Goal: Task Accomplishment & Management: Manage account settings

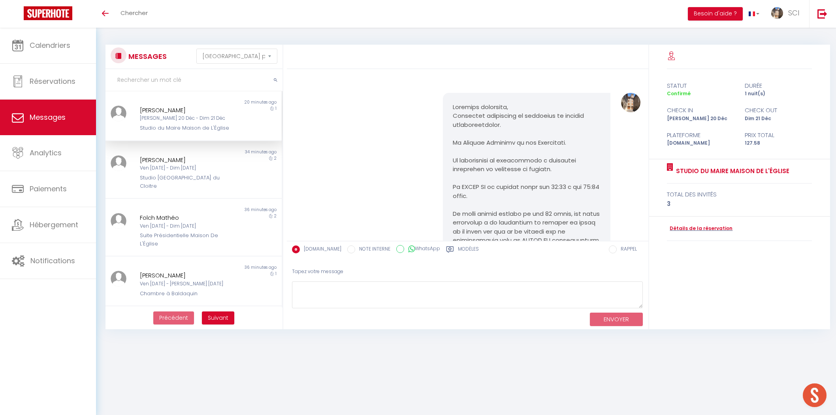
select select "message"
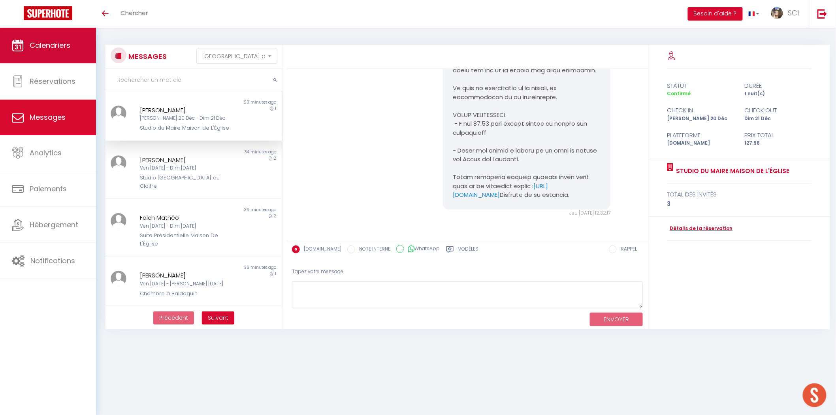
click at [40, 42] on span "Calendriers" at bounding box center [50, 45] width 41 height 10
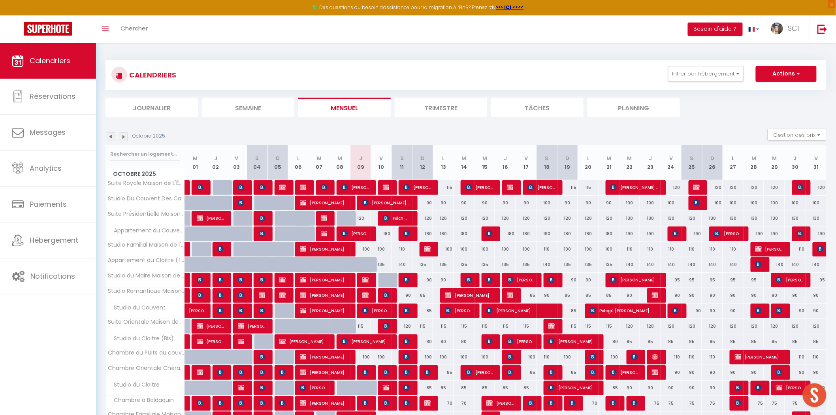
click at [663, 109] on li "Planning" at bounding box center [634, 107] width 92 height 19
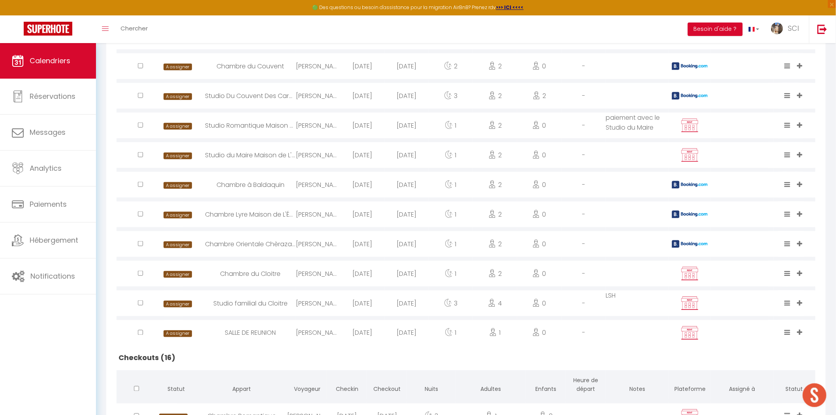
scroll to position [296, 0]
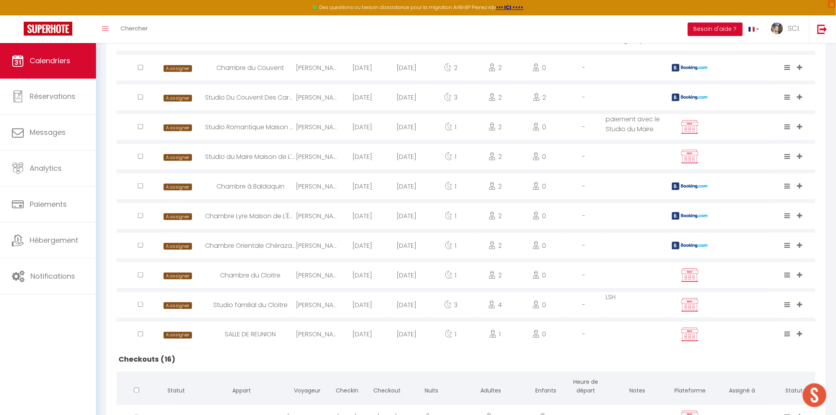
click at [326, 245] on div "[PERSON_NAME]" at bounding box center [318, 246] width 44 height 26
select select "0"
select select "1"
select select
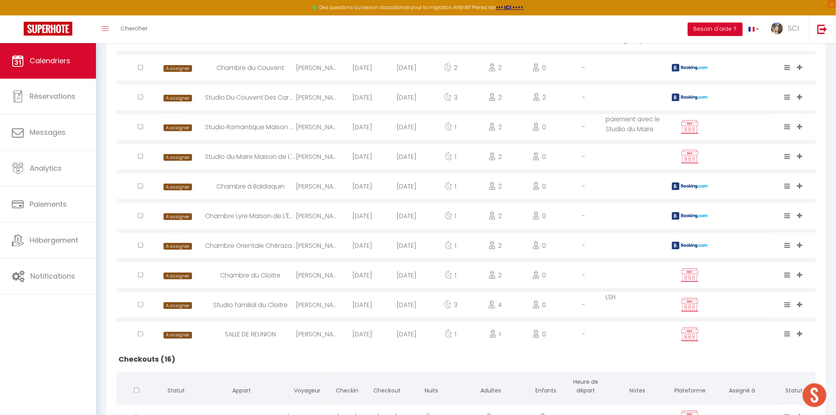
select select
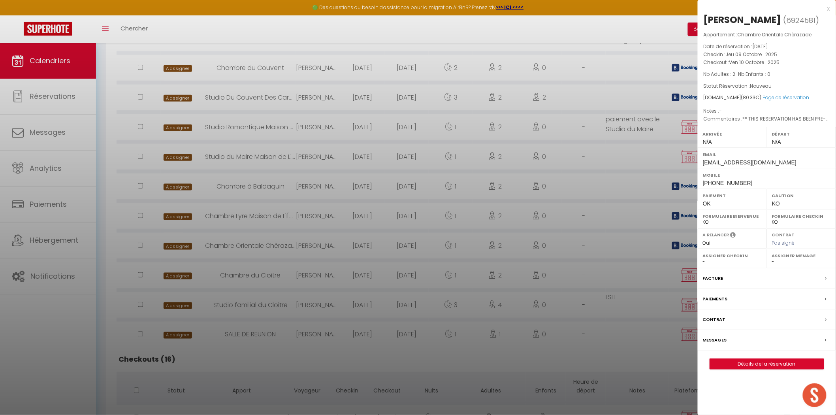
drag, startPoint x: 782, startPoint y: 18, endPoint x: 700, endPoint y: 13, distance: 82.8
click at [700, 13] on div "Jonathon Willatt ( 6924581 ) Appartement : Chambre Orientale Chèrazade Date de …" at bounding box center [767, 191] width 138 height 356
copy div "[PERSON_NAME]"
click at [325, 226] on div at bounding box center [418, 207] width 836 height 415
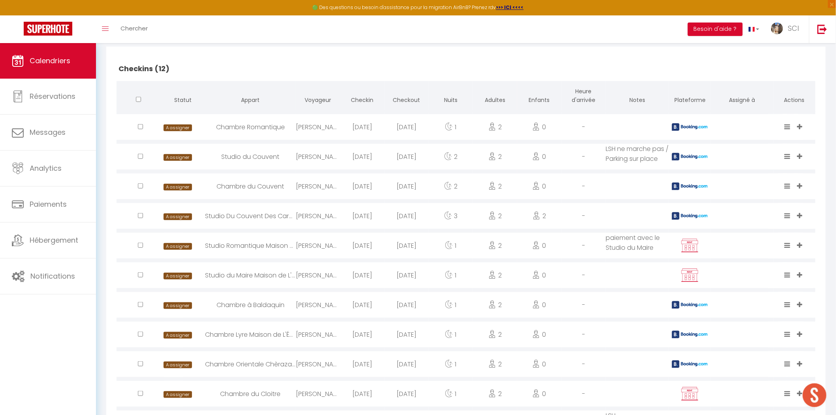
scroll to position [66, 0]
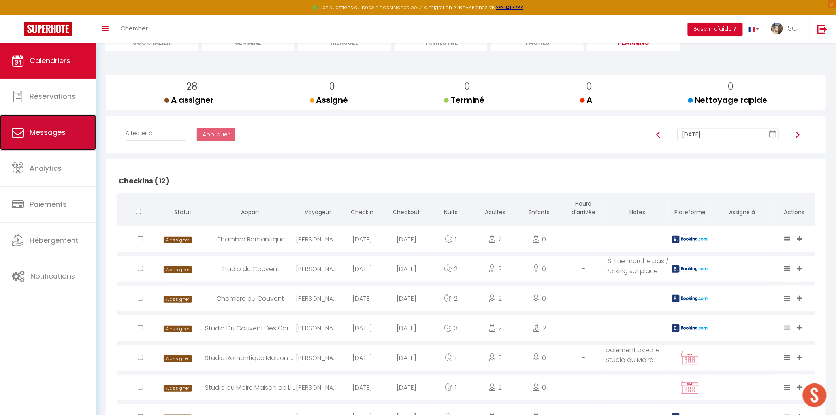
click at [61, 132] on span "Messages" at bounding box center [48, 132] width 36 height 10
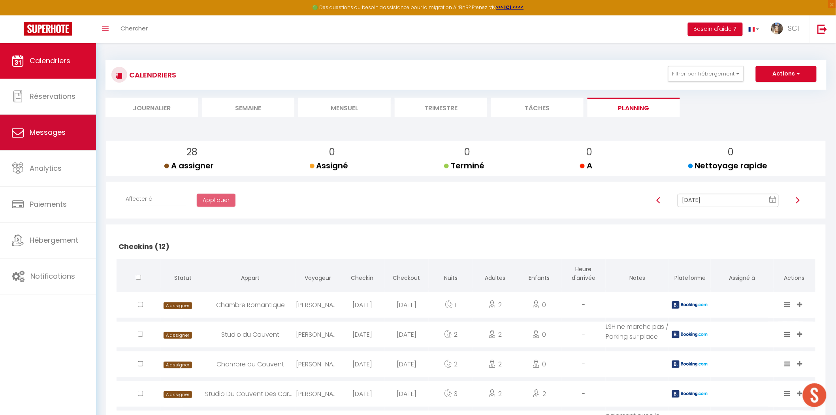
select select "message"
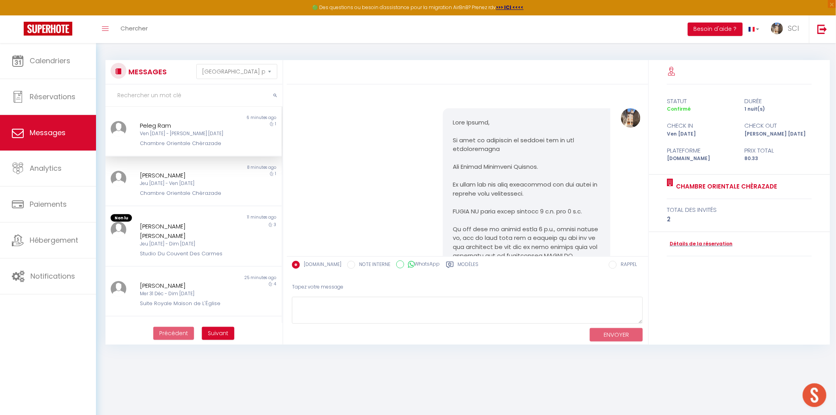
scroll to position [356, 0]
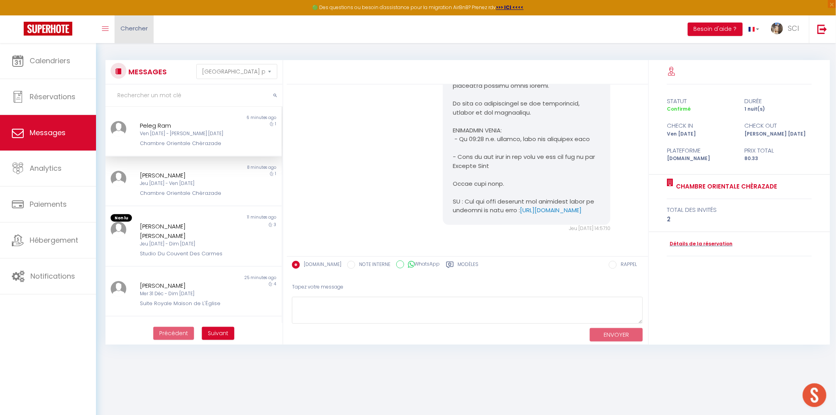
click at [141, 36] on link "Chercher" at bounding box center [134, 29] width 39 height 28
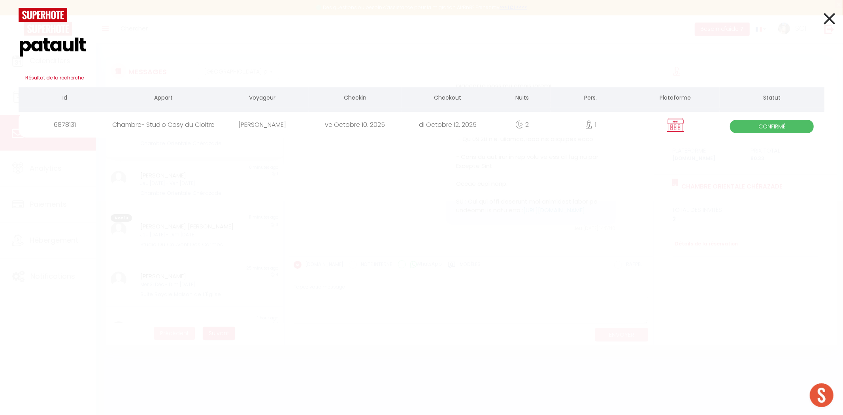
type input "patault"
click at [269, 126] on div "FRANK PATAULT" at bounding box center [262, 125] width 92 height 26
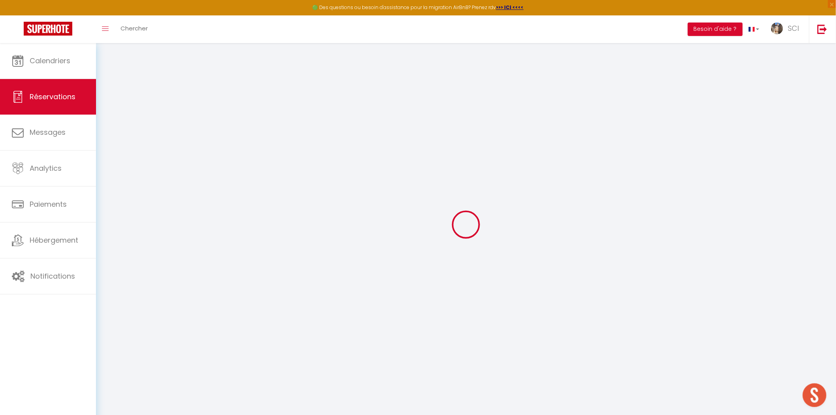
select select
checkbox input "false"
select select
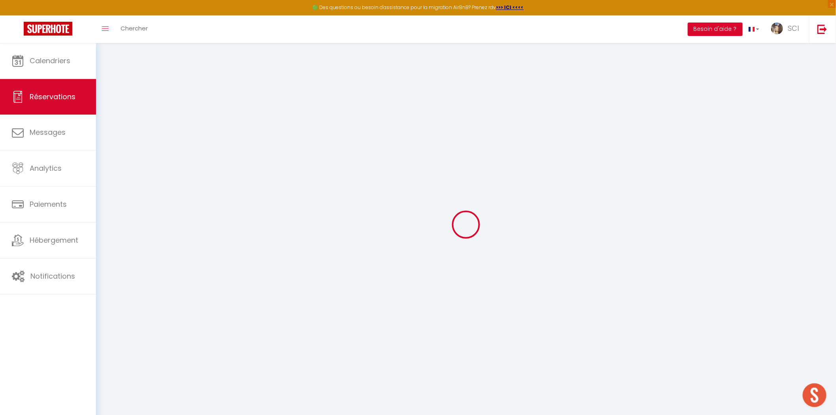
checkbox input "false"
type textarea "Pour notre technicien PATRICK VALLA- Au nom de la SAS L AGENCE OBJECTIF PROD"
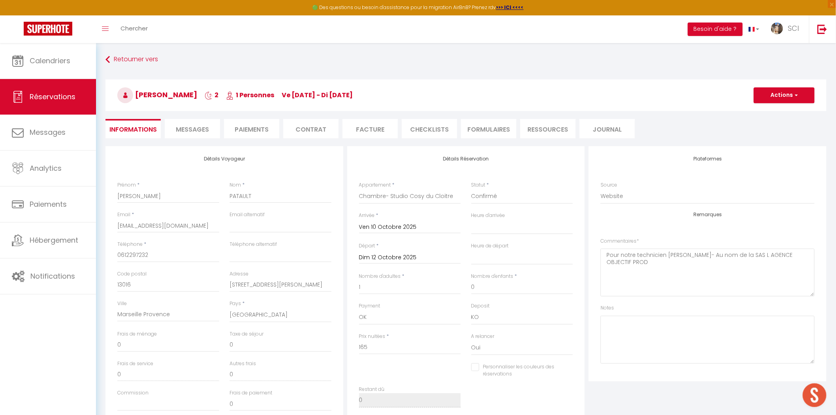
select select
checkbox input "false"
select select
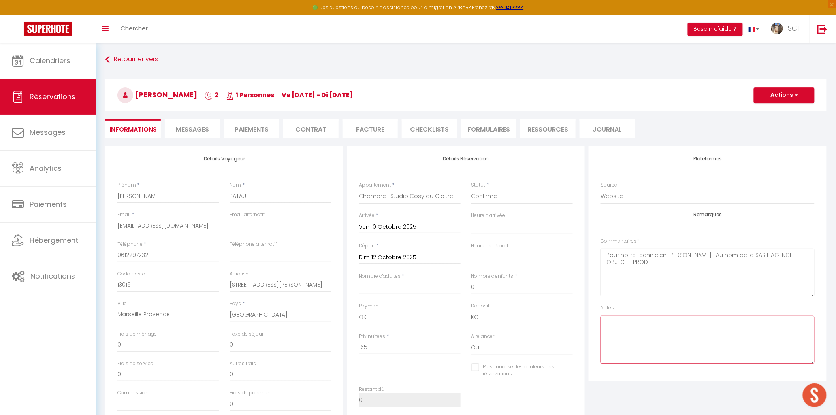
click at [622, 320] on textarea at bounding box center [708, 340] width 214 height 48
paste textarea "torres.florian@gmail.com"
drag, startPoint x: 679, startPoint y: 329, endPoint x: 603, endPoint y: 329, distance: 75.5
click at [603, 329] on textarea "autre email de contact : torres.florian@gmail.com" at bounding box center [708, 340] width 214 height 48
type textarea "autre email de contact : torres.florian@gmail.com"
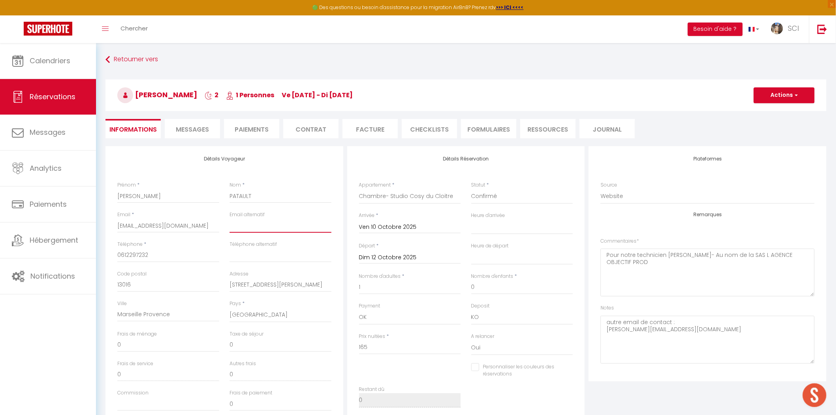
click at [243, 224] on input "email" at bounding box center [281, 226] width 102 height 14
paste input "torres.florian@gmail.com"
type input "torres.florian@gmail.com"
select select
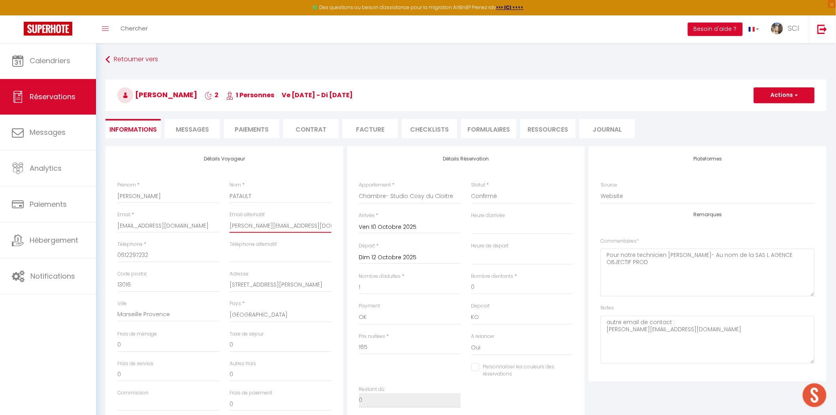
checkbox input "false"
type input "torres.florian@gmail.com"
click at [319, 156] on h4 "Détails Voyageur" at bounding box center [224, 159] width 214 height 6
drag, startPoint x: 152, startPoint y: 255, endPoint x: 113, endPoint y: 252, distance: 38.9
click at [113, 252] on div "Téléphone * 0612297232" at bounding box center [168, 256] width 112 height 30
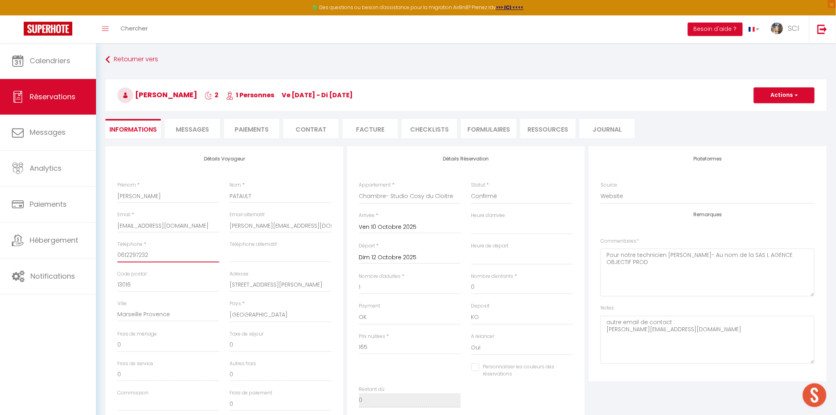
paste input "788989304"
type input "0788989304"
select select
checkbox input "false"
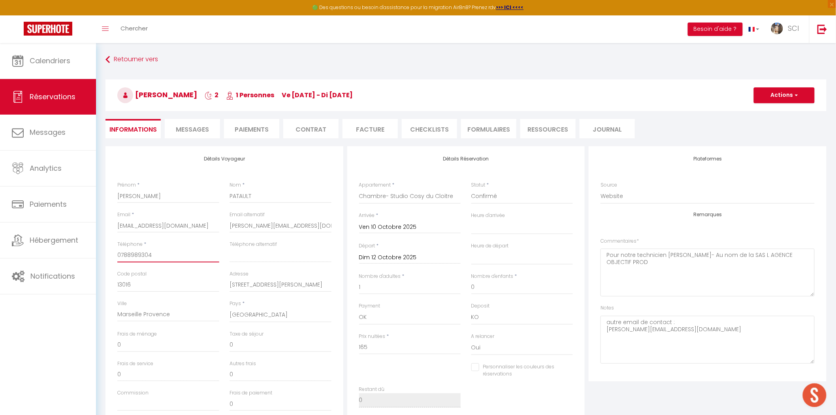
type input "0788989304"
click at [790, 93] on button "Actions" at bounding box center [784, 95] width 61 height 16
click at [772, 111] on link "Enregistrer" at bounding box center [776, 112] width 62 height 10
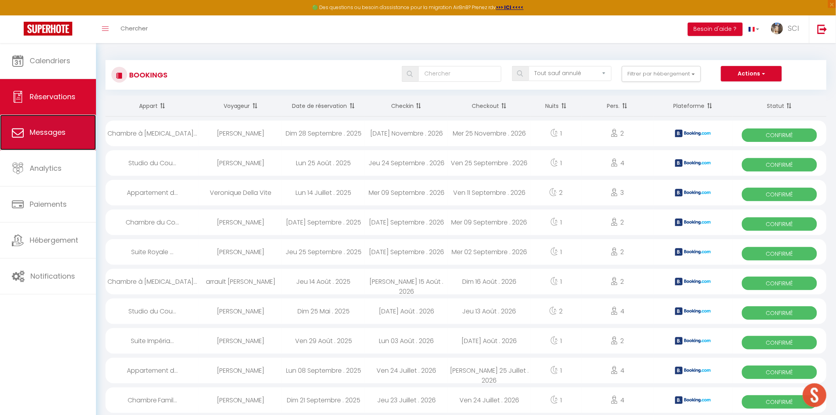
click at [61, 124] on link "Messages" at bounding box center [48, 133] width 96 height 36
select select "message"
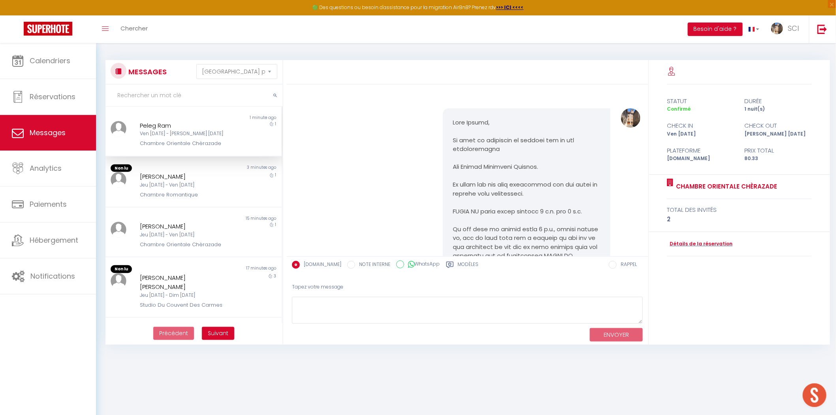
scroll to position [851, 0]
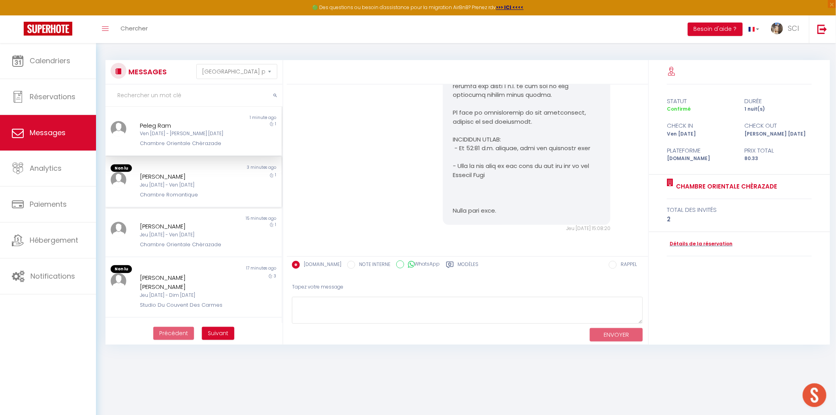
click at [203, 176] on div "[PERSON_NAME]" at bounding box center [186, 176] width 92 height 9
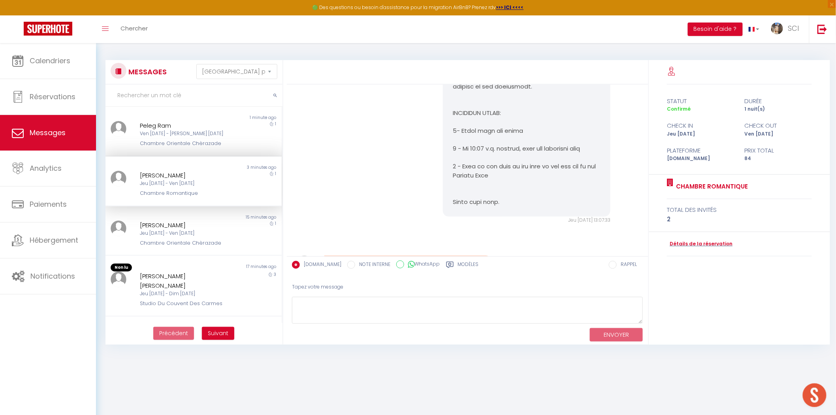
scroll to position [1134, 0]
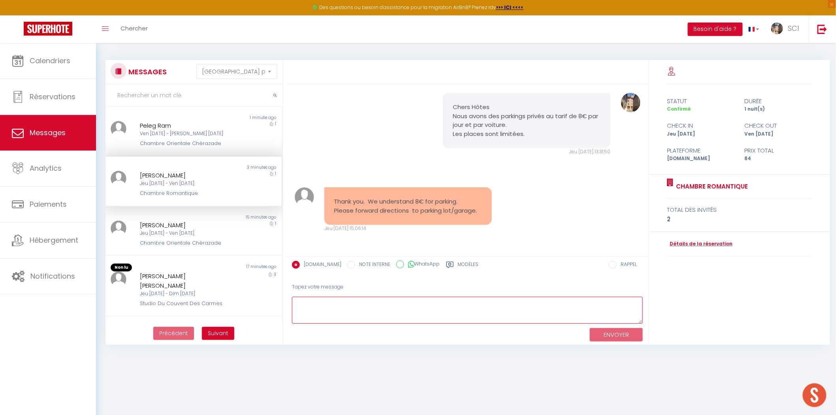
click at [430, 304] on textarea at bounding box center [467, 310] width 351 height 27
type textarea "Dear Edmond, We"
click at [546, 222] on div "Thank you. We understand 8€ for parking. Please forward directions to parking l…" at bounding box center [468, 210] width 356 height 77
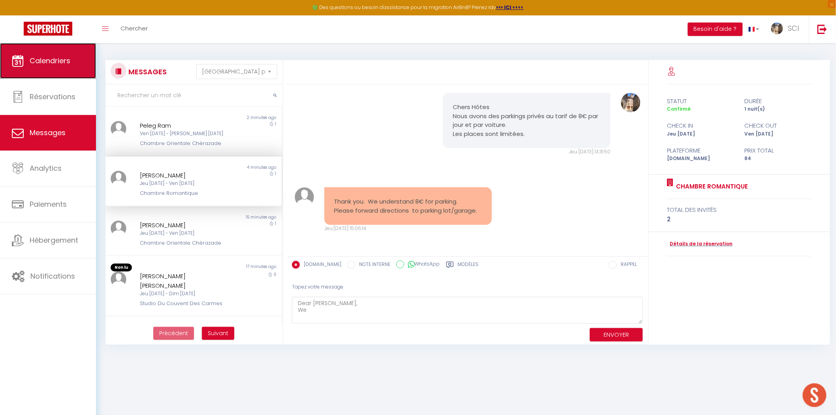
click at [57, 56] on span "Calendriers" at bounding box center [50, 61] width 41 height 10
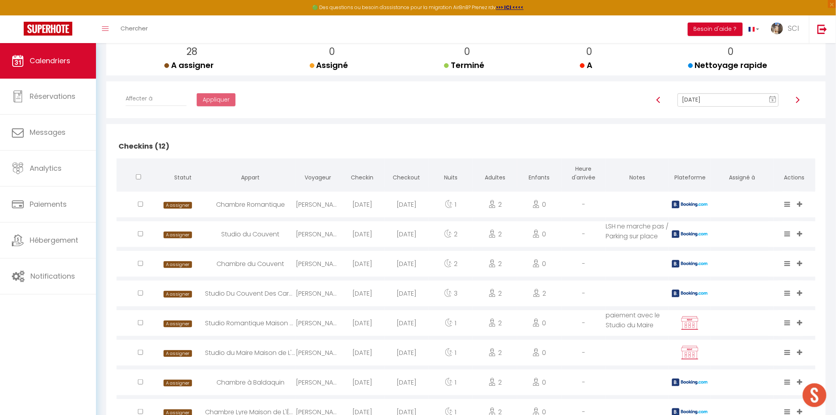
scroll to position [44, 0]
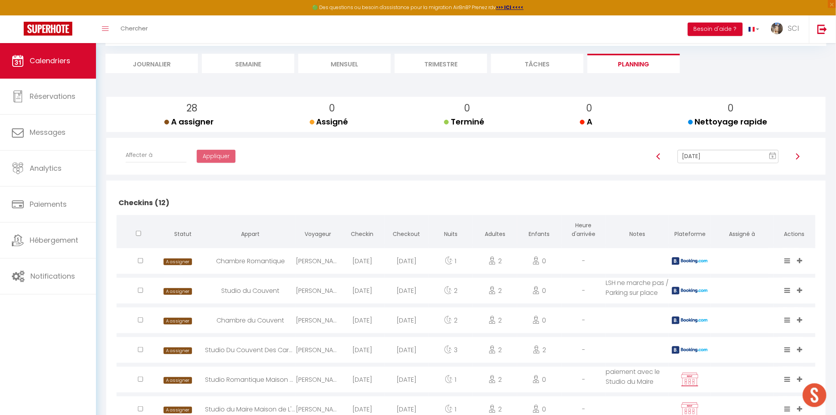
click at [343, 67] on li "Mensuel" at bounding box center [344, 63] width 92 height 19
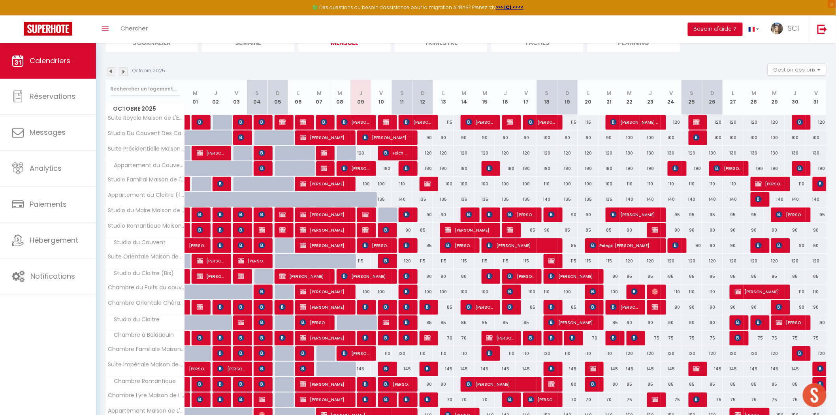
scroll to position [126, 0]
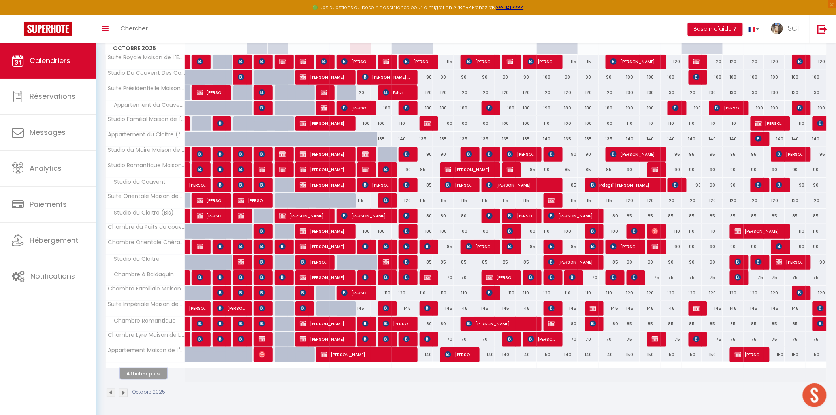
click at [147, 372] on button "Afficher plus" at bounding box center [143, 373] width 47 height 11
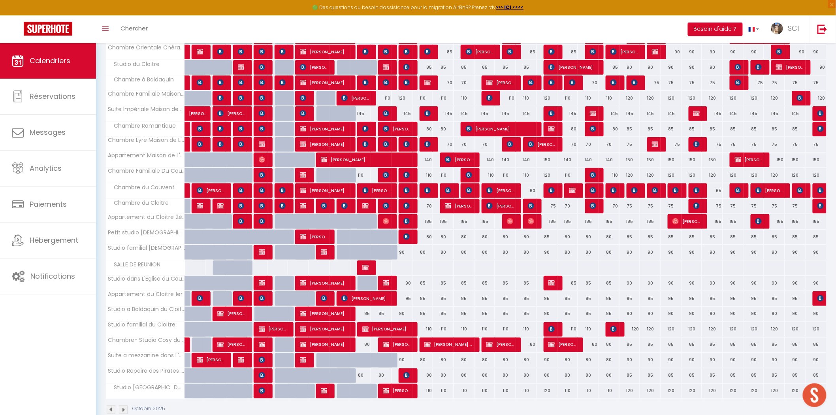
scroll to position [339, 0]
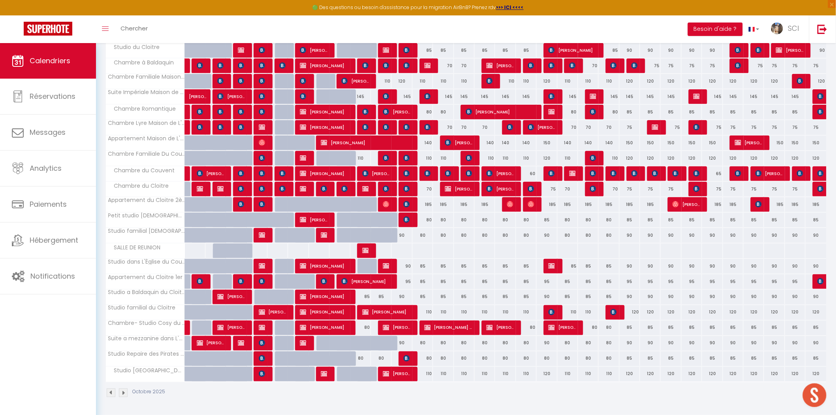
click at [368, 326] on div "80" at bounding box center [361, 327] width 21 height 15
type input "80"
select select "1"
type input "Jeu 09 Octobre 2025"
type input "Ven 10 Octobre 2025"
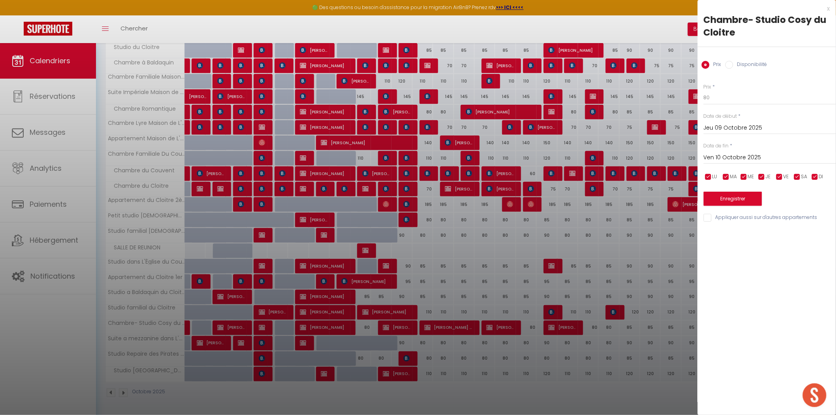
click at [726, 62] on input "Disponibilité" at bounding box center [730, 65] width 8 height 8
radio input "true"
radio input "false"
click at [722, 99] on select "Disponible Indisponible" at bounding box center [770, 97] width 132 height 15
select select "0"
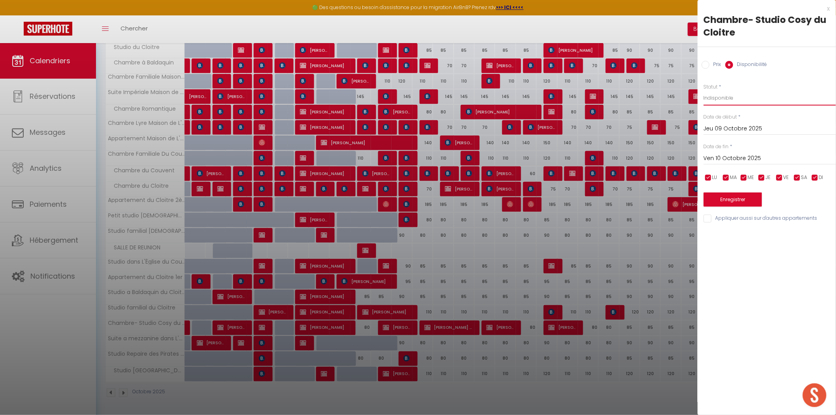
click at [704, 90] on select "Disponible Indisponible" at bounding box center [770, 97] width 132 height 15
click at [722, 198] on button "Enregistrer" at bounding box center [733, 199] width 58 height 14
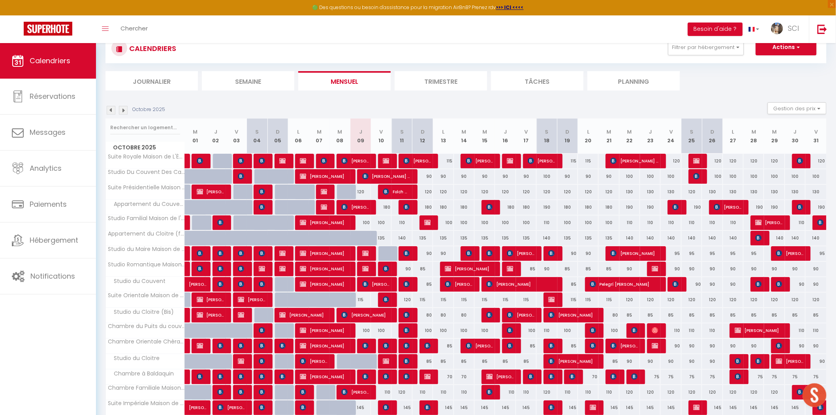
scroll to position [0, 0]
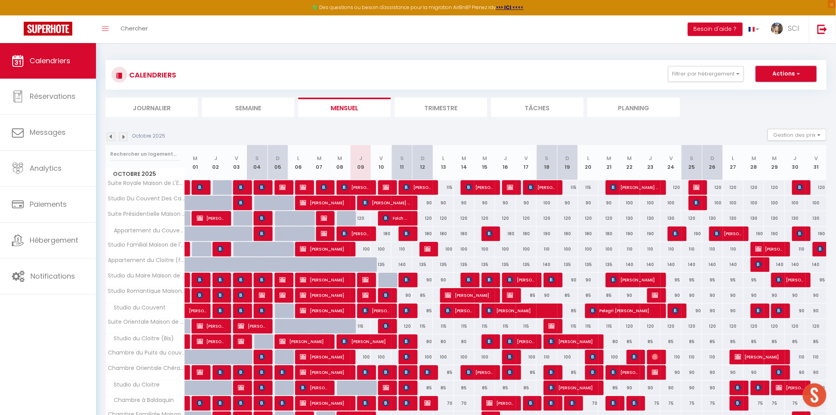
drag, startPoint x: 785, startPoint y: 73, endPoint x: 783, endPoint y: 78, distance: 6.0
click at [785, 73] on button "Actions" at bounding box center [786, 74] width 61 height 16
click at [779, 90] on link "Nouvelle réservation" at bounding box center [778, 92] width 69 height 12
select select
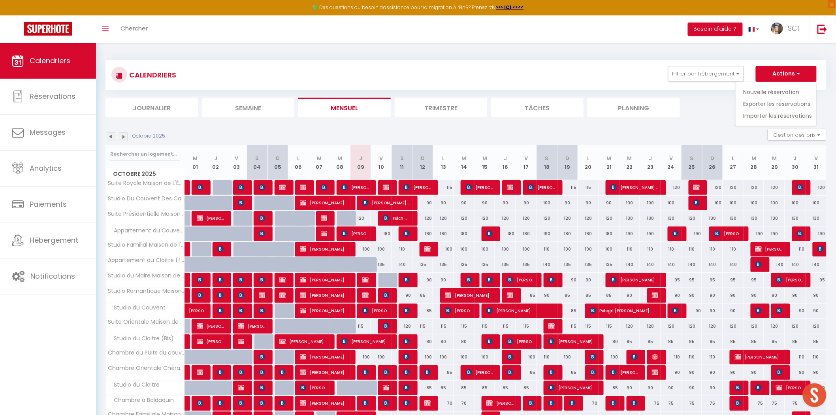
select select
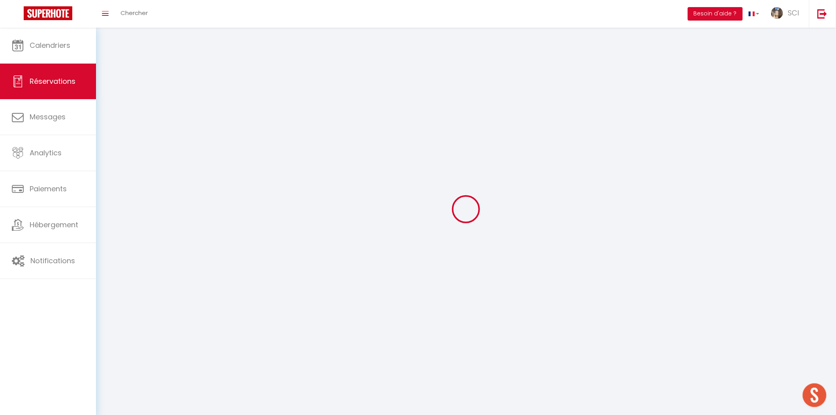
select select
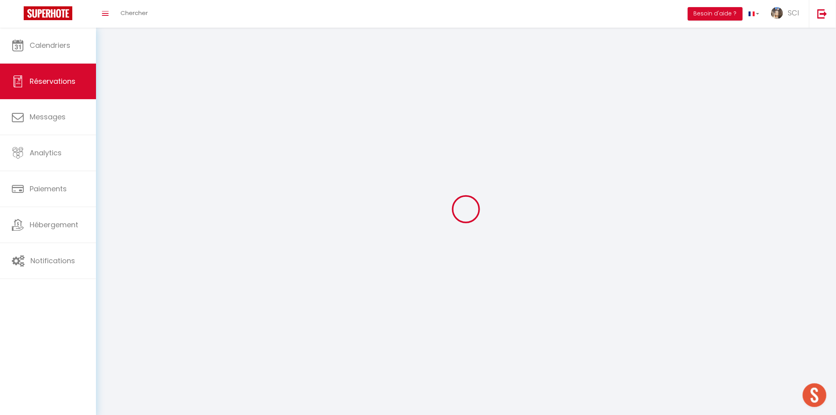
select select
checkbox input "false"
select select
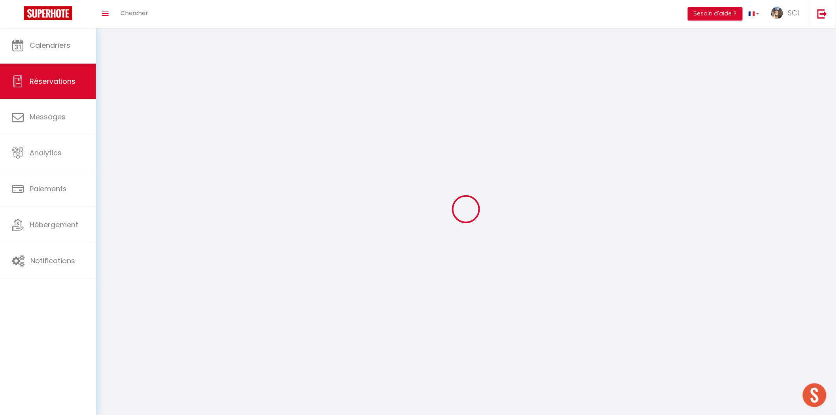
select select
checkbox input "false"
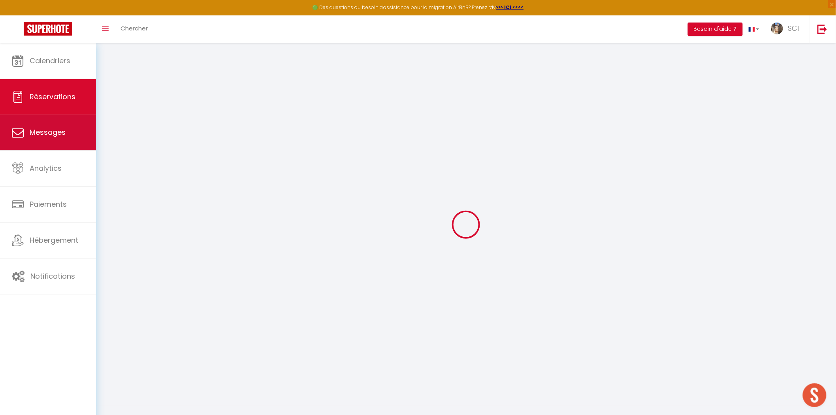
select select
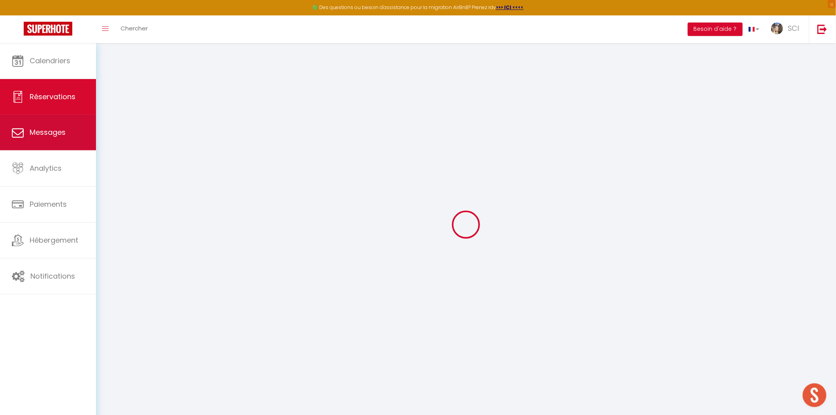
select select
checkbox input "false"
select select
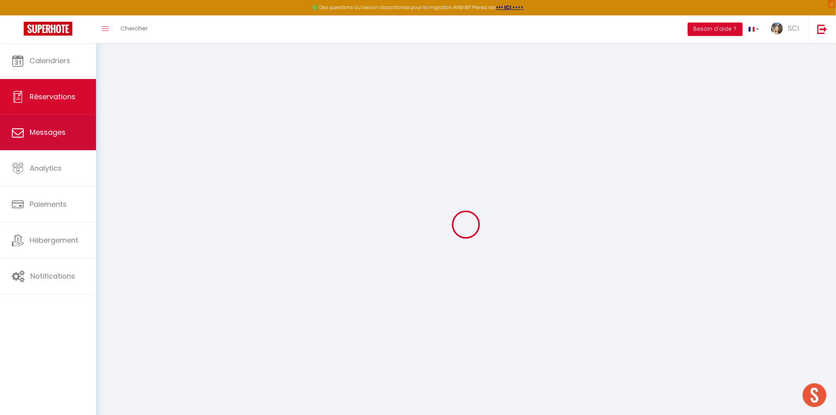
select select
checkbox input "false"
select select
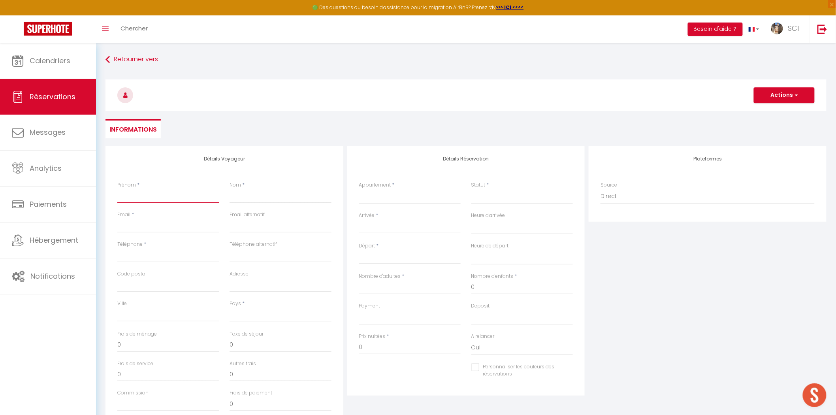
click at [156, 194] on input "Prénom" at bounding box center [168, 196] width 102 height 14
type input "H"
select select
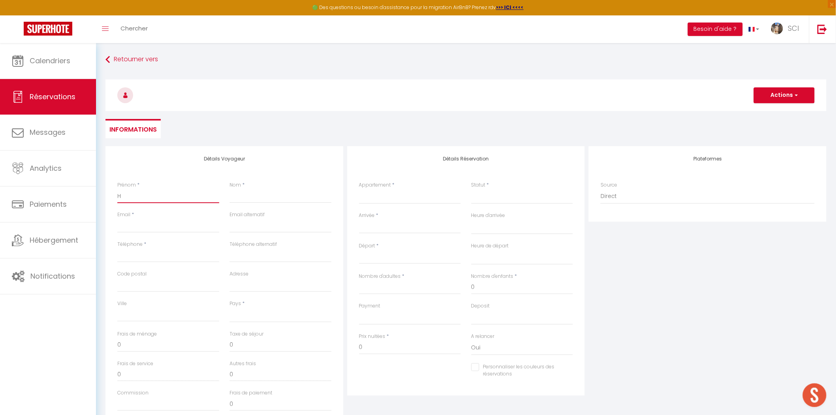
select select
checkbox input "false"
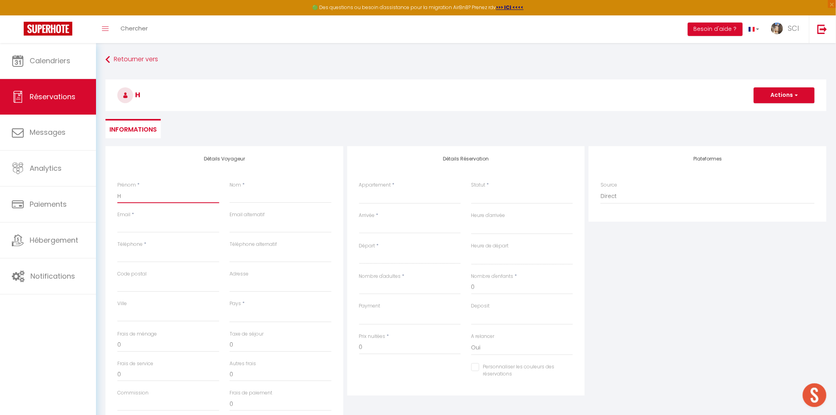
type input "He"
select select
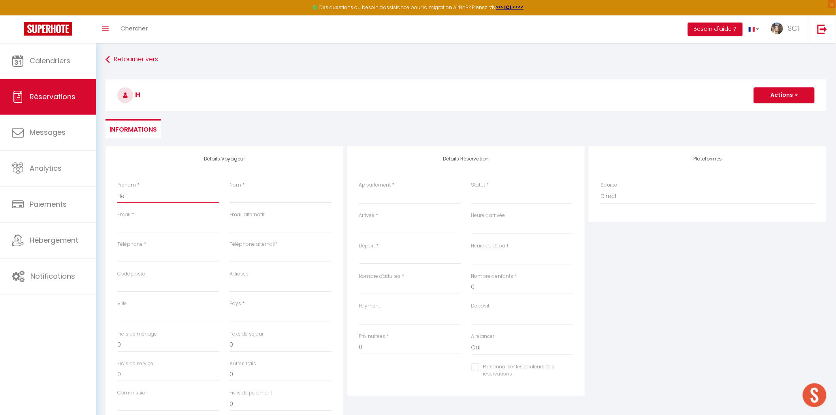
select select
checkbox input "false"
type input "Her"
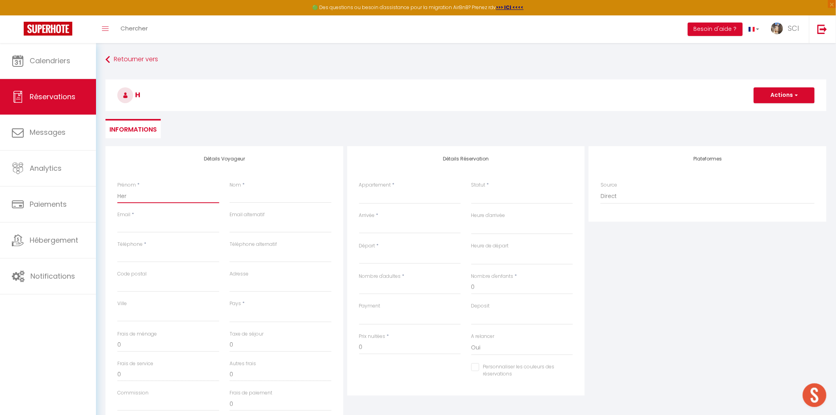
select select
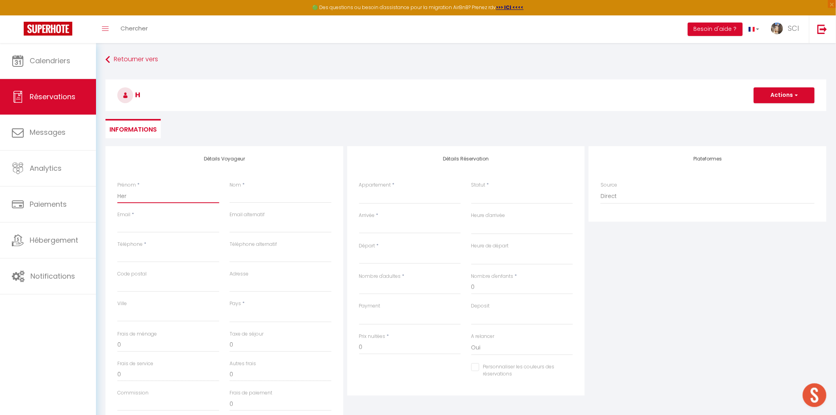
select select
checkbox input "false"
type input "Herv"
select select
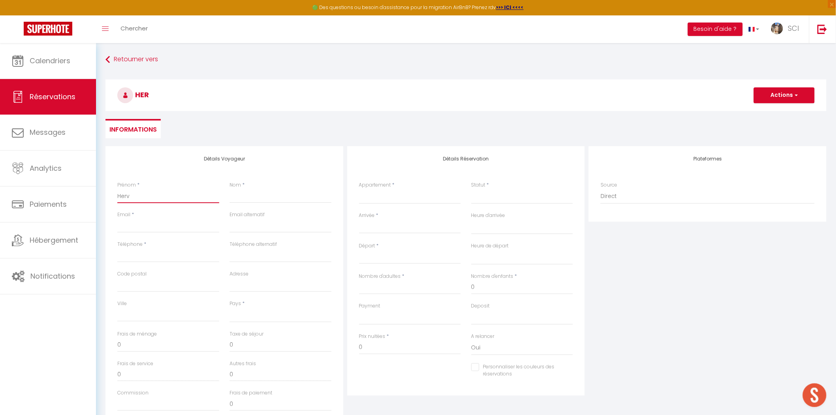
select select
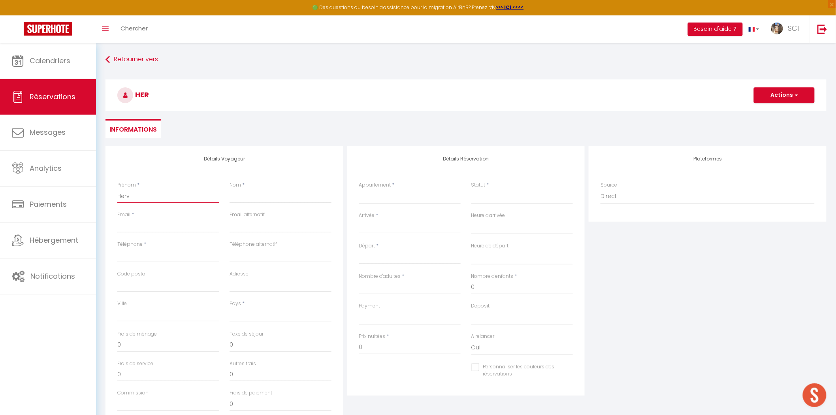
select select
checkbox input "false"
type input "Hervé"
select select
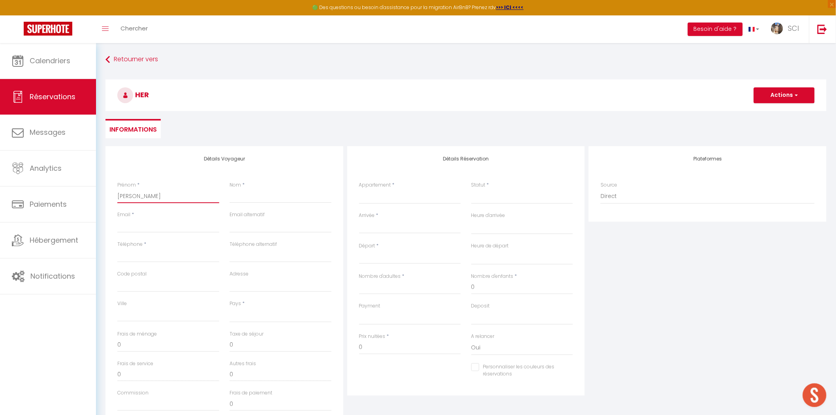
select select
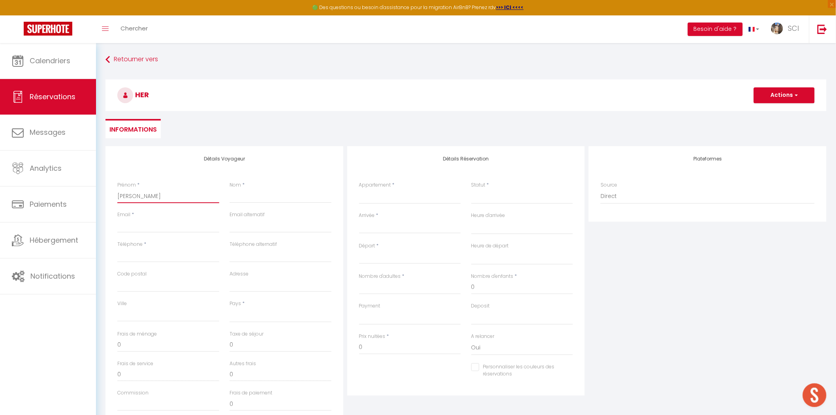
checkbox input "false"
type input "Hervé"
click at [241, 194] on input "Nom" at bounding box center [281, 196] width 102 height 14
type input "P"
select select
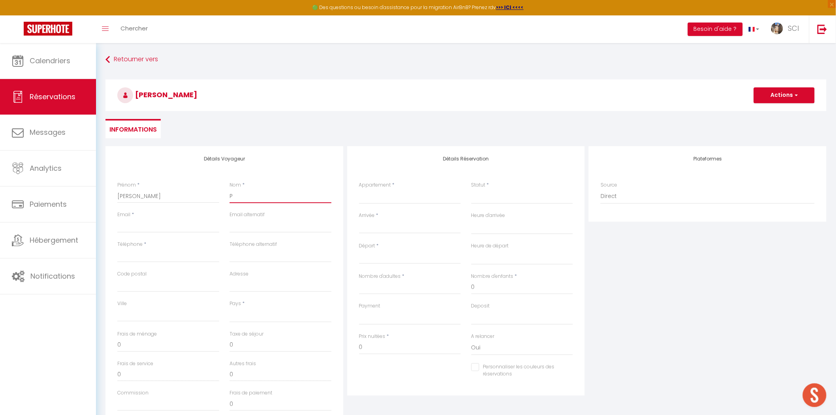
select select
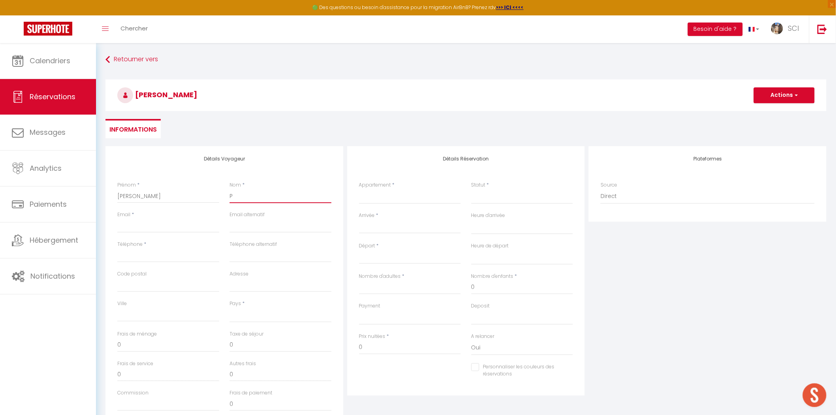
select select
checkbox input "false"
type input "Pa"
select select
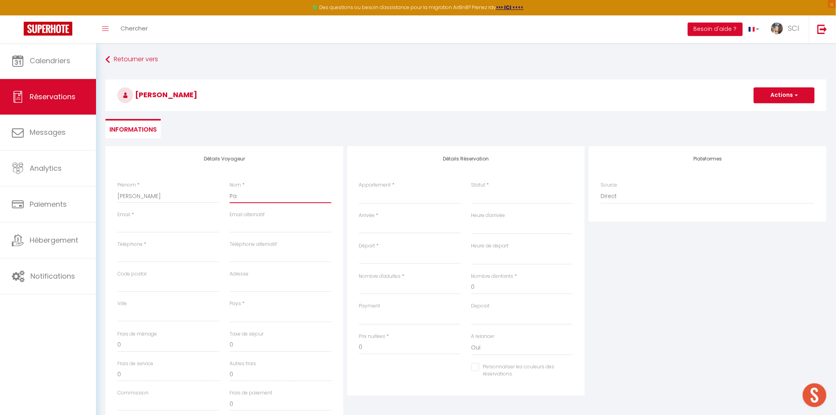
select select
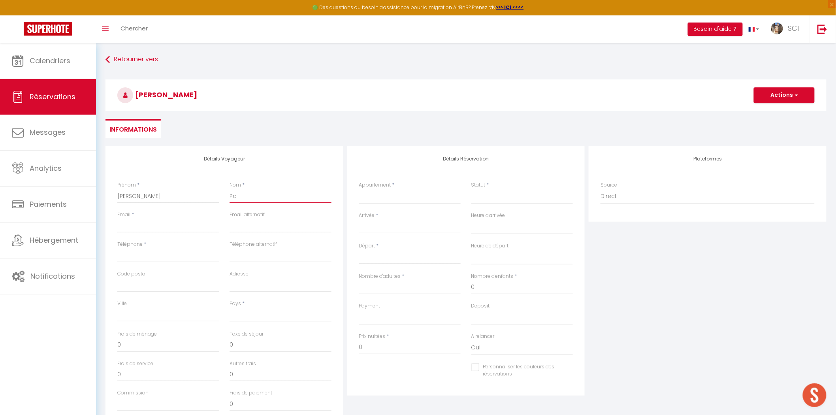
checkbox input "false"
type input "Pat"
select select
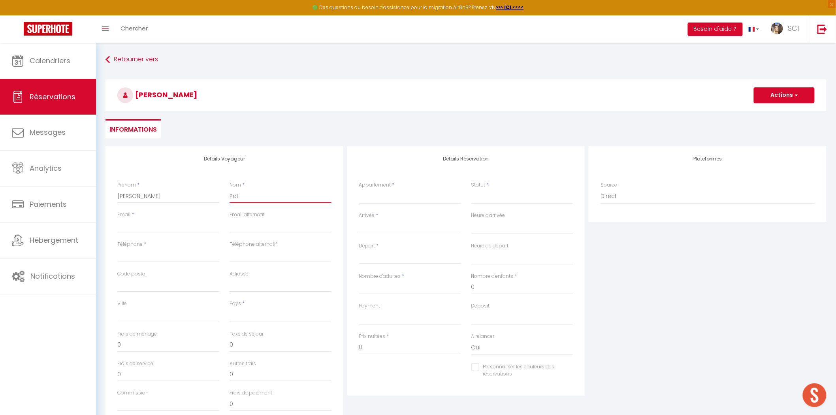
select select
checkbox input "false"
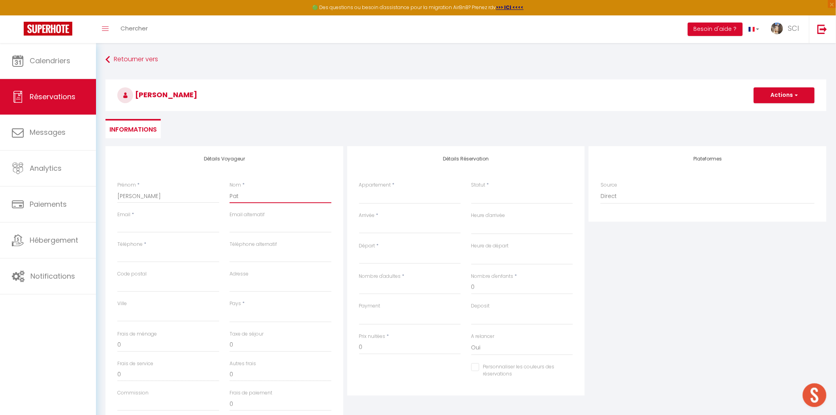
type input "Patr"
select select
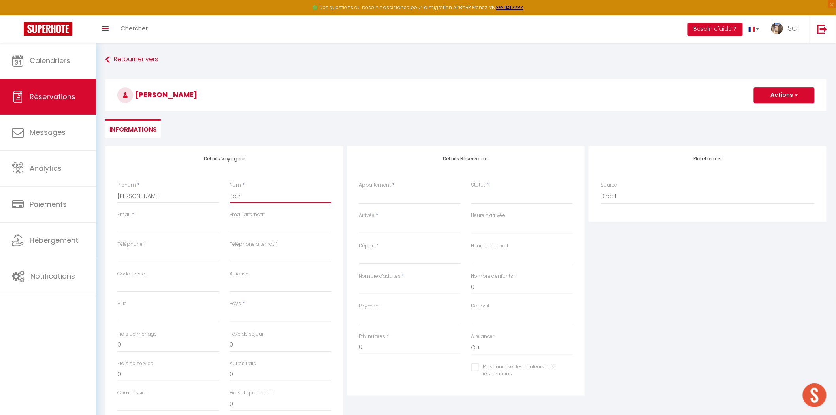
select select
checkbox input "false"
type input "Patri"
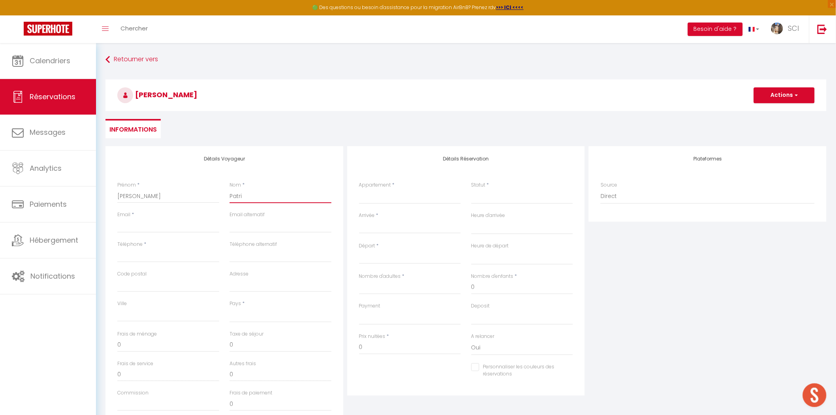
select select
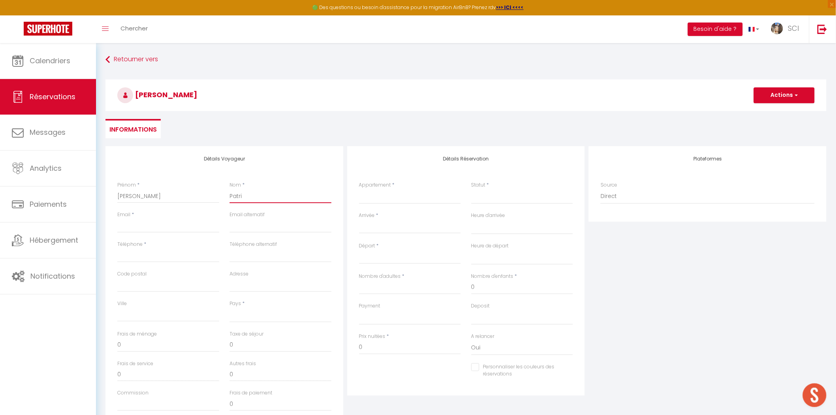
select select
checkbox input "false"
type input "Patric"
select select
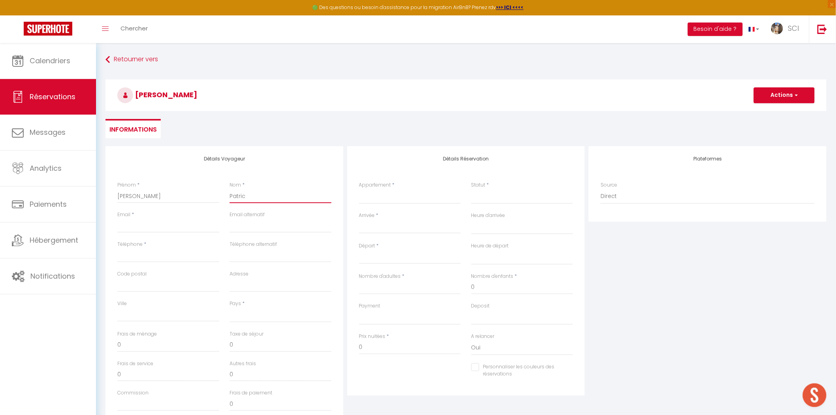
select select
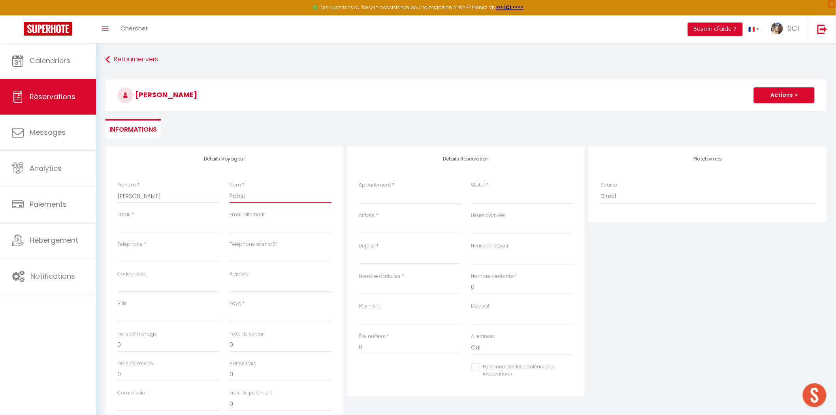
select select
checkbox input "false"
type input "Patrick"
select select
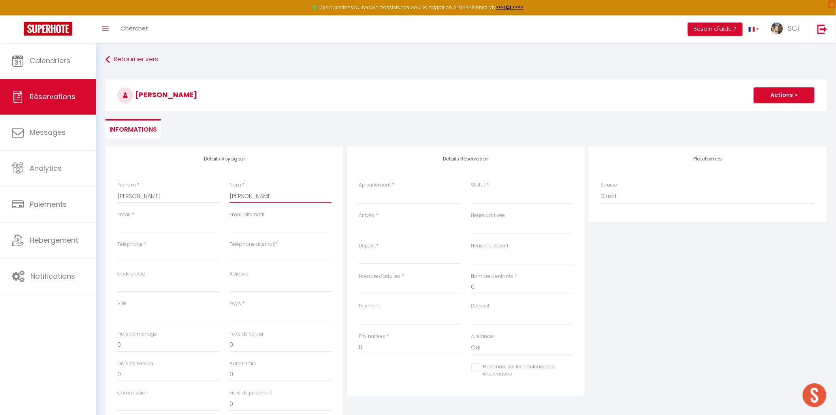
select select
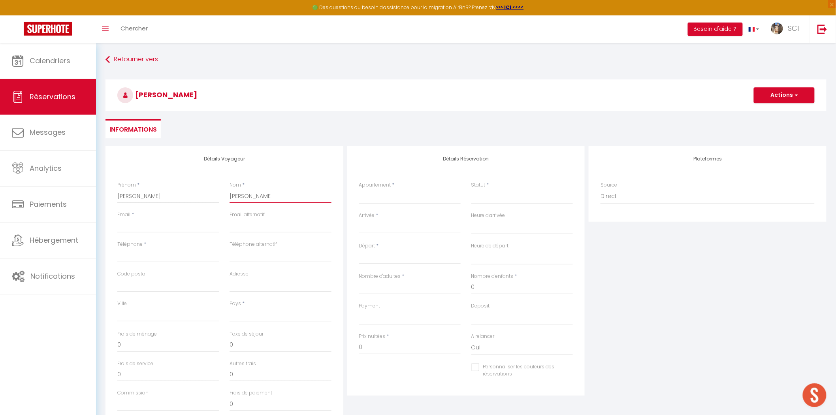
checkbox input "false"
type input "Patrick"
click at [203, 227] on input "Email client" at bounding box center [168, 226] width 102 height 14
type input "i"
select select
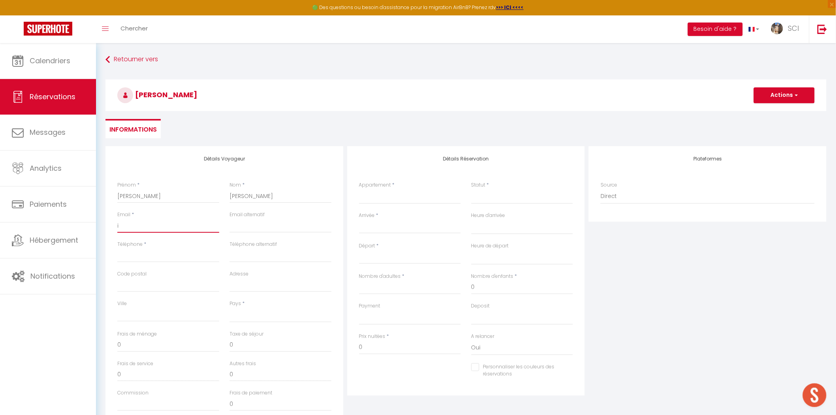
select select
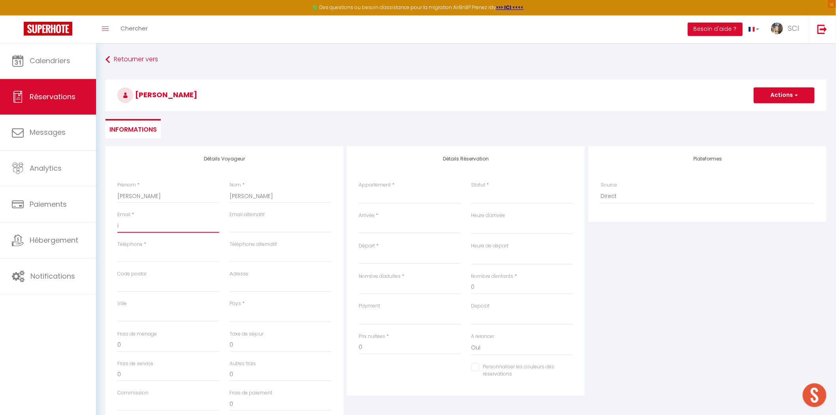
select select
checkbox input "false"
type input "in"
select select
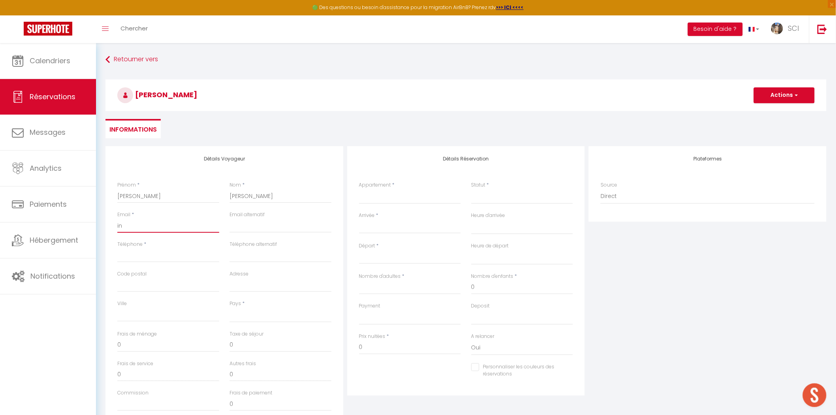
select select
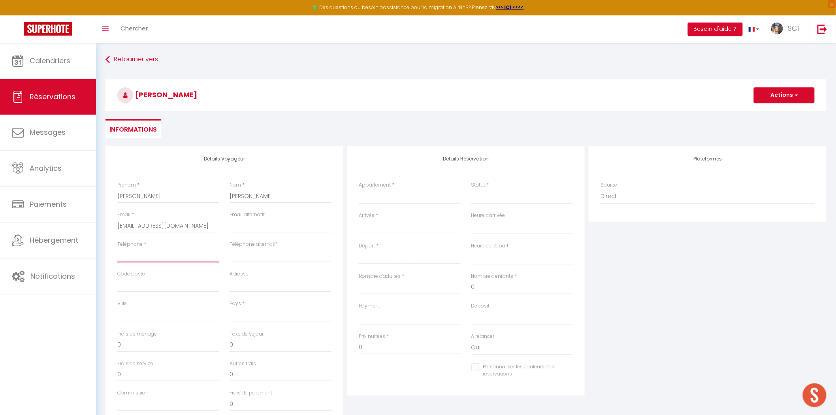
click at [181, 260] on input "Téléphone" at bounding box center [168, 255] width 102 height 14
click at [247, 318] on select "France Portugal Afghanistan Albania Algeria American Samoa Andorra Angola Angui…" at bounding box center [281, 314] width 102 height 15
click at [230, 307] on select "France Portugal Afghanistan Albania Algeria American Samoa Andorra Angola Angui…" at bounding box center [281, 314] width 102 height 15
click at [368, 204] on div "Appartement * Suite Royale Maison de L'Église Studio Du Couvent Des Carmes Suit…" at bounding box center [410, 196] width 112 height 30
click at [371, 200] on select "Suite Royale Maison de L'Église Studio Du Couvent Des Carmes Suite Présidentiel…" at bounding box center [410, 196] width 102 height 15
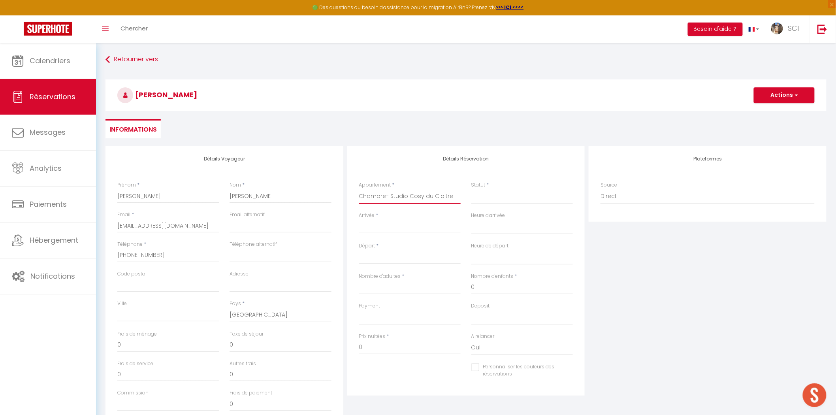
click at [359, 189] on select "Suite Royale Maison de L'Église Studio Du Couvent Des Carmes Suite Présidentiel…" at bounding box center [410, 196] width 102 height 15
click at [380, 226] on input "Arrivée" at bounding box center [410, 227] width 102 height 10
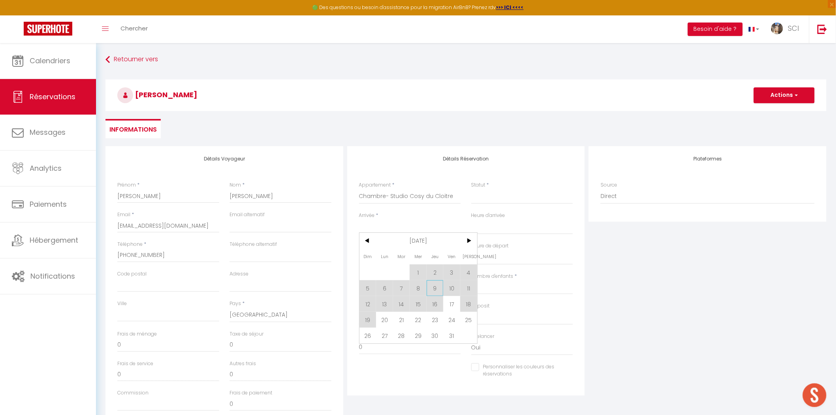
click at [434, 289] on span "9" at bounding box center [435, 288] width 17 height 16
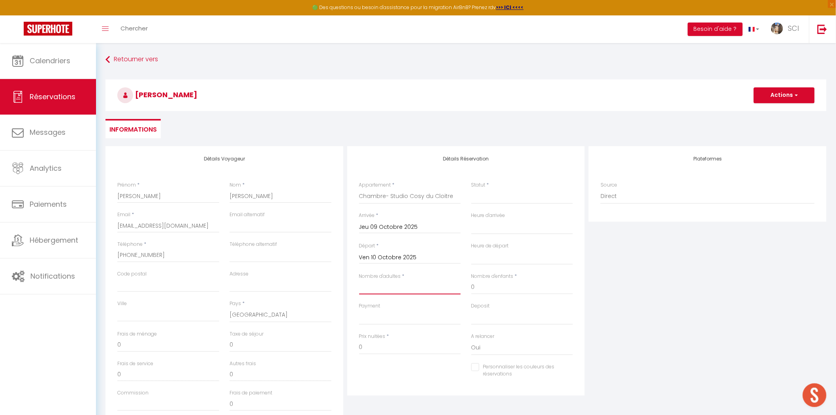
click at [386, 293] on input "Nombre d'adultes" at bounding box center [410, 287] width 102 height 14
click at [385, 315] on select "OK KO" at bounding box center [410, 317] width 102 height 15
click at [359, 310] on select "OK KO" at bounding box center [410, 317] width 102 height 15
click at [392, 345] on input "0" at bounding box center [410, 347] width 102 height 14
drag, startPoint x: 530, startPoint y: 196, endPoint x: 532, endPoint y: 202, distance: 5.3
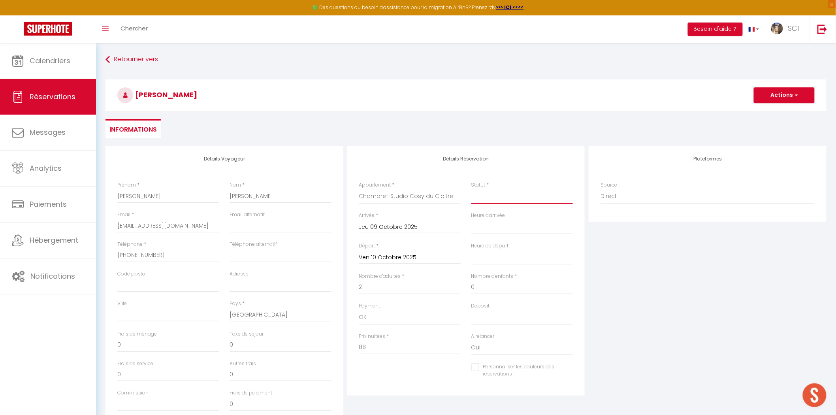
click at [530, 196] on select "Confirmé Non Confirmé Annulé Annulé par le voyageur No Show Request" at bounding box center [522, 196] width 102 height 15
click at [471, 189] on select "Confirmé Non Confirmé Annulé Annulé par le voyageur No Show Request" at bounding box center [522, 196] width 102 height 15
click at [544, 185] on div "Statut * Confirmé Non Confirmé Annulé Annulé par le voyageur No Show Request" at bounding box center [522, 192] width 102 height 23
drag, startPoint x: 243, startPoint y: 93, endPoint x: 91, endPoint y: 100, distance: 152.3
click at [91, 100] on div "🟢 Des questions ou besoin d'assistance pour la migration AirBnB? Prenez rdv >>>…" at bounding box center [418, 263] width 836 height 441
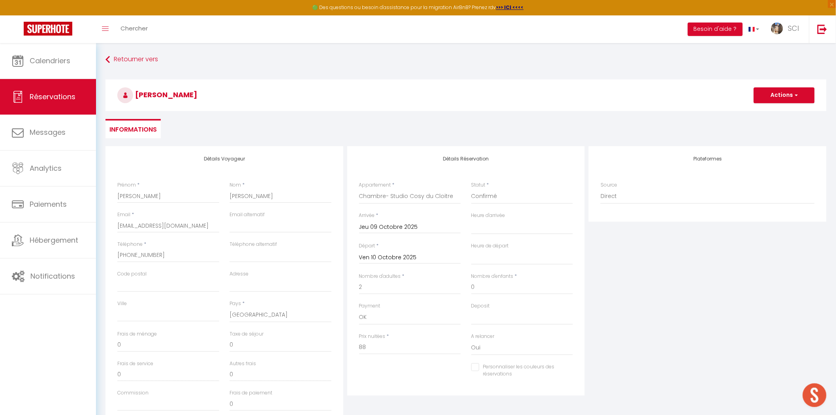
click at [239, 98] on h3 "Hervé Patrick" at bounding box center [466, 95] width 721 height 32
click at [218, 99] on h3 "Hervé Patrick" at bounding box center [466, 95] width 721 height 32
drag, startPoint x: 198, startPoint y: 97, endPoint x: 135, endPoint y: 97, distance: 62.8
click at [135, 97] on h3 "Hervé Patrick" at bounding box center [466, 95] width 721 height 32
copy span "Hervé Patrick"
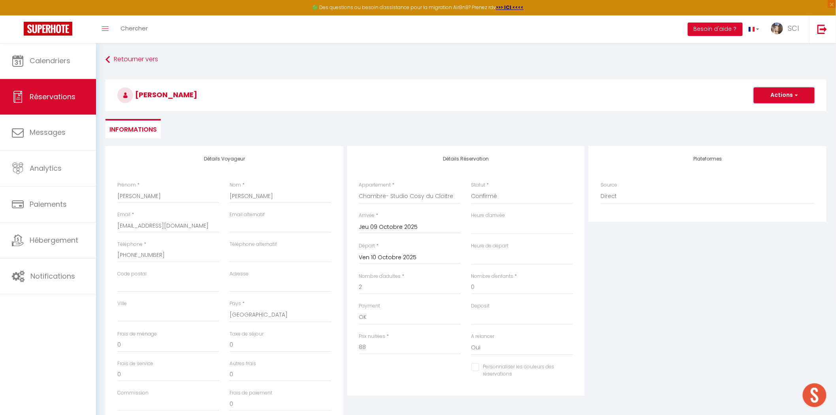
click at [775, 100] on button "Actions" at bounding box center [784, 95] width 61 height 16
click at [777, 112] on link "Enregistrer" at bounding box center [776, 112] width 62 height 10
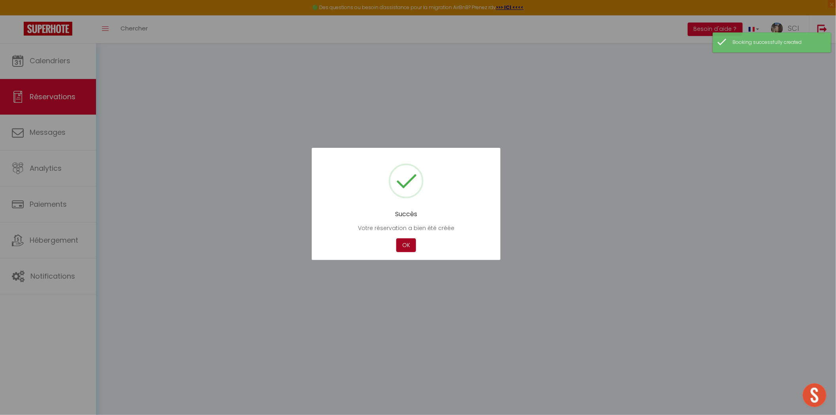
click at [404, 242] on button "OK" at bounding box center [406, 245] width 20 height 14
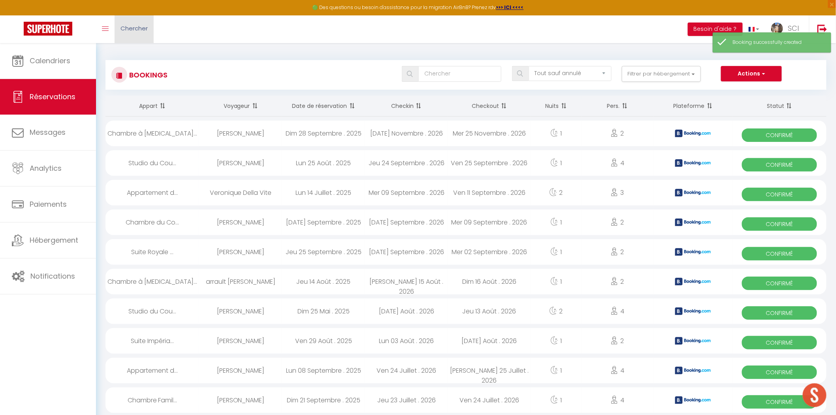
click at [131, 30] on span "Chercher" at bounding box center [134, 28] width 27 height 8
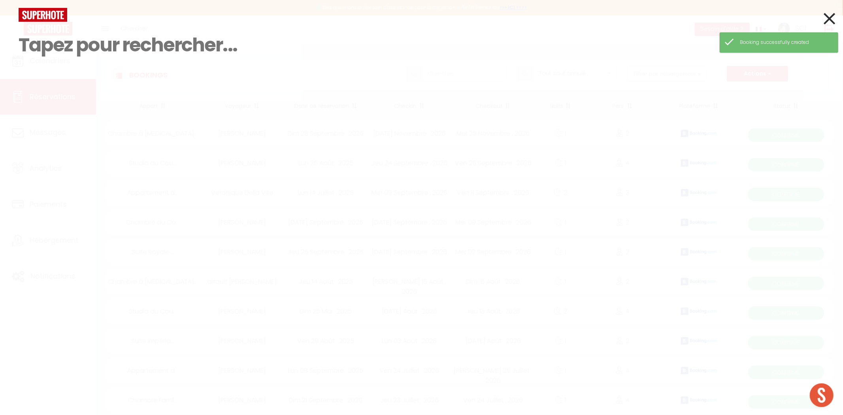
paste input "[PERSON_NAME]"
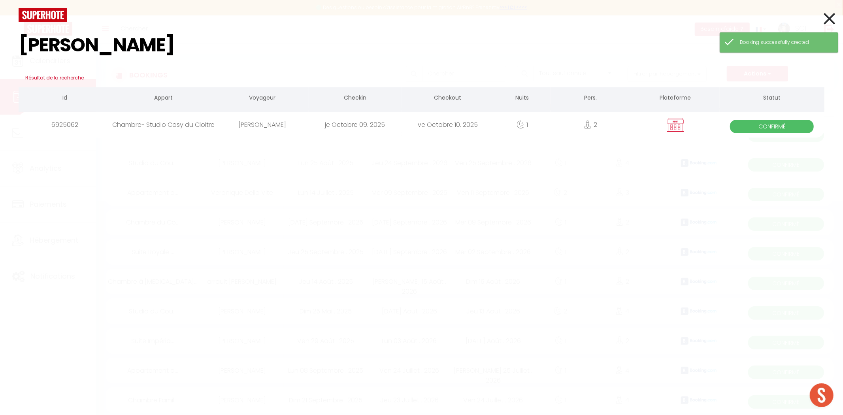
click at [208, 123] on div "Chambre- Studio Cosy du Cloitre" at bounding box center [163, 125] width 105 height 26
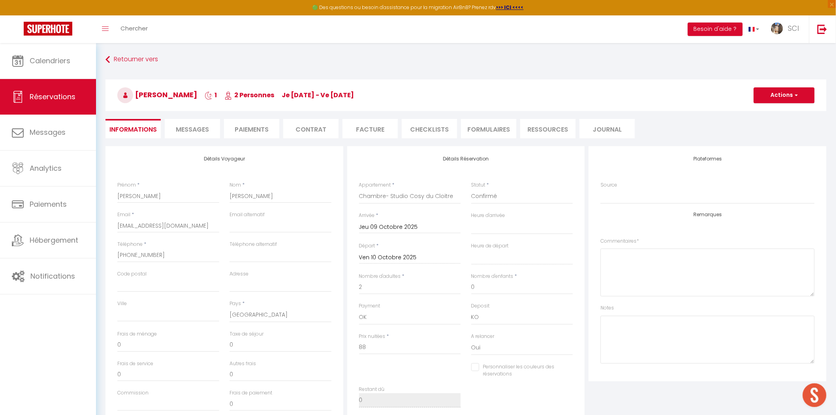
click at [386, 132] on li "Facture" at bounding box center [370, 128] width 55 height 19
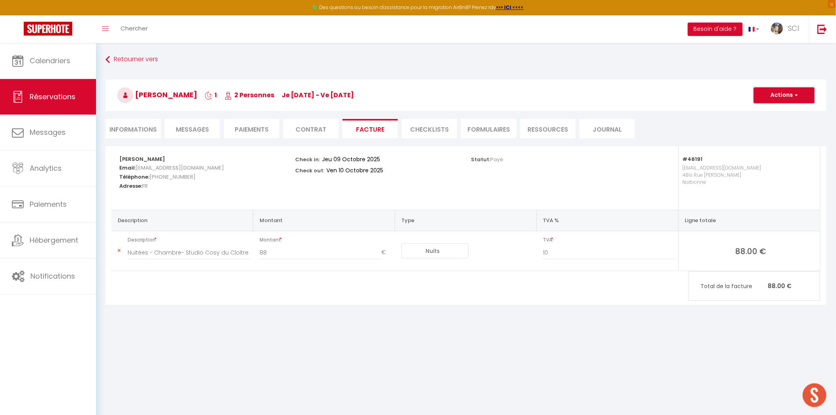
click at [794, 92] on span "button" at bounding box center [795, 95] width 5 height 7
click at [781, 124] on link "Aperçu et éditer" at bounding box center [778, 123] width 66 height 10
click at [141, 26] on span "Chercher" at bounding box center [134, 28] width 27 height 8
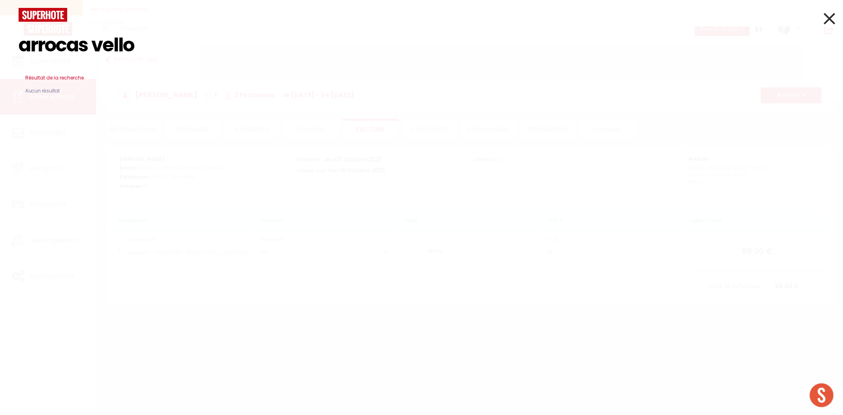
drag, startPoint x: 96, startPoint y: 49, endPoint x: 18, endPoint y: 47, distance: 77.5
click at [18, 47] on div "arrocas vello" at bounding box center [422, 45] width 818 height 47
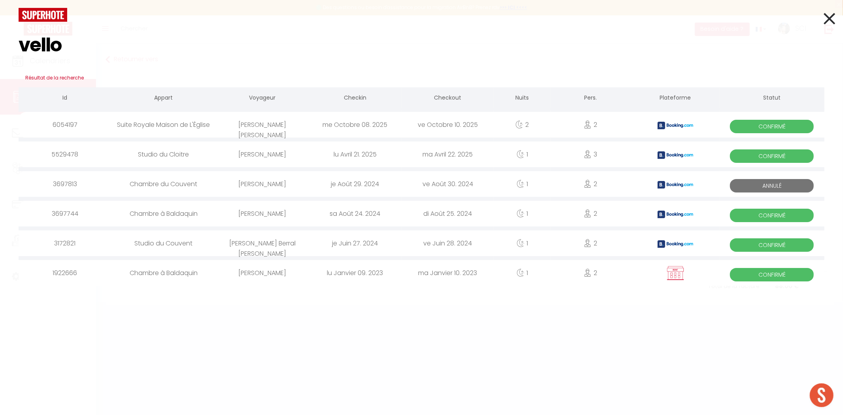
click at [281, 127] on div "[PERSON_NAME] [PERSON_NAME]" at bounding box center [262, 125] width 92 height 26
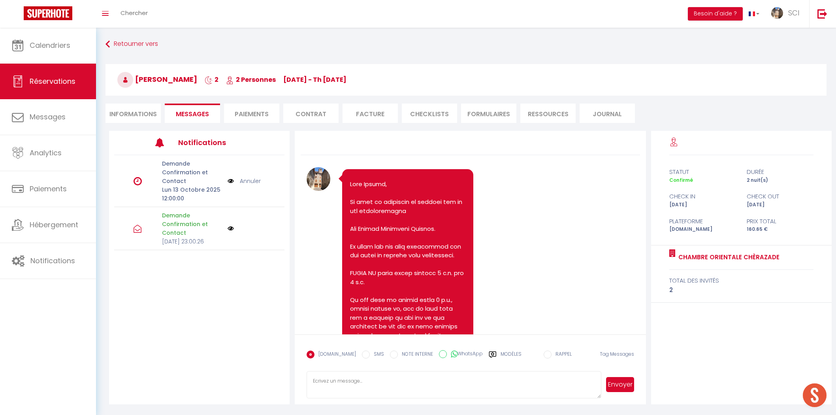
select select "GB"
select select "12102"
select select
select select "14"
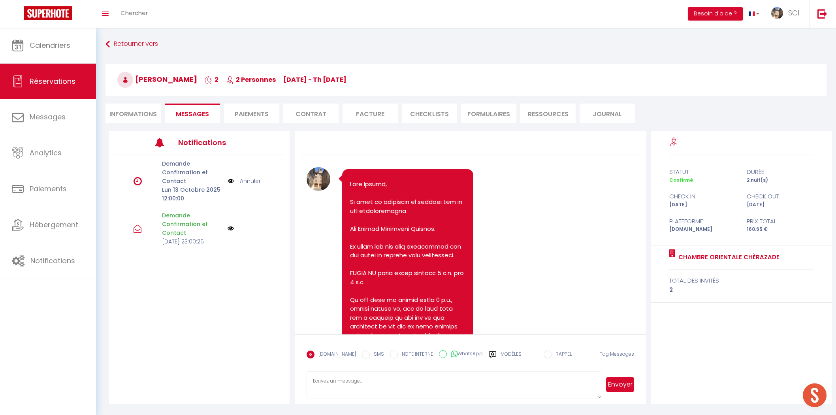
select select "2"
click at [136, 18] on link "Chercher" at bounding box center [134, 14] width 39 height 28
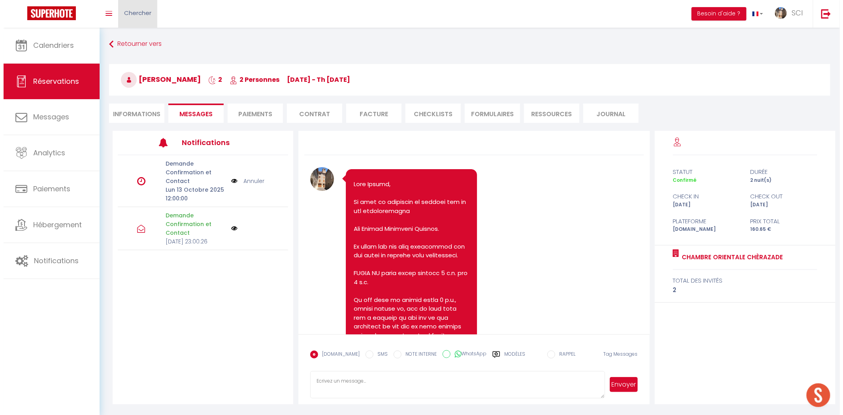
scroll to position [398, 0]
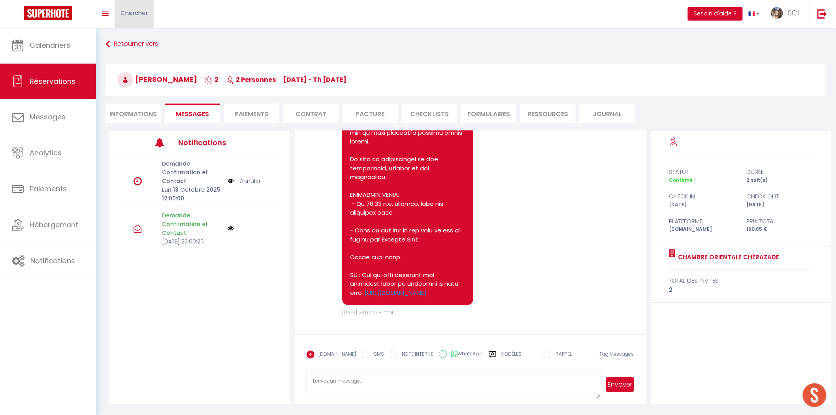
select select
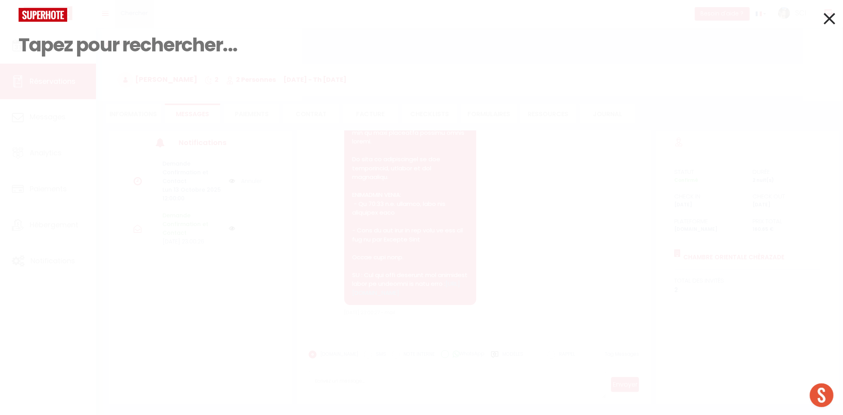
paste input "[PERSON_NAME]"
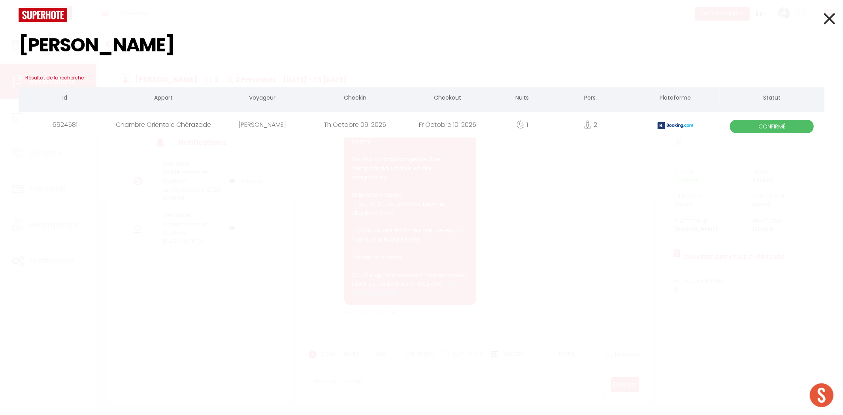
type input "[PERSON_NAME]"
click at [256, 125] on div "[PERSON_NAME]" at bounding box center [262, 125] width 92 height 26
select select
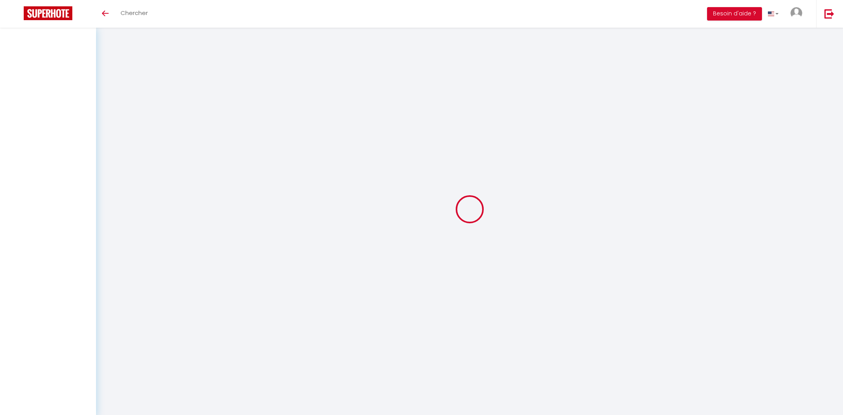
select select
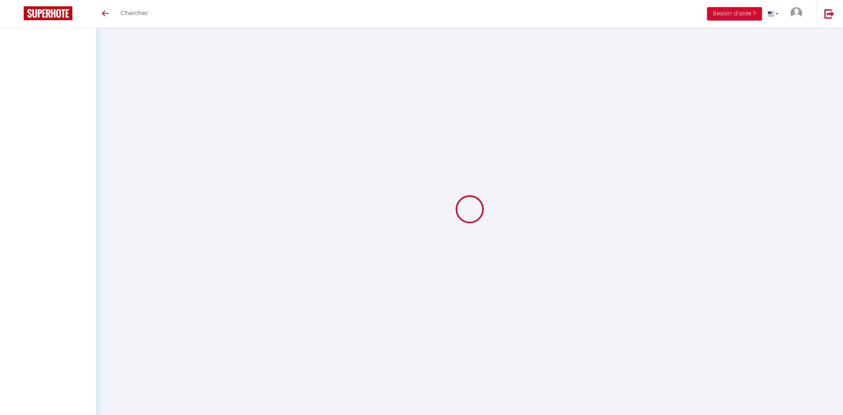
select select
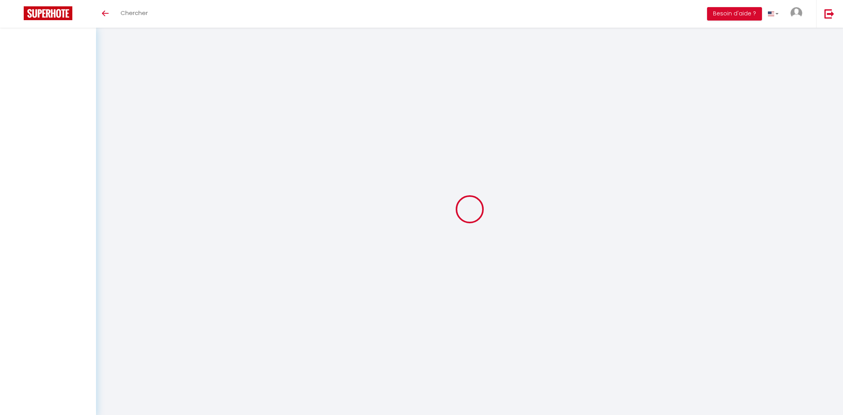
select select
checkbox input "false"
select select
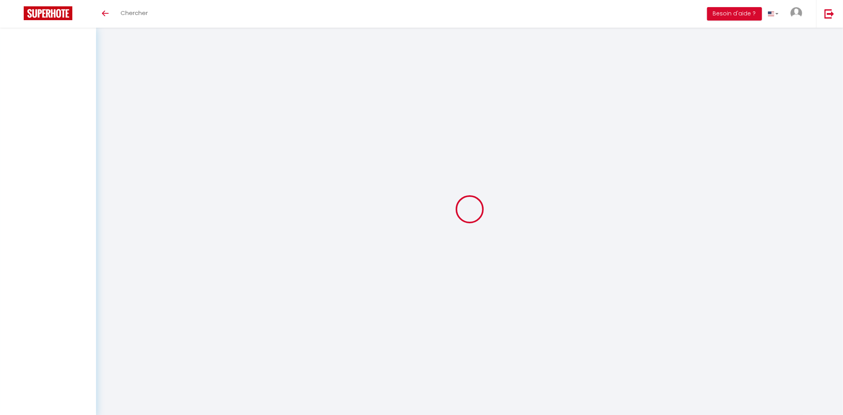
select select
checkbox input "false"
select select
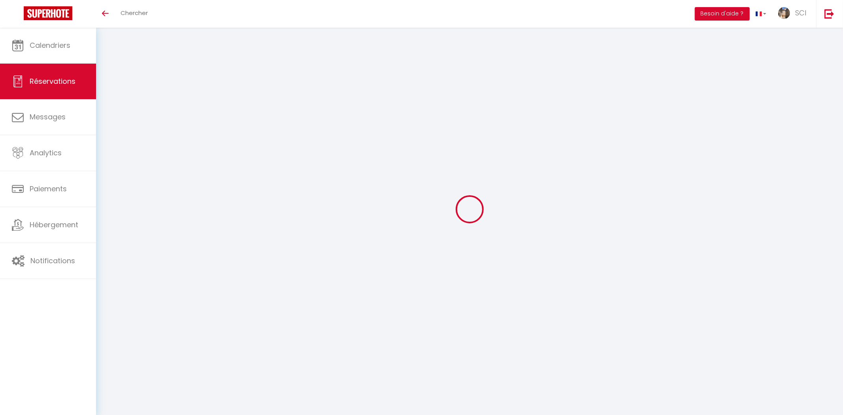
select select
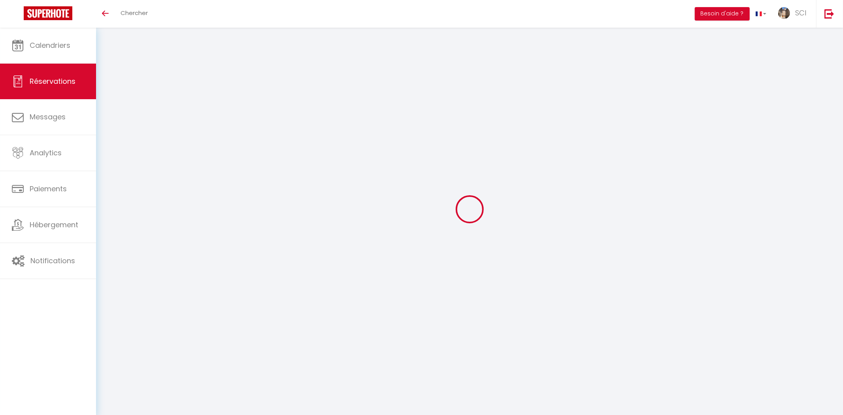
select select
checkbox input "false"
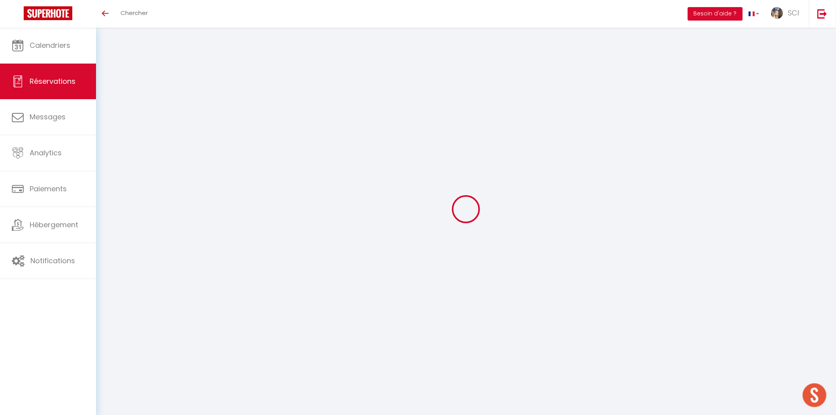
type input "Jonathon"
type input "Willatt"
type input "jwilla.669101@guest.booking.com"
type input "+447515334458"
type input "."
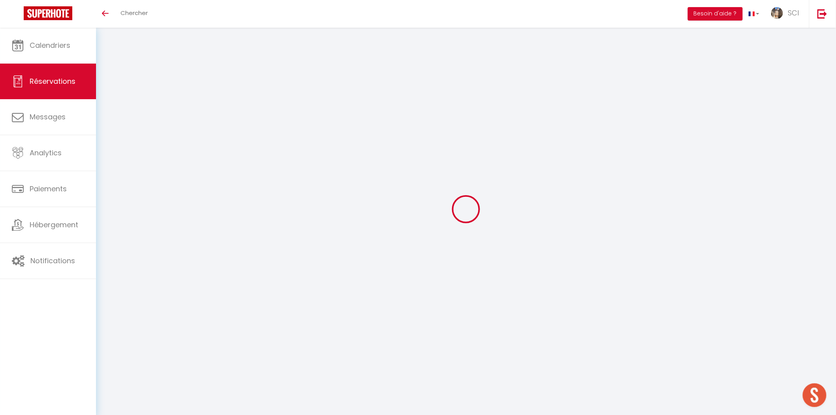
select select "GB"
type input "13.01"
type input "1.12"
select select "12102"
select select "1"
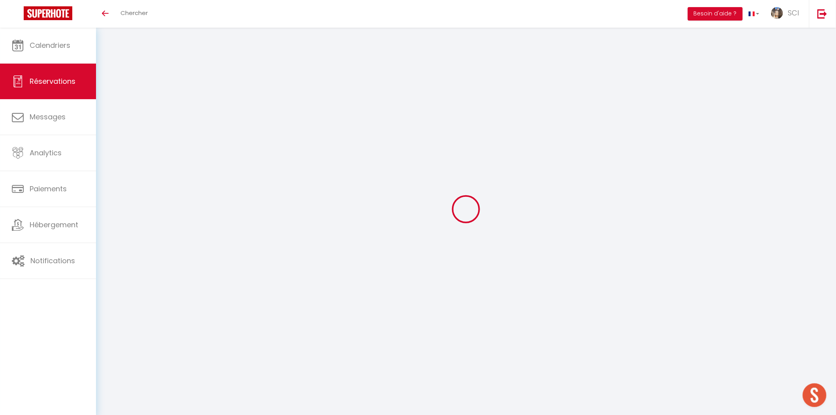
select select
type input "2"
select select "12"
select select
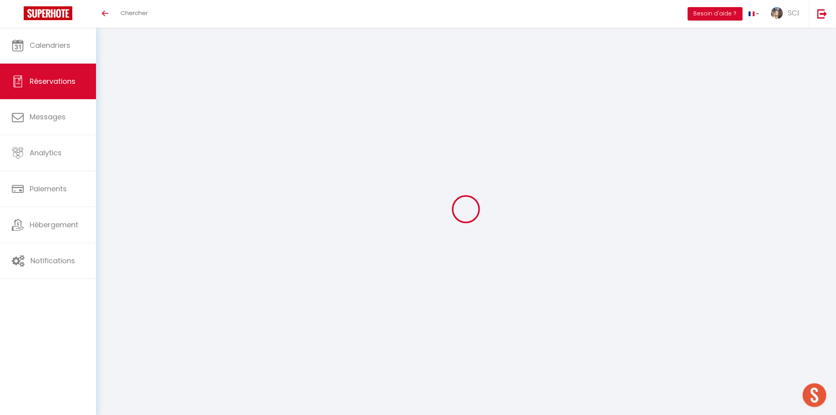
type input "76.5"
checkbox input "false"
type input "0"
select select "2"
type input "0"
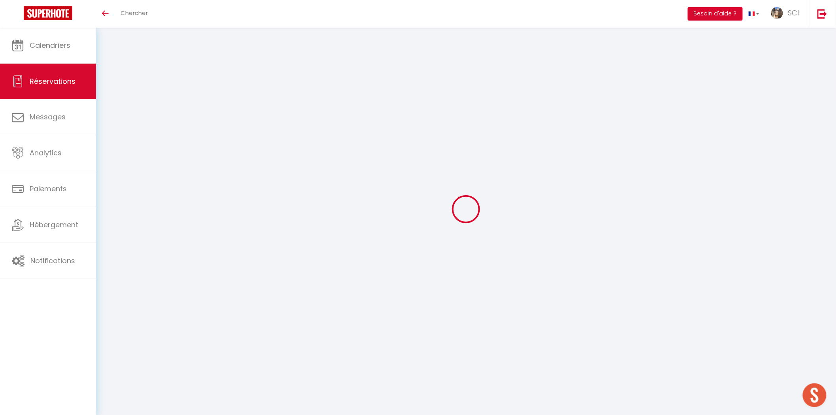
type input "0"
select select
select select "14"
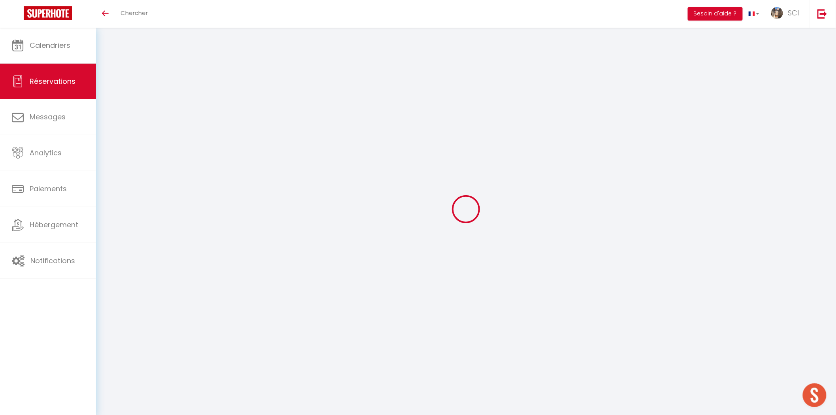
checkbox input "false"
select select
checkbox input "false"
select select
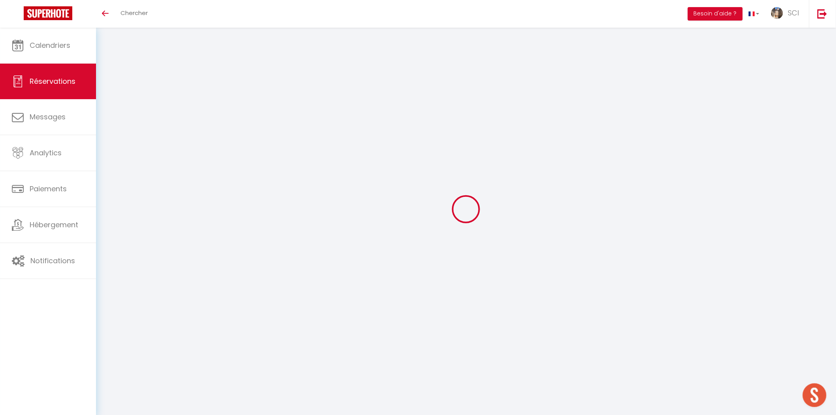
select select
checkbox input "false"
type textarea "** THIS RESERVATION HAS BEEN PRE-PAID ** BOOKING NOTE : Payment charge is EUR 1…"
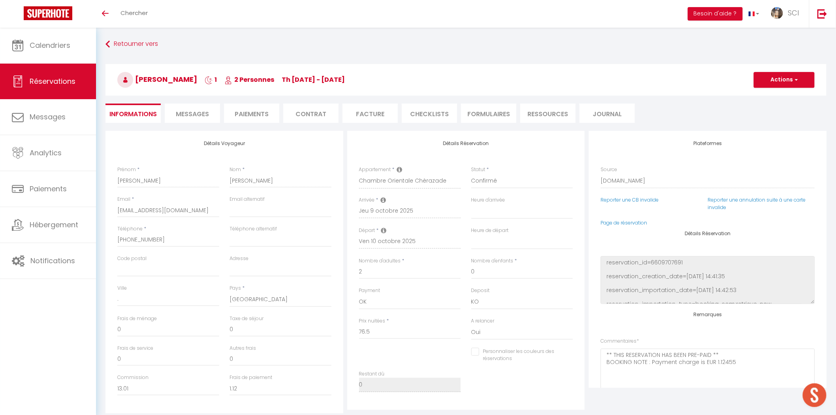
type input "3.83"
select select
checkbox input "false"
select select
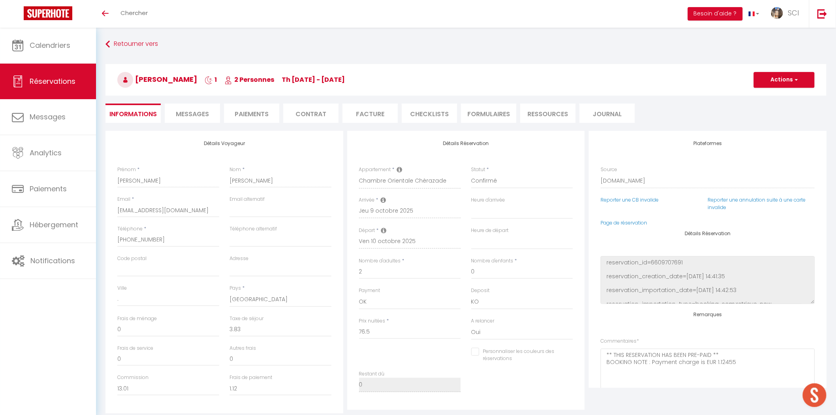
select select
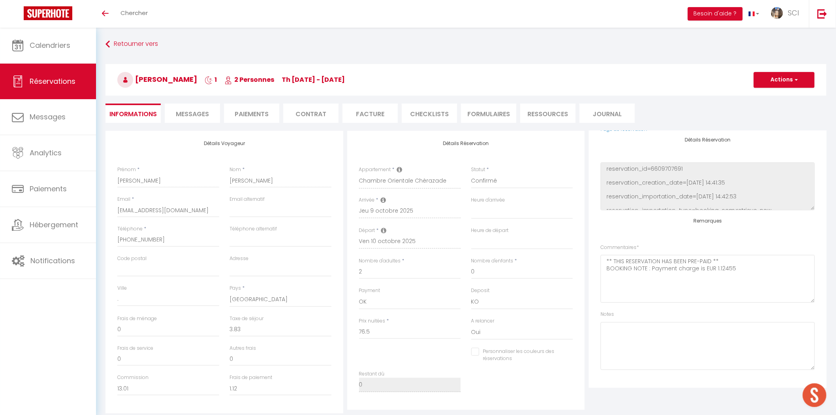
click at [202, 113] on span "Messages" at bounding box center [192, 113] width 33 height 9
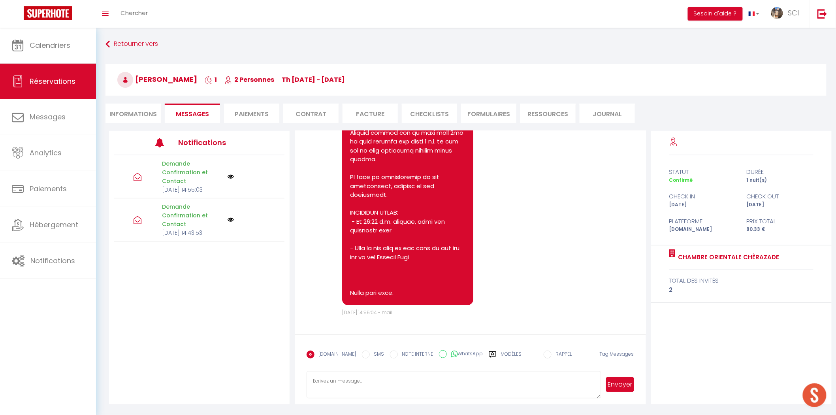
scroll to position [952, 0]
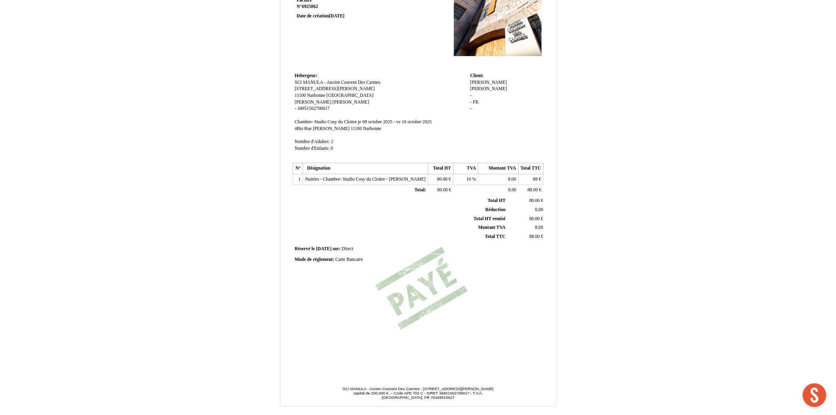
scroll to position [62, 0]
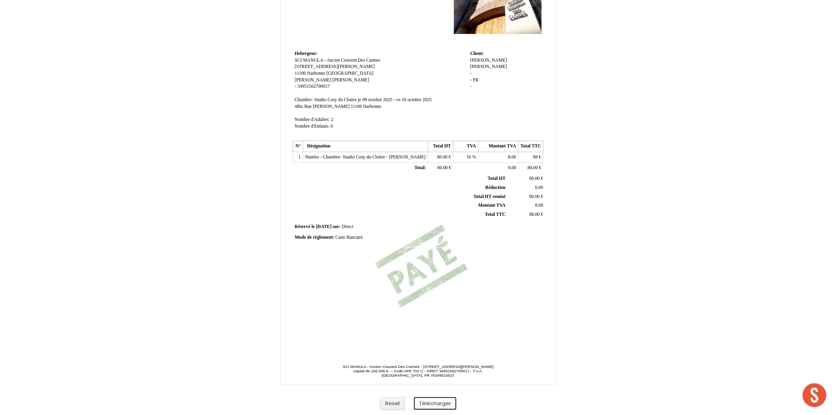
click at [442, 406] on button "Télécharger" at bounding box center [435, 403] width 42 height 13
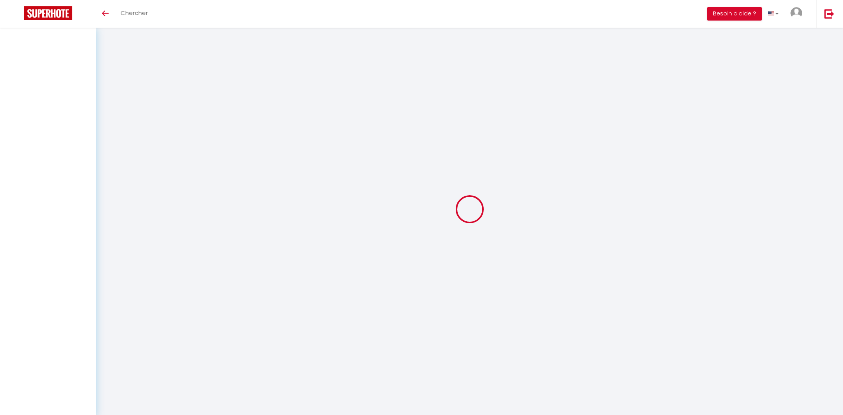
select select
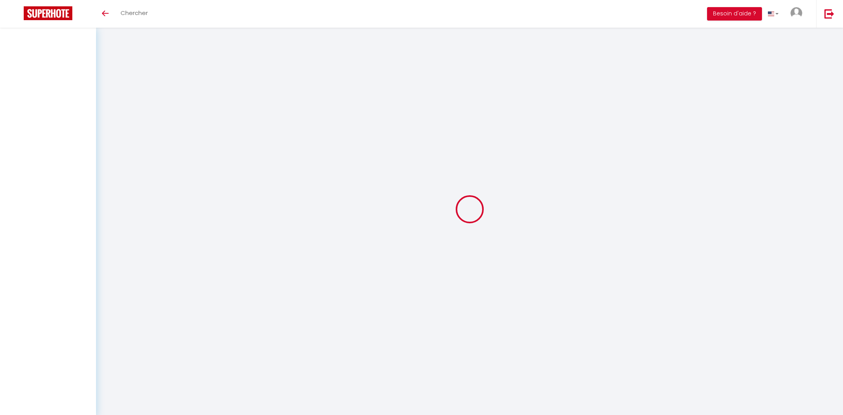
select select
checkbox input "false"
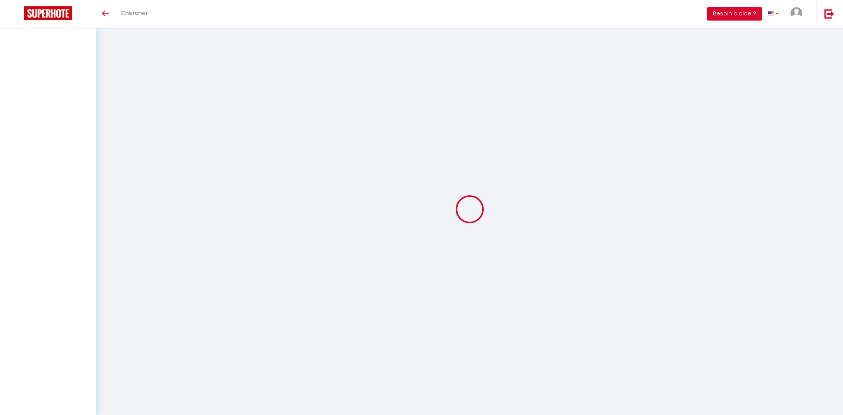
select select
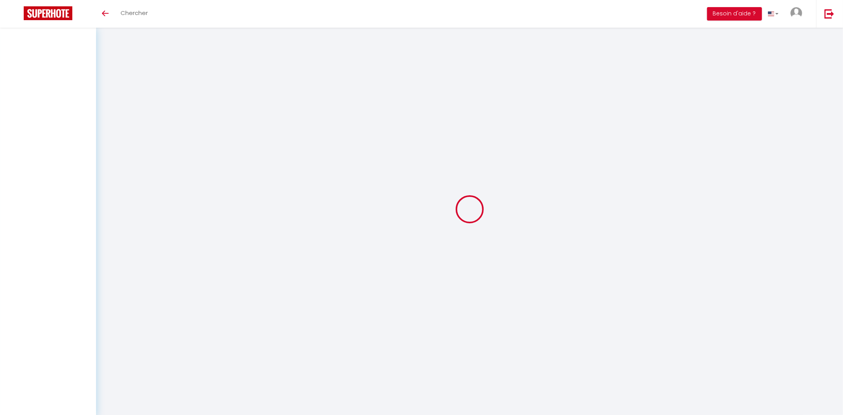
select select
checkbox input "false"
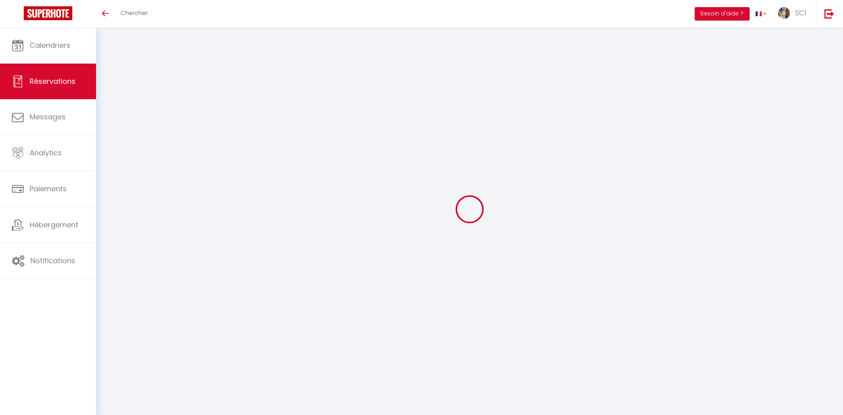
select select
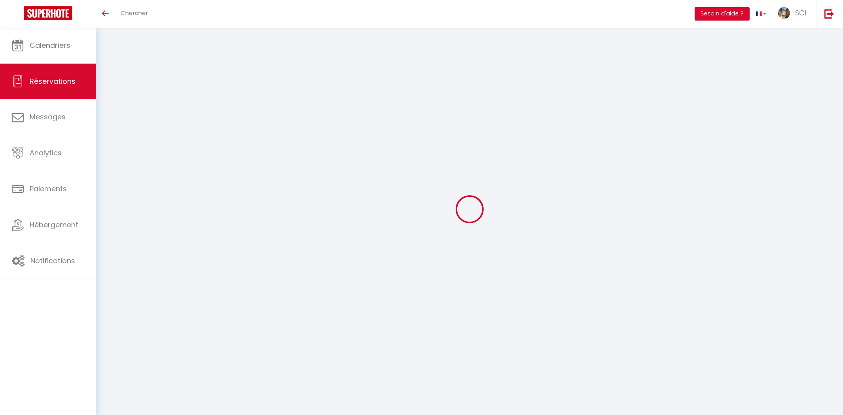
select select
checkbox input "false"
select select
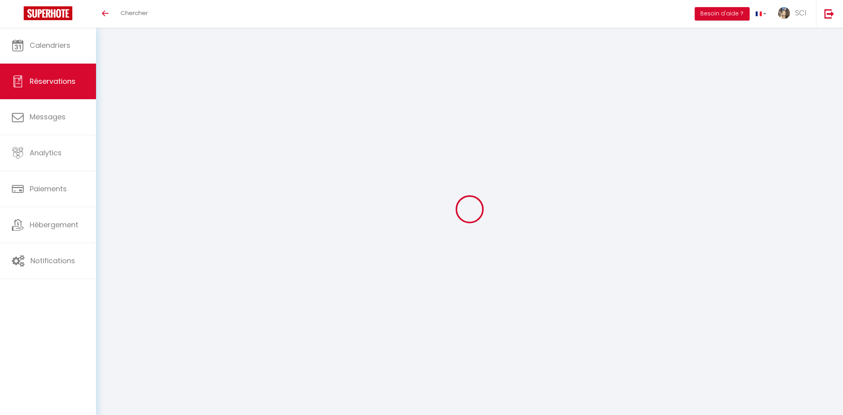
select select
checkbox input "false"
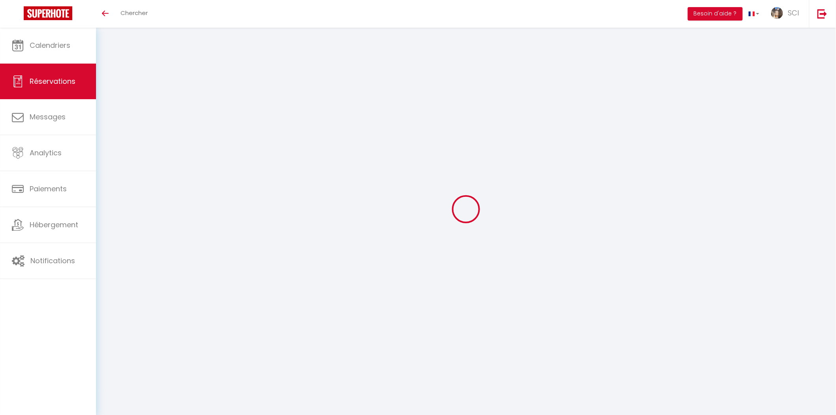
select select
type input "Rosalina"
type input "Arocas Vello"
type input "rvello.636122@guest.booking.com"
type input "+34695434855"
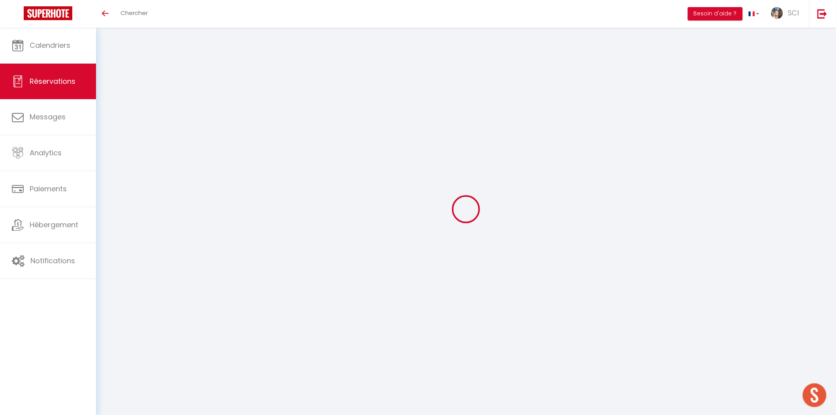
type input "."
select select "ES"
type input "39.1"
type input "3.38"
select select "11991"
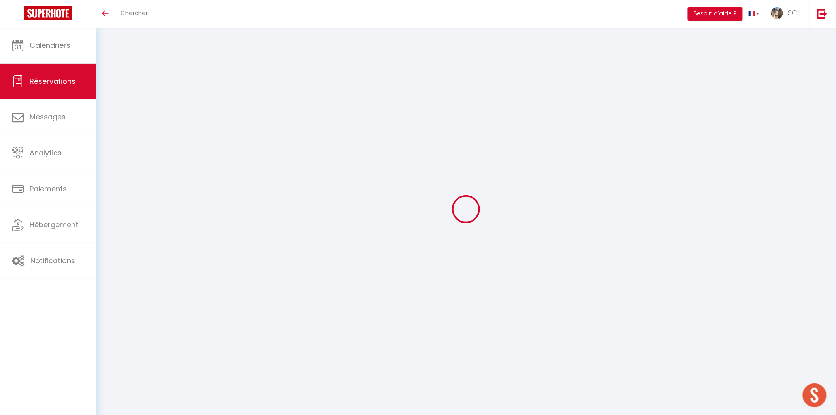
select select "1"
select select
type input "2"
select select "12"
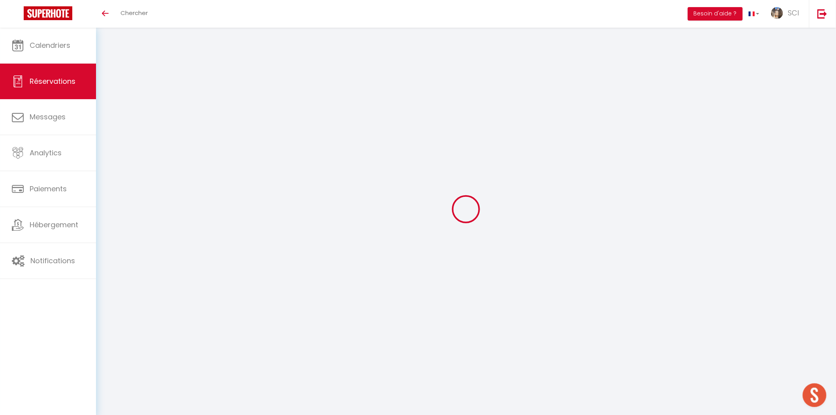
select select
select select "2"
type input "0"
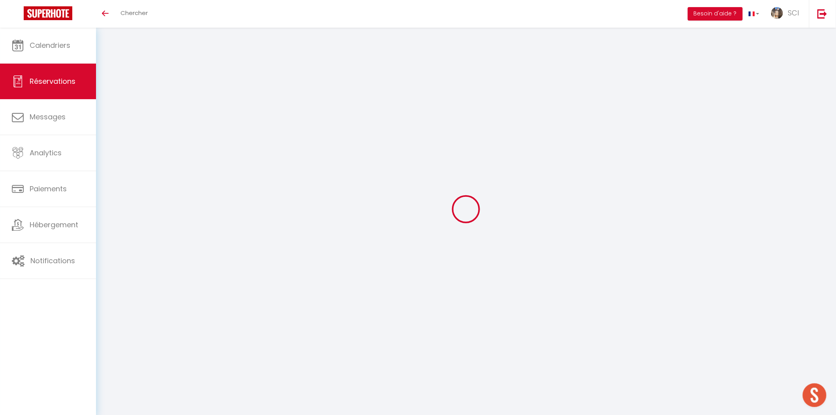
select select
select select "14"
select select
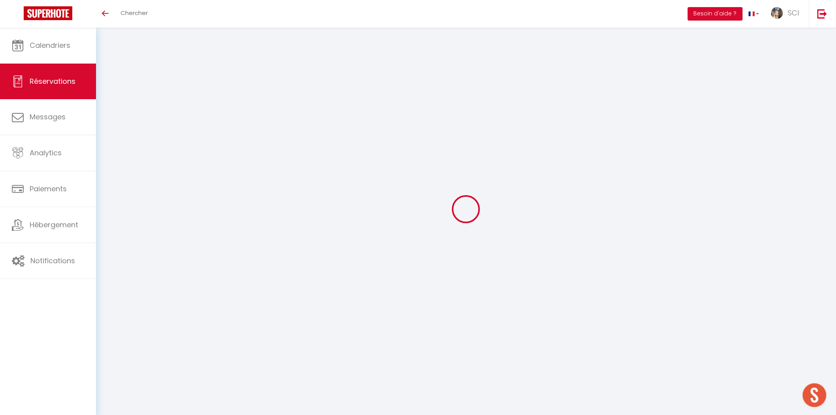
select select
checkbox input "false"
type textarea "** THIS RESERVATION HAS BEEN PRE-PAID ** BOOKING NOTE : Payment charge is EUR 3…"
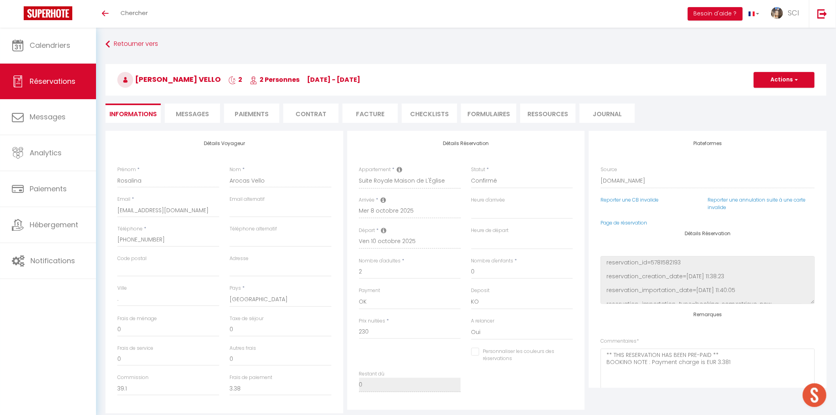
type input "11.5"
select select
checkbox input "false"
select select
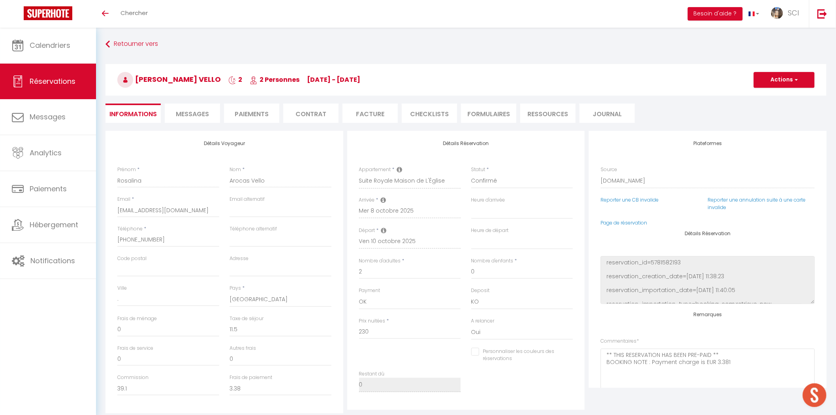
select select
click at [257, 108] on li "Paiements" at bounding box center [251, 113] width 55 height 19
select select
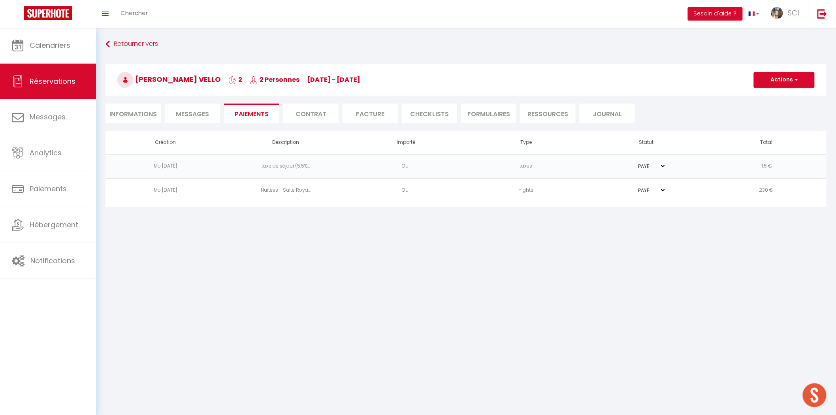
click at [147, 111] on li "Informations" at bounding box center [133, 113] width 55 height 19
select select
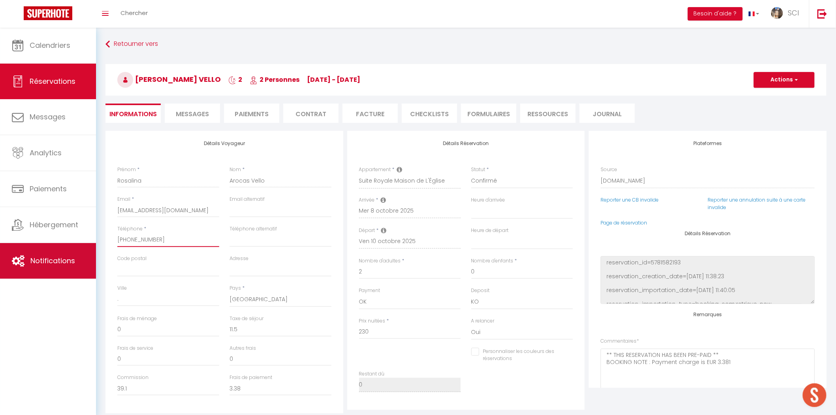
drag, startPoint x: 169, startPoint y: 240, endPoint x: 86, endPoint y: 245, distance: 83.2
click at [86, 245] on div "🟢 Des questions ou besoin d'assistance pour la migration AirBnB? Prenez rdv >>>…" at bounding box center [418, 302] width 836 height 548
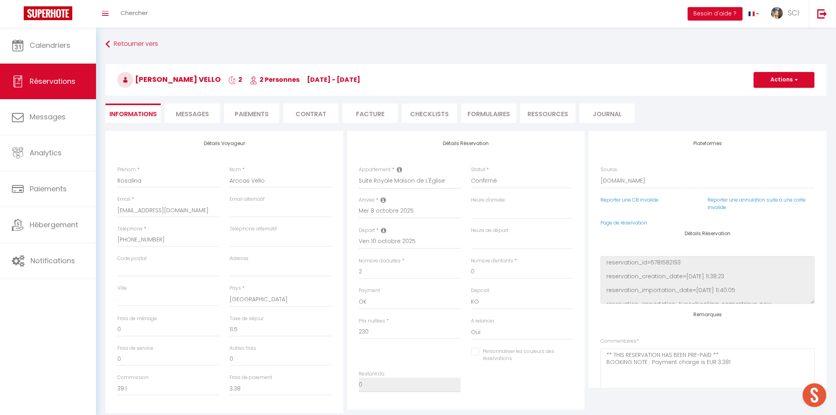
click at [268, 112] on li "Paiements" at bounding box center [251, 113] width 55 height 19
select select
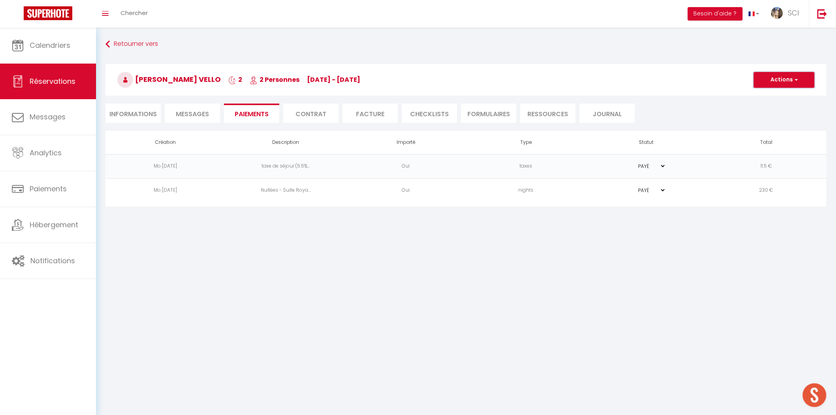
click at [803, 78] on button "Actions" at bounding box center [784, 80] width 61 height 16
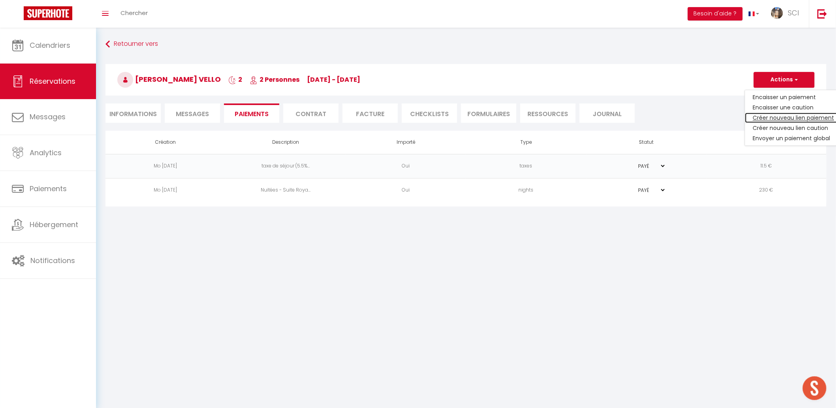
click at [773, 121] on link "Créer nouveau lien paiement" at bounding box center [793, 118] width 97 height 10
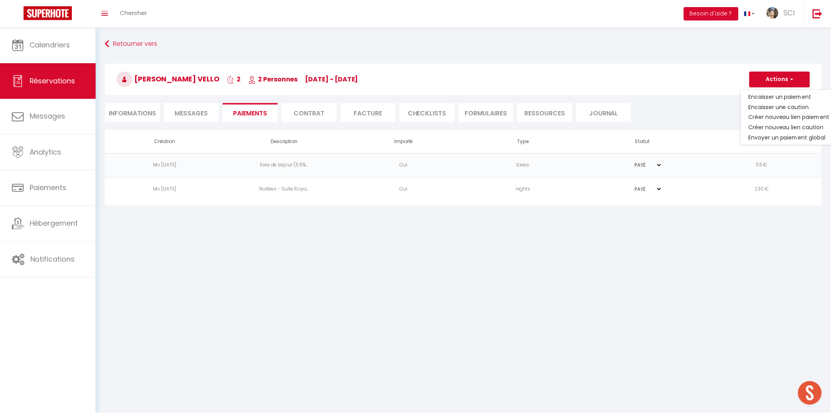
select select "nights"
type input "rvello.636122@guest.booking.com"
select select "2585"
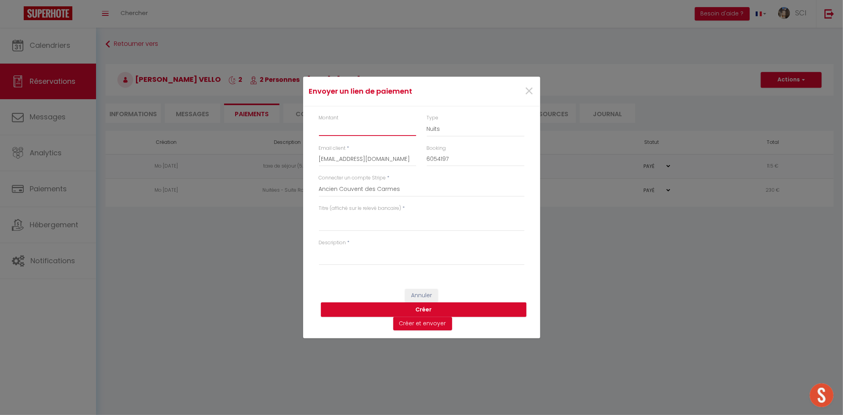
click at [352, 126] on input "Montant" at bounding box center [368, 129] width 98 height 14
type input "16"
click at [372, 224] on textarea "Titre (affiché sur le relevé bancaire)" at bounding box center [421, 221] width 205 height 19
type textarea "1 parking"
click at [351, 259] on textarea "Description" at bounding box center [421, 255] width 205 height 19
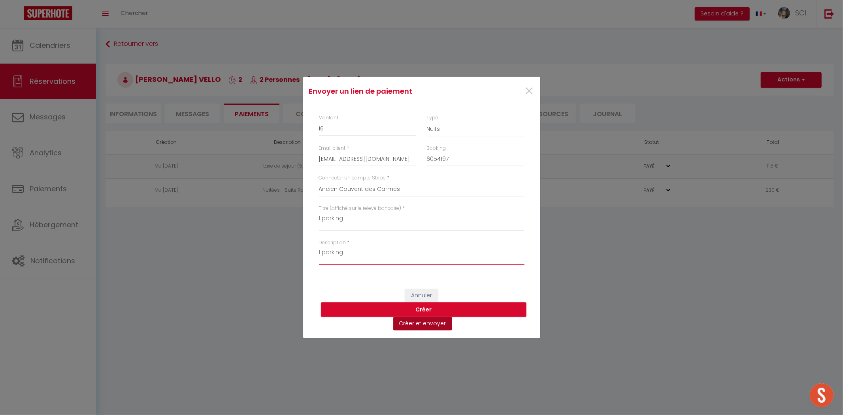
type textarea "1 parking"
click at [412, 326] on button "Créer et envoyer" at bounding box center [422, 323] width 59 height 13
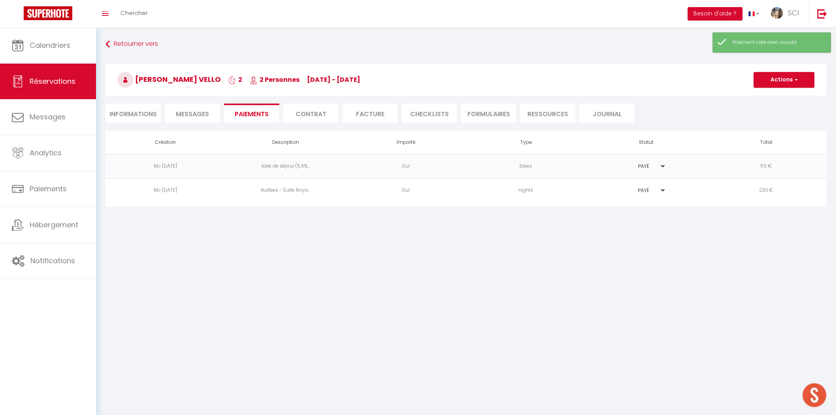
select select "es"
type input "rvello.636122@guest.booking.com"
type input "Solicitud de pago"
type textarea "Hola, Lo invitamos a hacer clic en el siguiente enlace para realizar el pago: S…"
select select "0"
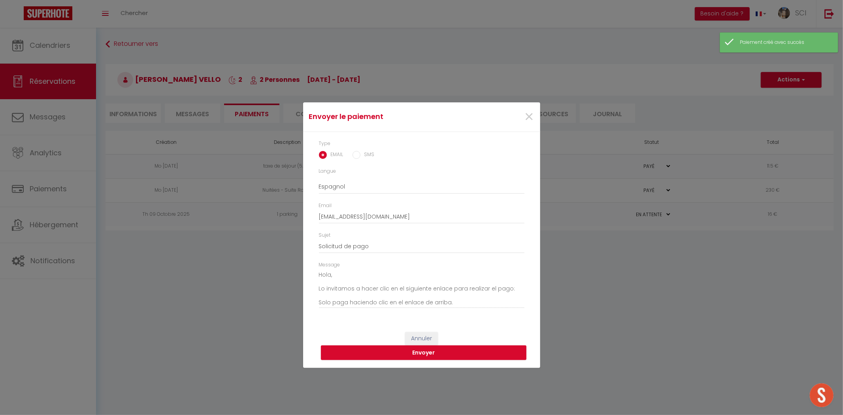
click at [356, 156] on input "SMS" at bounding box center [357, 155] width 8 height 8
radio input "true"
radio input "false"
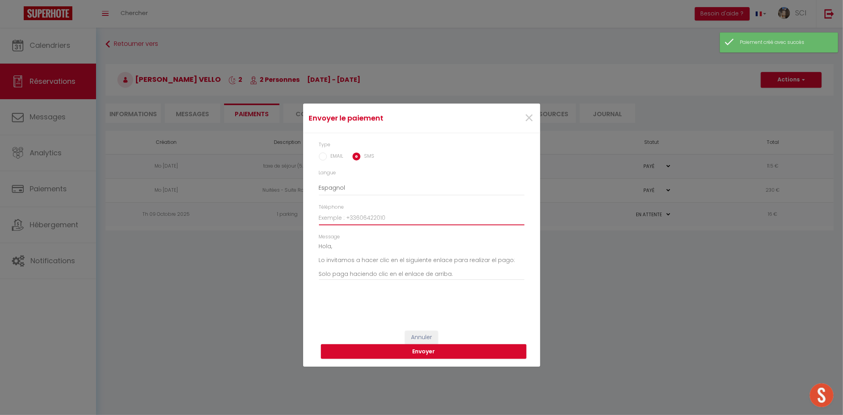
click at [342, 219] on input "Téléphone" at bounding box center [421, 218] width 205 height 14
paste input "+34695434855"
type input "+34695434855"
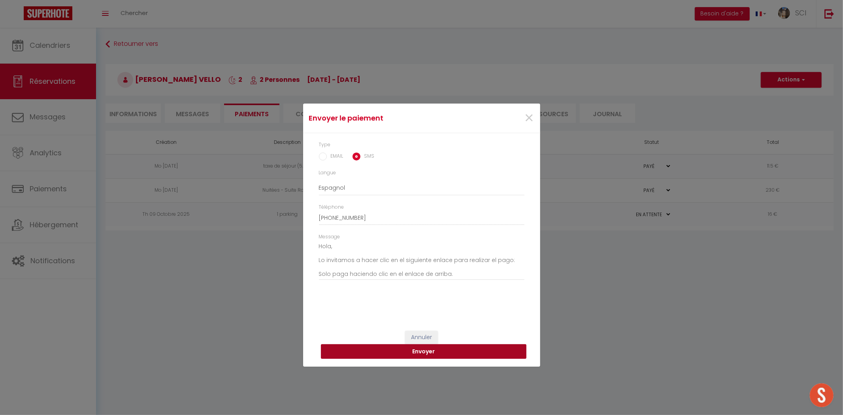
click at [391, 353] on button "Envoyer" at bounding box center [423, 351] width 205 height 15
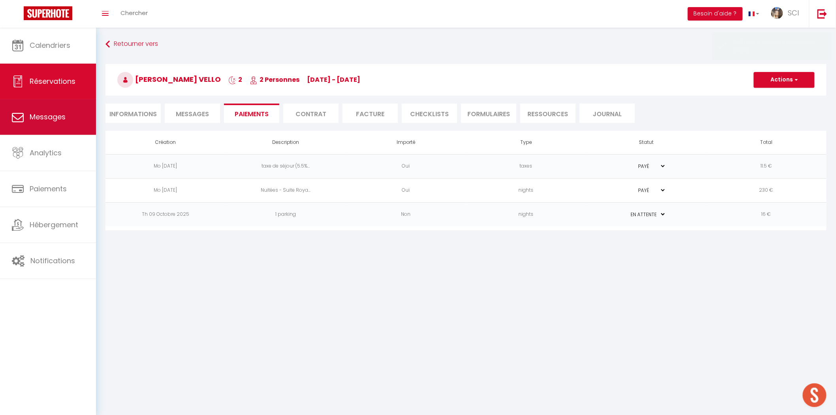
click at [76, 128] on link "Messages" at bounding box center [48, 117] width 96 height 36
select select "message"
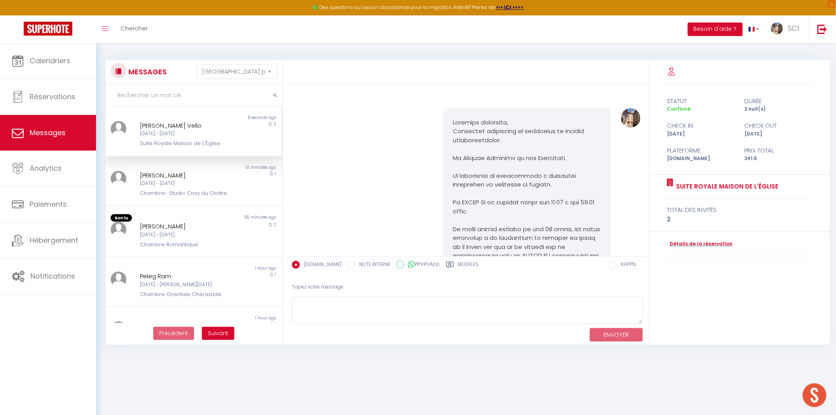
scroll to position [1333, 0]
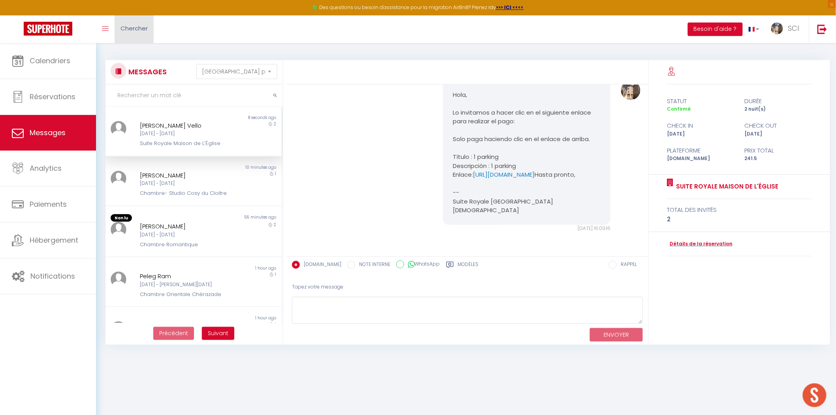
click at [136, 28] on span "Chercher" at bounding box center [134, 28] width 27 height 8
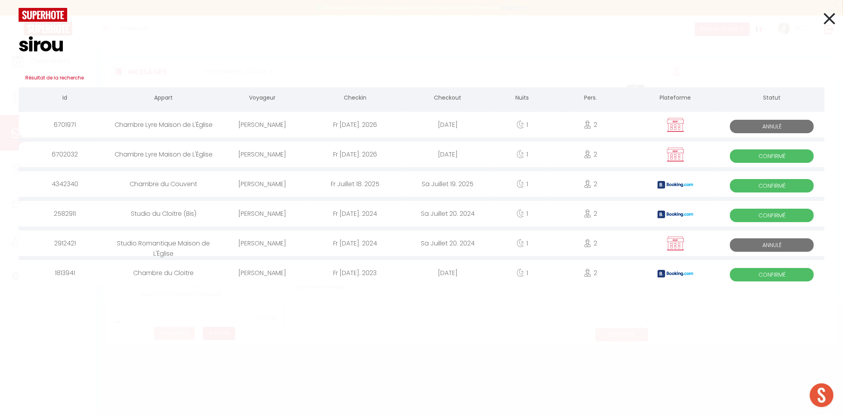
type input "sirou"
click at [270, 151] on div "Dominique Sirou" at bounding box center [262, 154] width 92 height 26
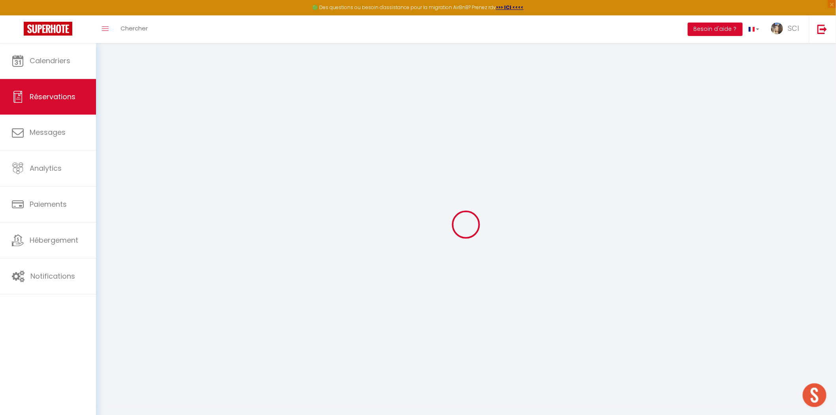
type input "Dominique"
type input "Sirou"
type input "dominique.sirou@laposte.net"
type input "+33667271077"
type input "49 rue georges seurat"
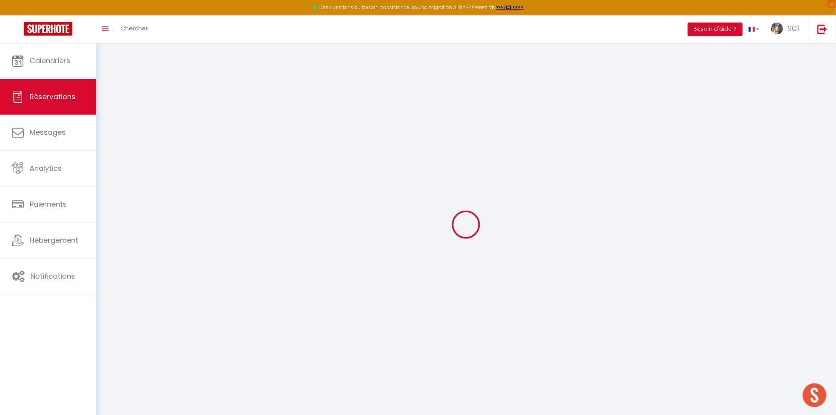
type input "troyes"
select select "FR"
select select "12031"
select select "1"
type input "Ven 03 Juillet 2026"
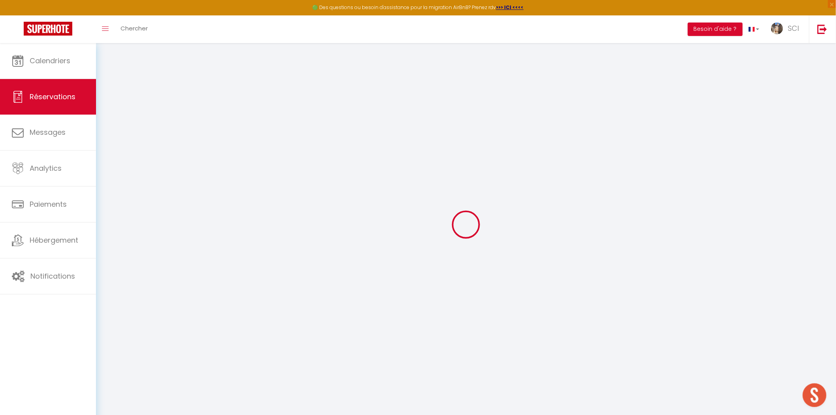
select select
type input "Sam 04 Juillet 2026"
select select
type input "2"
select select "12"
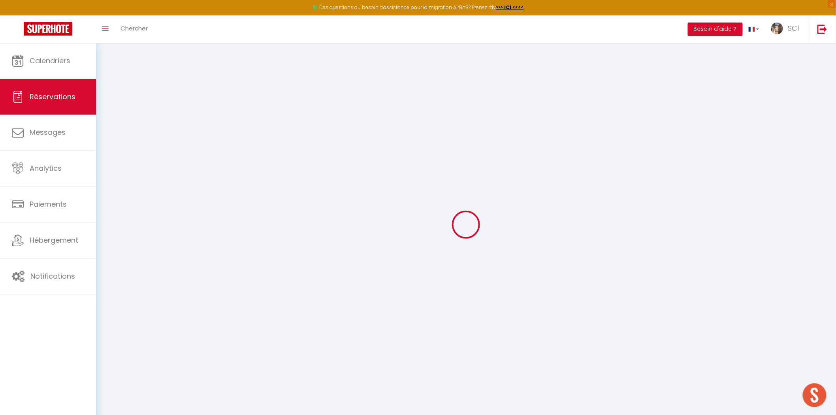
select select
type input "53"
checkbox input "false"
type input "0"
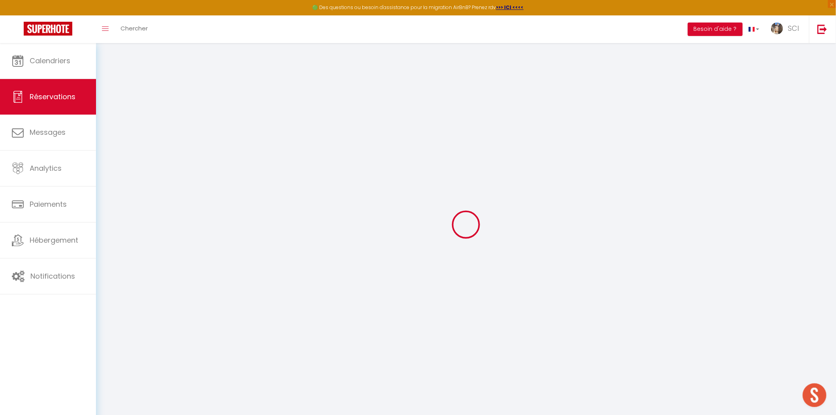
type input "0"
select select
select select "14"
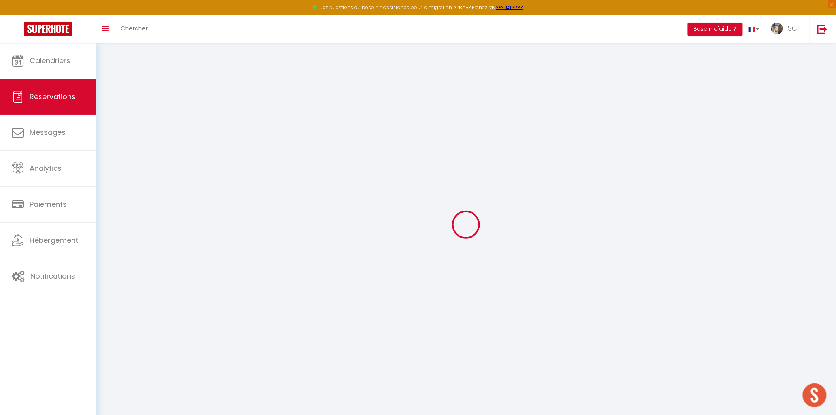
checkbox input "false"
select select
checkbox input "false"
select select
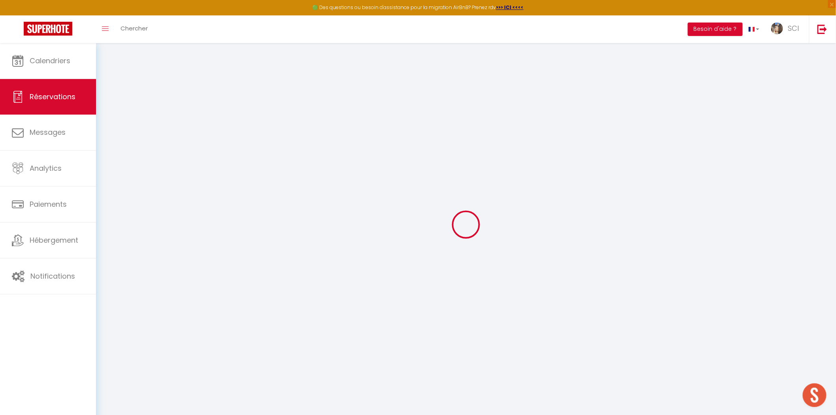
select select
checkbox input "false"
type textarea "remise Mr Martins ...clients chi....t"
select select
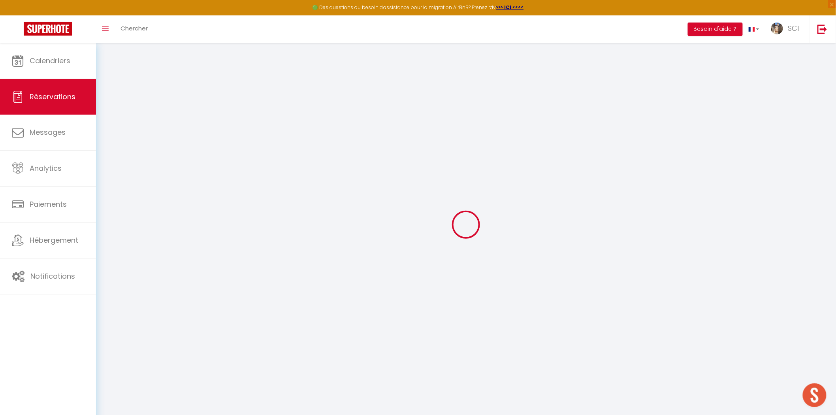
checkbox input "false"
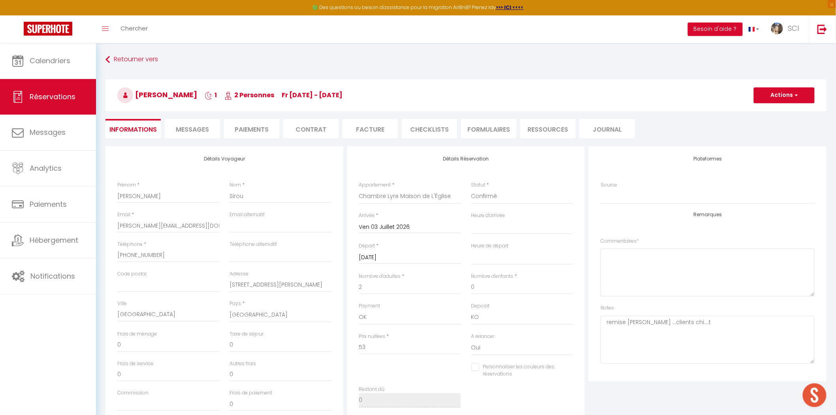
select select
checkbox input "false"
select select
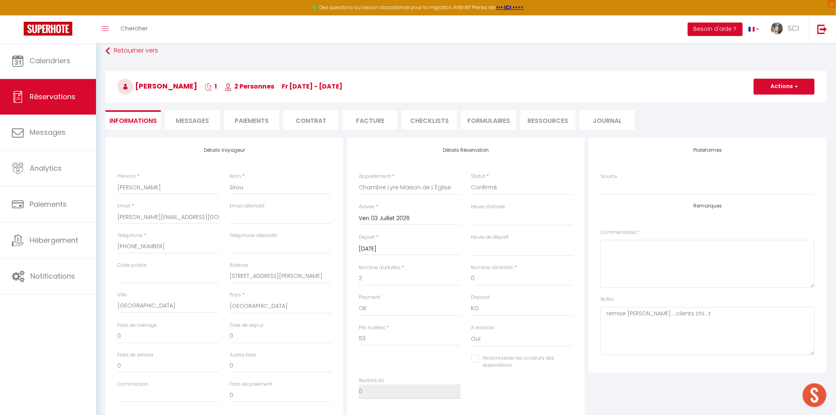
scroll to position [11, 0]
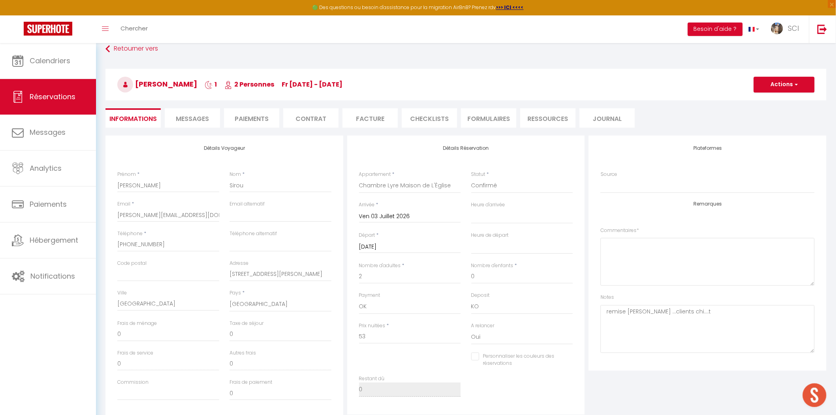
click at [237, 115] on li "Paiements" at bounding box center [251, 117] width 55 height 19
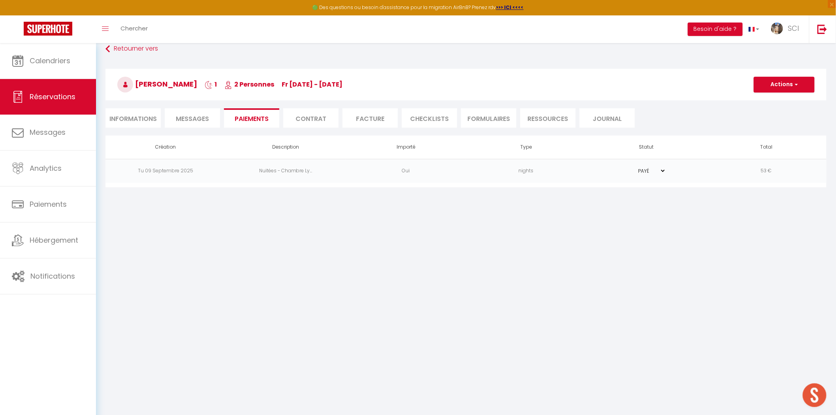
click at [377, 117] on li "Facture" at bounding box center [370, 117] width 55 height 19
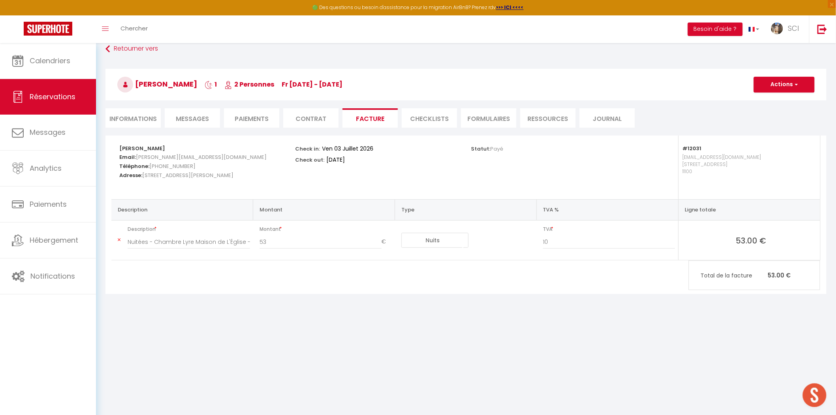
click at [198, 121] on span "Messages" at bounding box center [192, 118] width 33 height 9
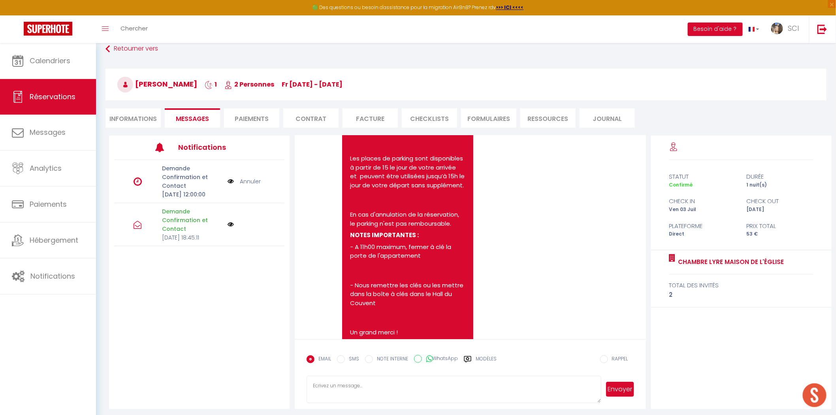
scroll to position [1051, 0]
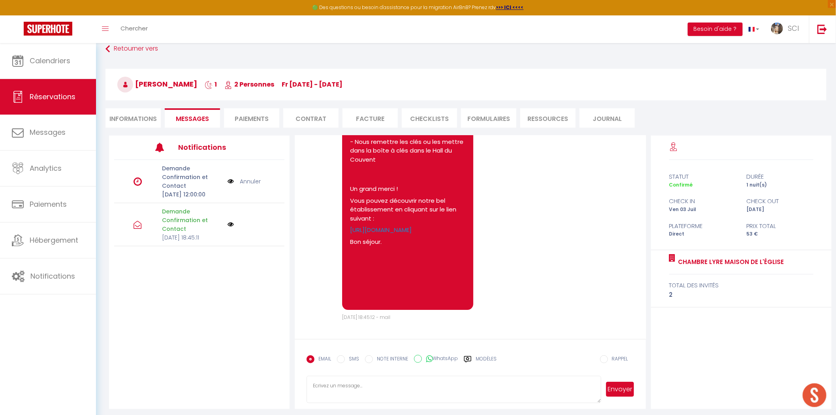
click at [263, 121] on li "Paiements" at bounding box center [251, 117] width 55 height 19
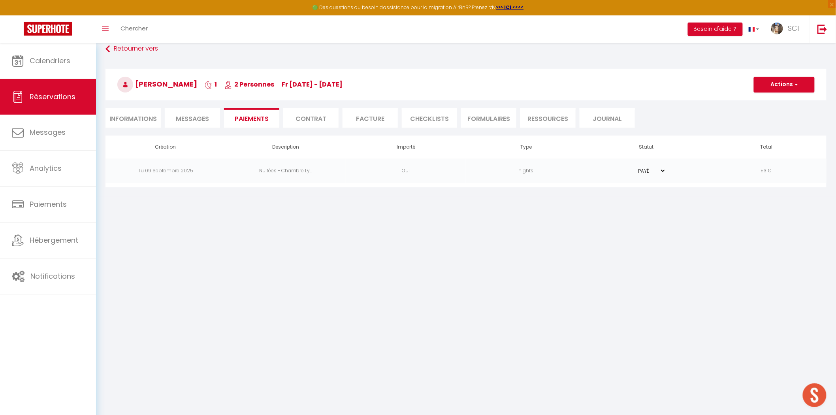
click at [133, 117] on li "Informations" at bounding box center [133, 117] width 55 height 19
select select
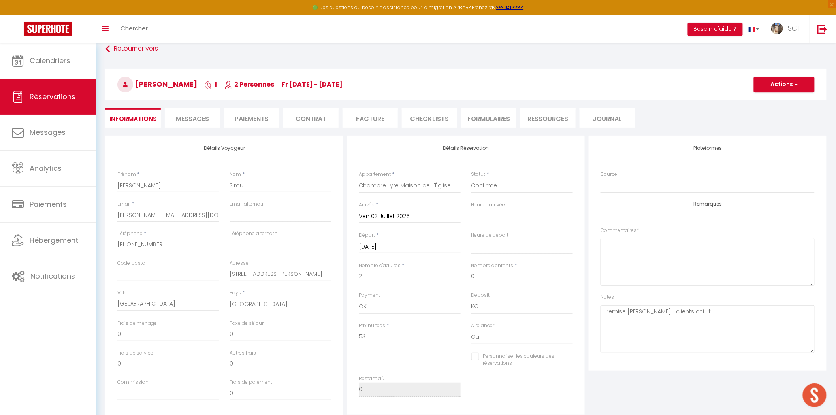
select select
checkbox input "false"
select select
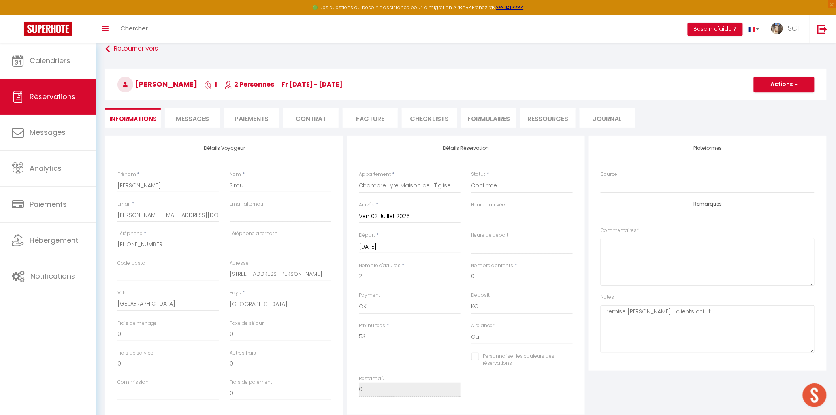
checkbox input "false"
click at [385, 117] on li "Facture" at bounding box center [370, 117] width 55 height 19
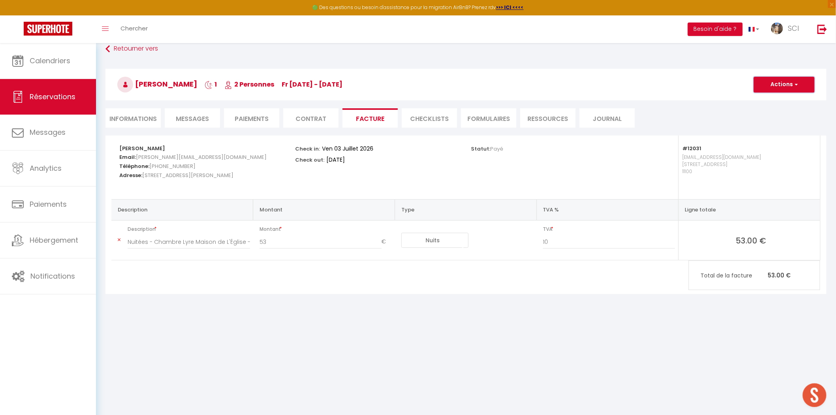
click at [784, 78] on button "Actions" at bounding box center [784, 85] width 61 height 16
click at [785, 120] on link "Envoyer la facture" at bounding box center [778, 122] width 66 height 10
type input "dominique.sirou@laposte.net"
select select "fr"
type input "Votre facture 6702032 - Chambre Lyre Maison de L'Église"
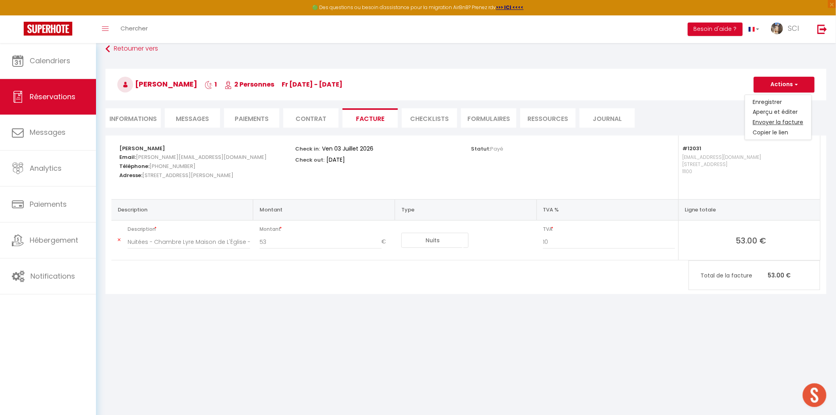
type textarea "Bonjour, Voici le lien pour télécharger votre facture : https://superhote.com/a…"
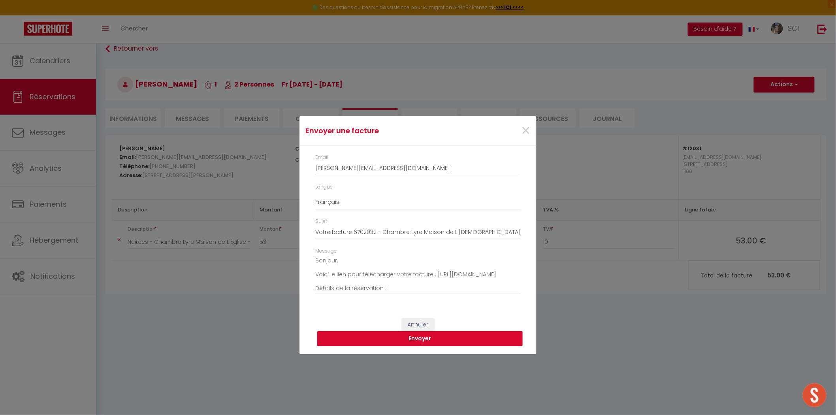
click at [425, 339] on button "Envoyer" at bounding box center [419, 338] width 205 height 15
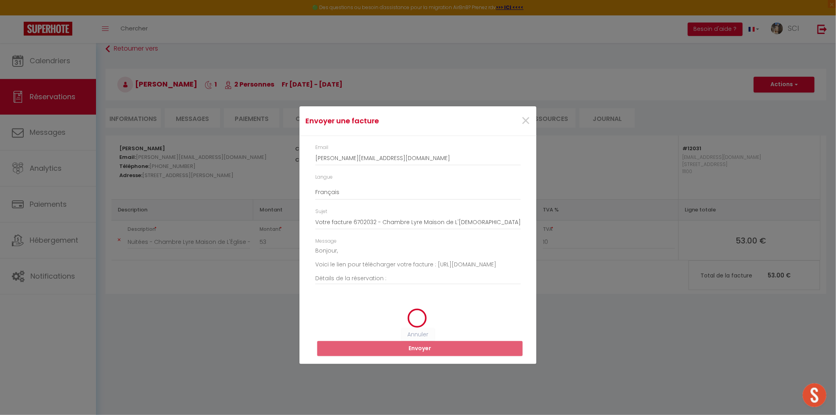
select select
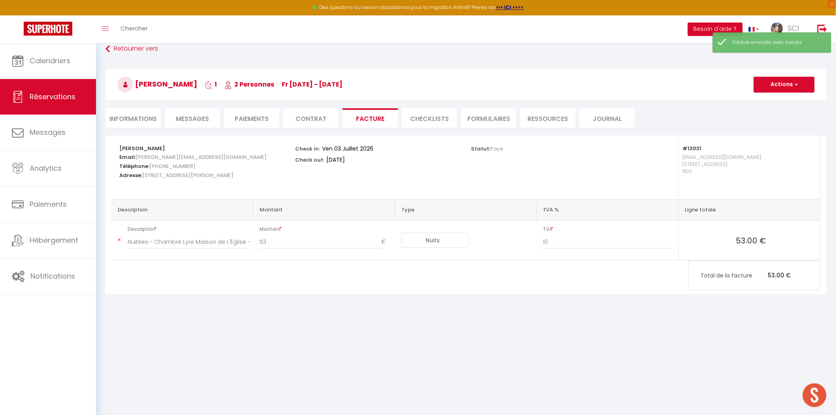
click at [265, 121] on li "Paiements" at bounding box center [251, 117] width 55 height 19
select select
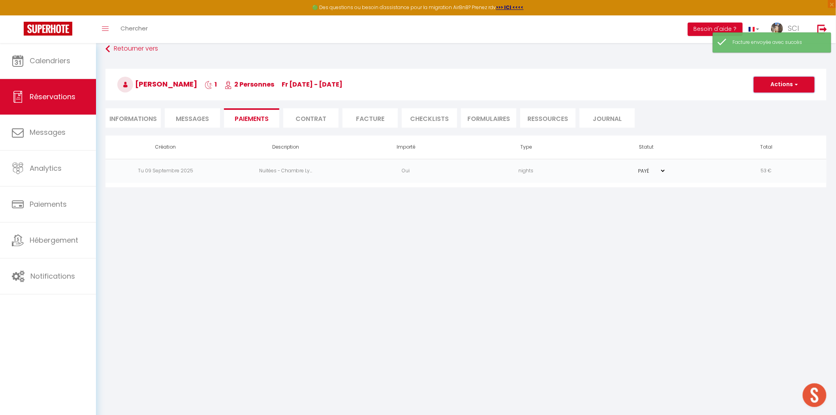
click at [788, 87] on button "Actions" at bounding box center [784, 85] width 61 height 16
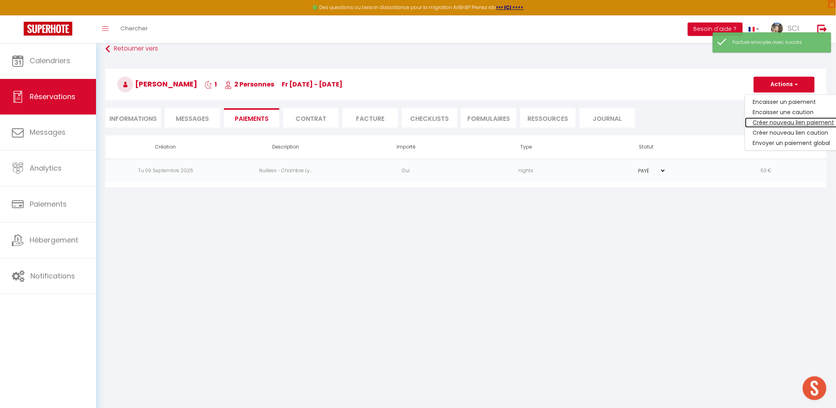
click at [781, 121] on link "Créer nouveau lien paiement" at bounding box center [793, 122] width 97 height 10
select select "nights"
type input "dominique.sirou@laposte.net"
select select "2585"
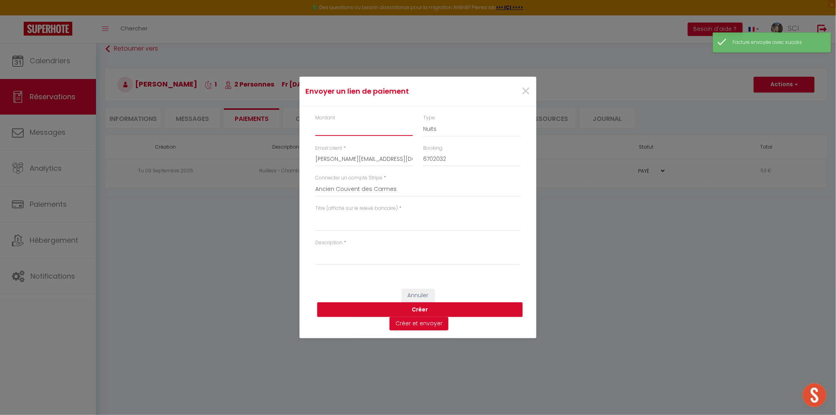
click at [404, 131] on input "Montant" at bounding box center [364, 129] width 98 height 14
type input "8"
click at [382, 243] on div "Description *" at bounding box center [417, 252] width 205 height 26
click at [381, 230] on div "Titre (affiché sur le relevé bancaire) *" at bounding box center [418, 222] width 216 height 34
click at [381, 228] on textarea "Titre (affiché sur le relevé bancaire)" at bounding box center [417, 221] width 205 height 19
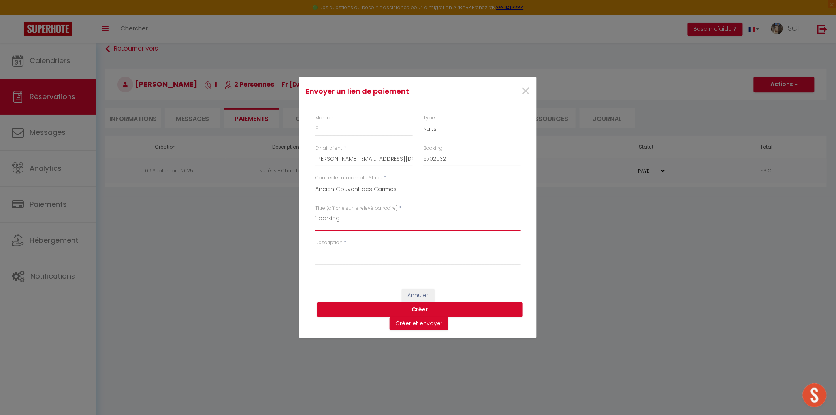
drag, startPoint x: 356, startPoint y: 217, endPoint x: 302, endPoint y: 217, distance: 54.5
click at [302, 217] on div "Montant 8 Type Nuits Frais de ménage Taxe de séjour Autre Email client * domini…" at bounding box center [418, 193] width 237 height 175
type textarea "1 parking"
click at [353, 263] on textarea "Description" at bounding box center [417, 255] width 205 height 19
paste textarea "1 parking"
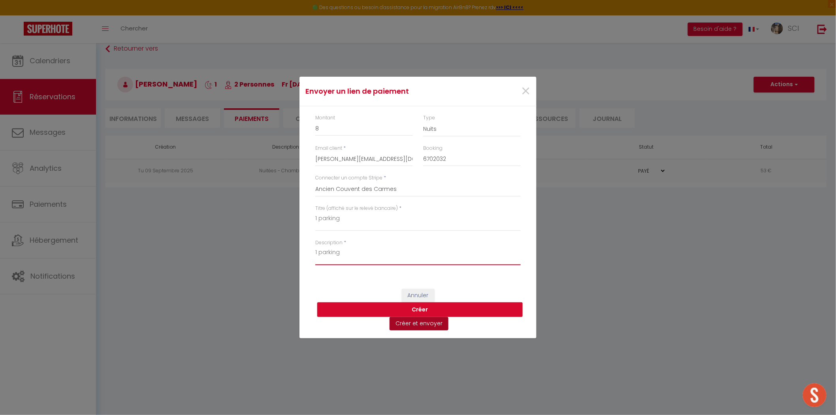
type textarea "1 parking"
click at [430, 322] on button "Créer et envoyer" at bounding box center [419, 323] width 59 height 13
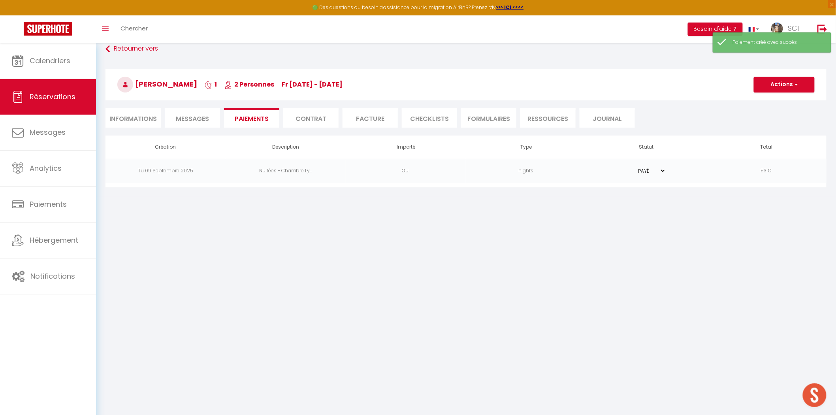
select select
select select "fr"
type input "dominique.sirou@laposte.net"
type input "Demande de paiement"
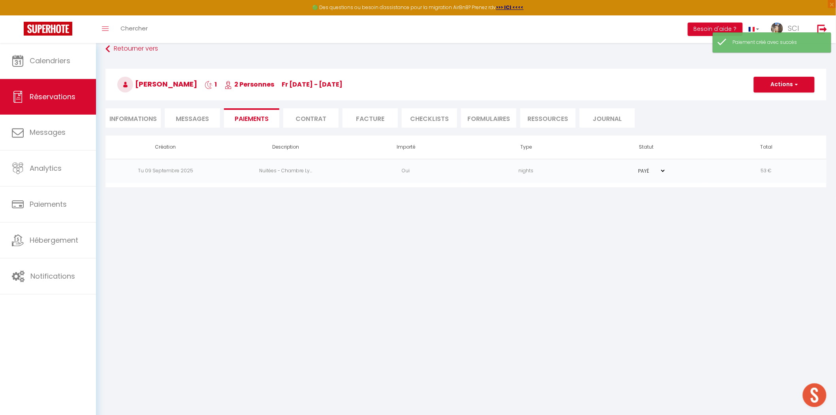
type textarea "Bonjour, Nous vous invitons à cliquer sur le lien ci-dessous pour effectuer le …"
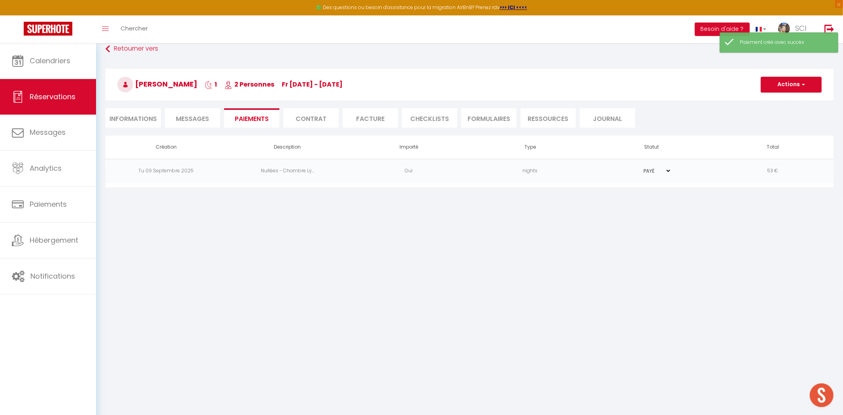
select select "0"
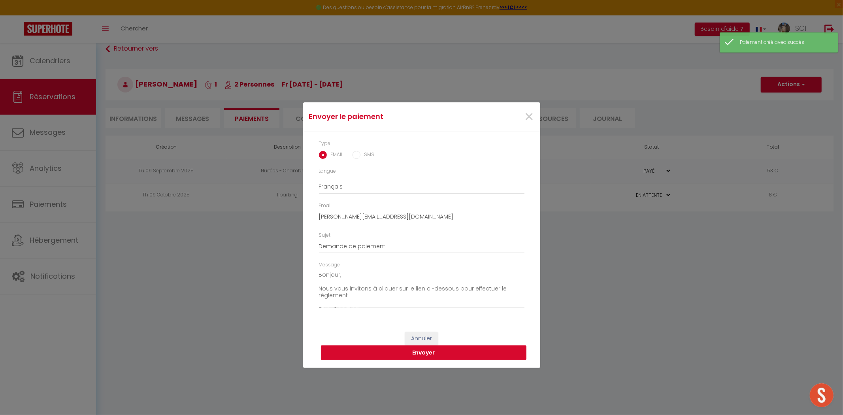
click at [413, 354] on button "Envoyer" at bounding box center [423, 352] width 205 height 15
select select
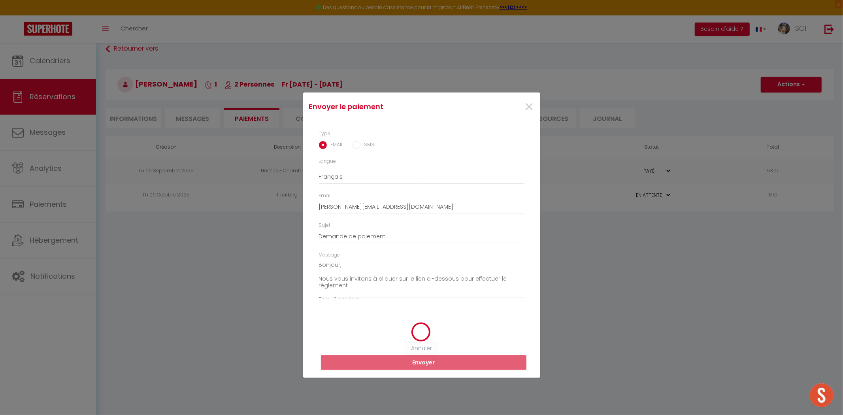
select select
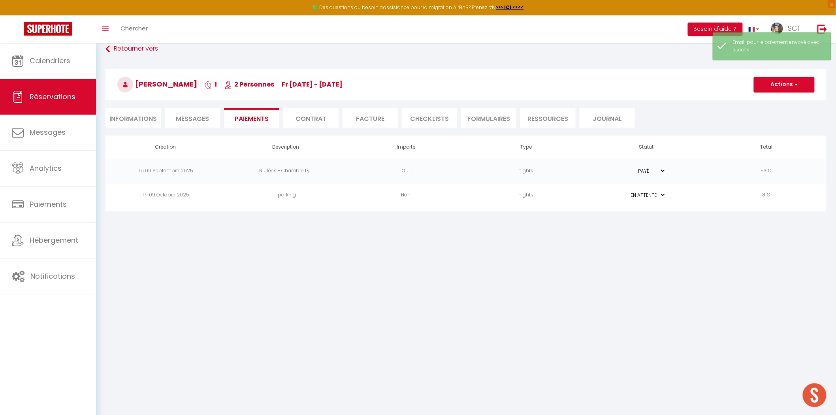
click at [123, 120] on li "Informations" at bounding box center [133, 117] width 55 height 19
select select
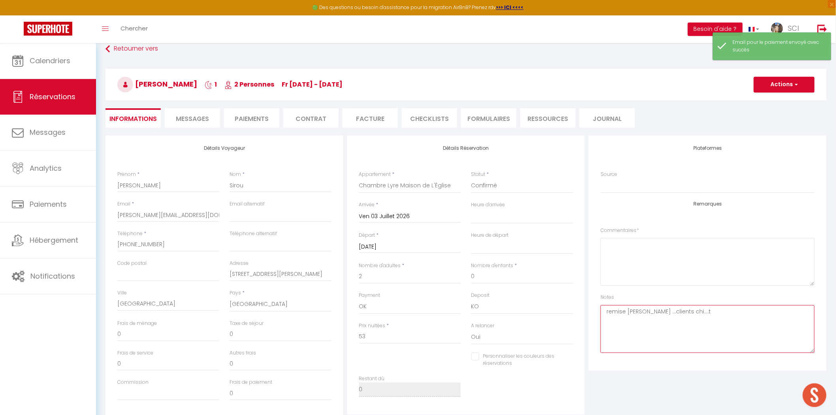
click at [698, 313] on textarea "remise Mr Martins ...clients chi....t" at bounding box center [708, 329] width 214 height 48
type textarea "remise Mr Martins ...clients chi....t LSH"
click at [794, 86] on span "button" at bounding box center [795, 84] width 5 height 7
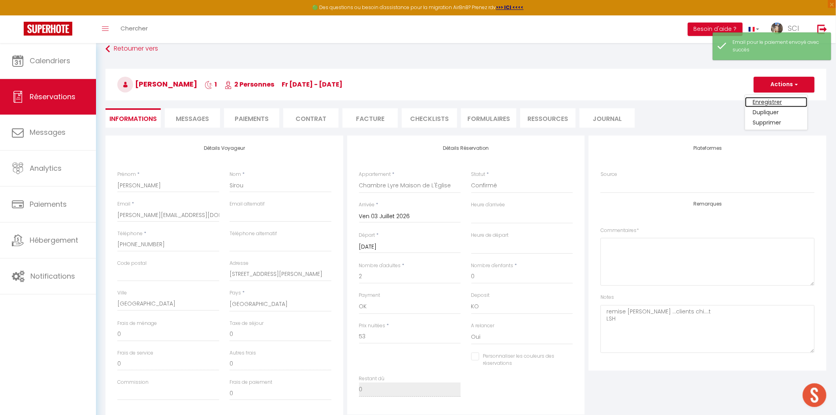
click at [777, 100] on link "Enregistrer" at bounding box center [776, 102] width 62 height 10
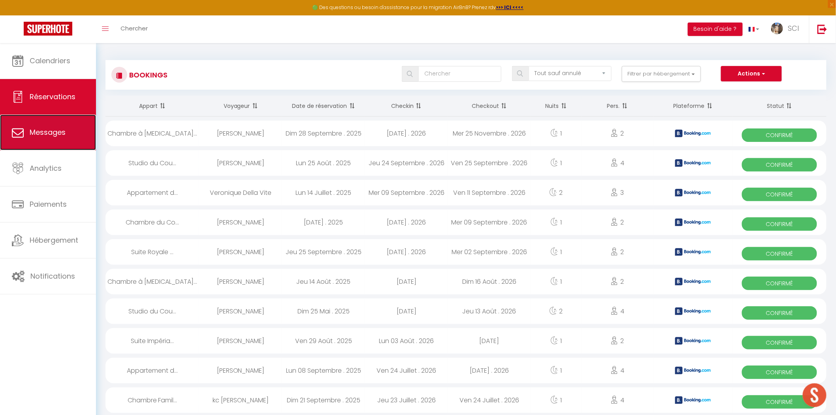
click at [54, 126] on link "Messages" at bounding box center [48, 133] width 96 height 36
select select "message"
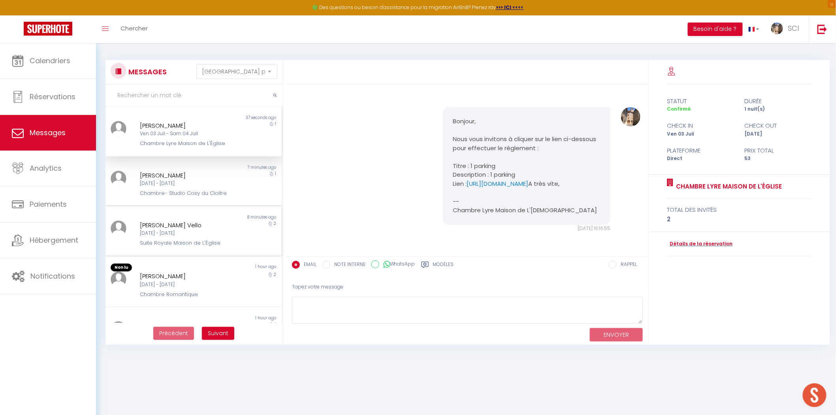
scroll to position [66, 0]
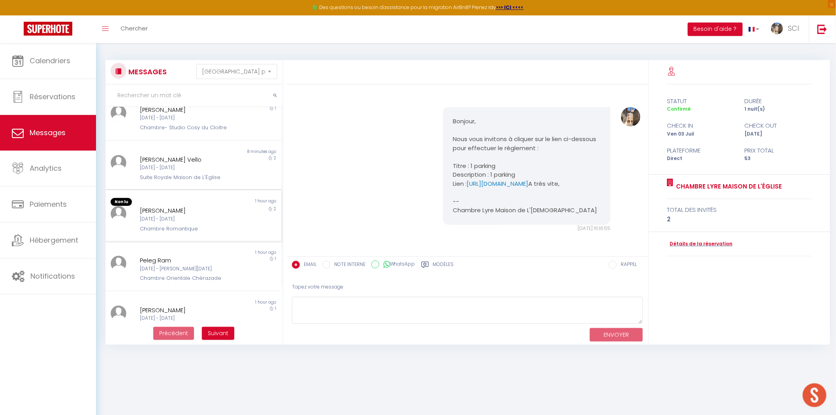
click at [213, 215] on div "Ven [DATE] - Dim [DATE]" at bounding box center [186, 219] width 92 height 8
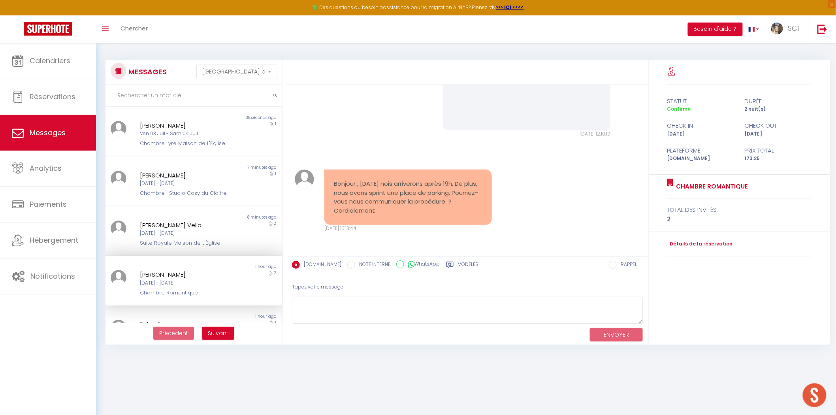
click at [205, 277] on div "[PERSON_NAME]" at bounding box center [186, 274] width 92 height 9
click at [690, 247] on link "Détails de la réservation" at bounding box center [700, 244] width 66 height 8
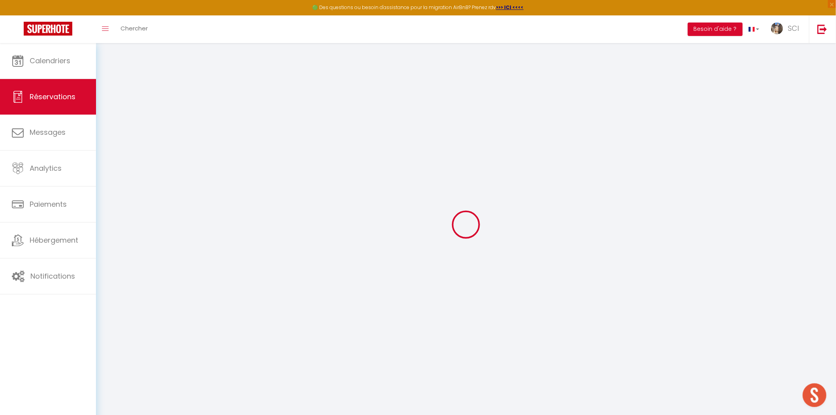
select select
checkbox input "false"
select select
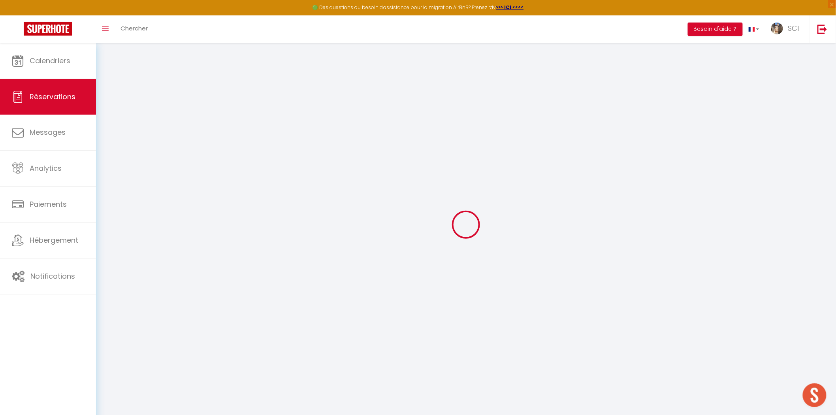
checkbox input "false"
type textarea "** THIS RESERVATION HAS BEEN PRE-PAID ** Reservation has a cancellation grace p…"
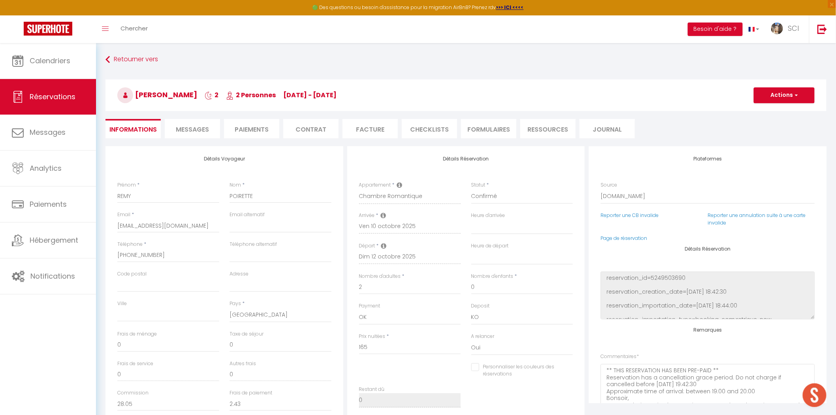
type input "8.25"
select select
checkbox input "false"
select select
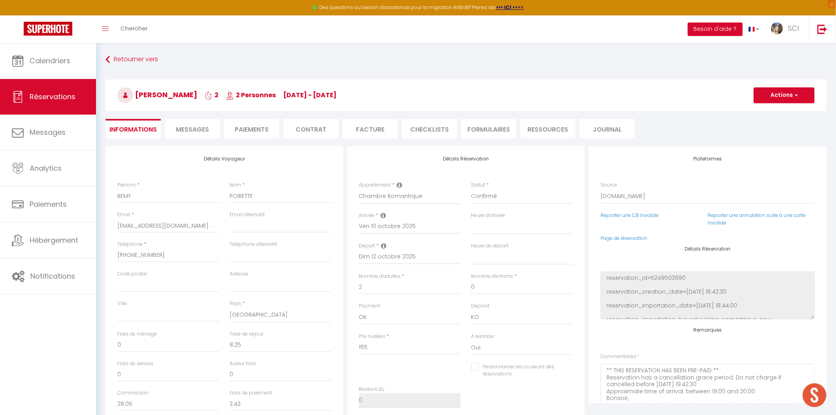
select select
click at [263, 132] on li "Paiements" at bounding box center [251, 128] width 55 height 19
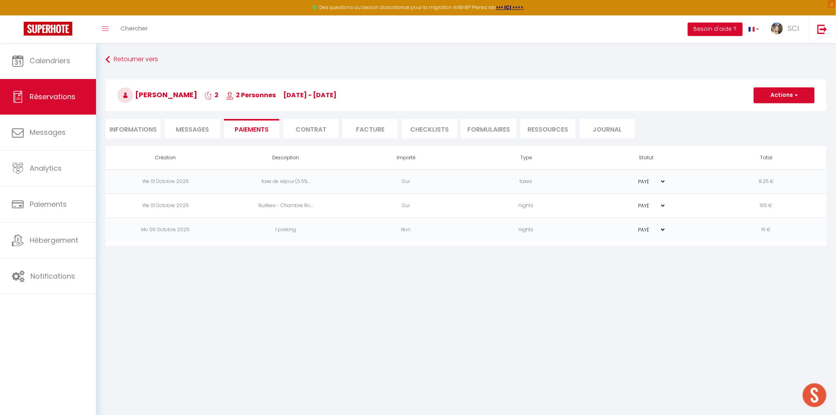
click at [144, 132] on li "Informations" at bounding box center [133, 128] width 55 height 19
select select
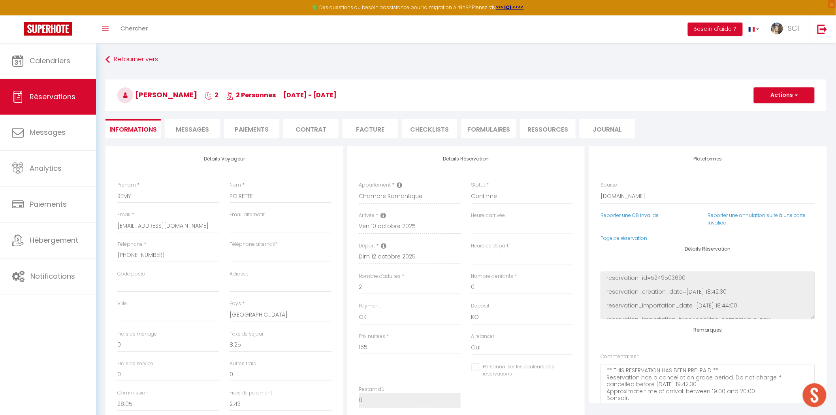
click at [190, 127] on span "Messages" at bounding box center [192, 129] width 33 height 9
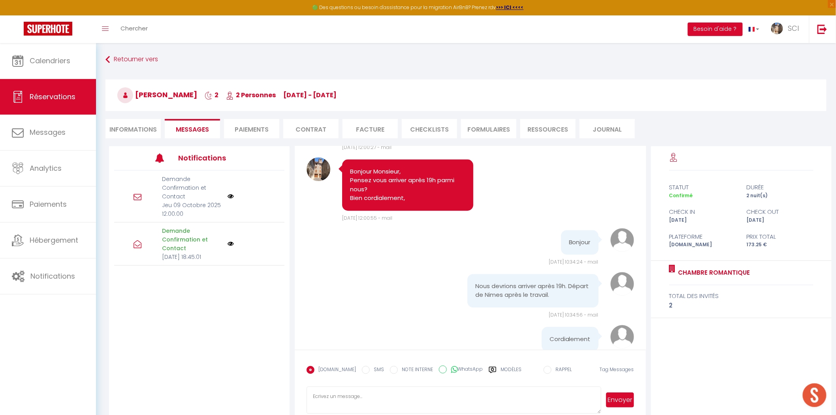
scroll to position [2002, 0]
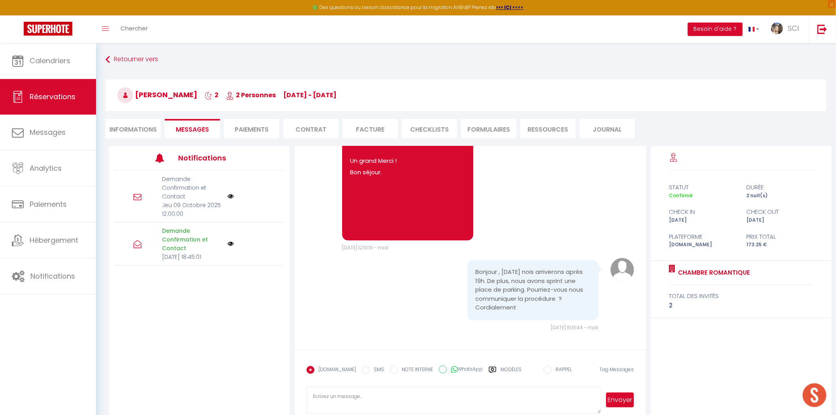
click at [516, 381] on div "Booking.com SMS NOTE INTERNE WhatsApp Modèles 9 « ‹ » › Oct 2025 2020 ~ 2030 Di…" at bounding box center [470, 372] width 327 height 21
click at [514, 394] on textarea at bounding box center [454, 400] width 294 height 28
click at [322, 412] on textarea "Bonjour Monsieur, Vous recevrez la procédure demain matin, Biej cordialement,;" at bounding box center [454, 400] width 294 height 28
click at [373, 410] on textarea "Bonjour Monsieur, Vous recevrez la procédure demain matin, Bien cordialement,;" at bounding box center [454, 400] width 294 height 28
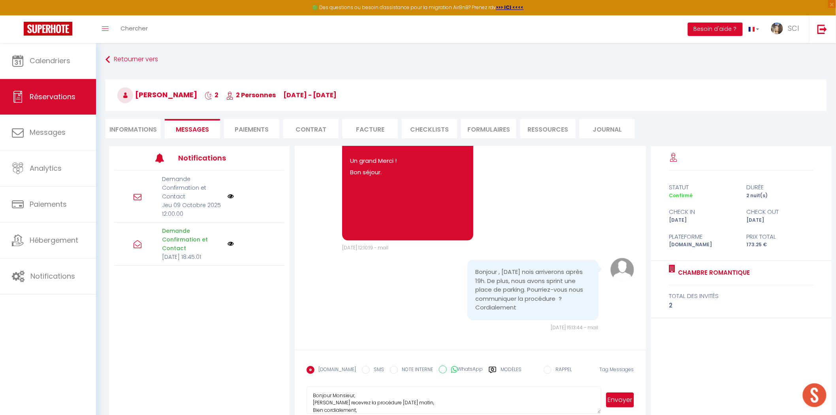
type textarea "Bonjour Monsieur, Vous recevrez la procédure demain matin, Bien cordialement,"
click at [616, 398] on button "Envoyer" at bounding box center [620, 399] width 28 height 15
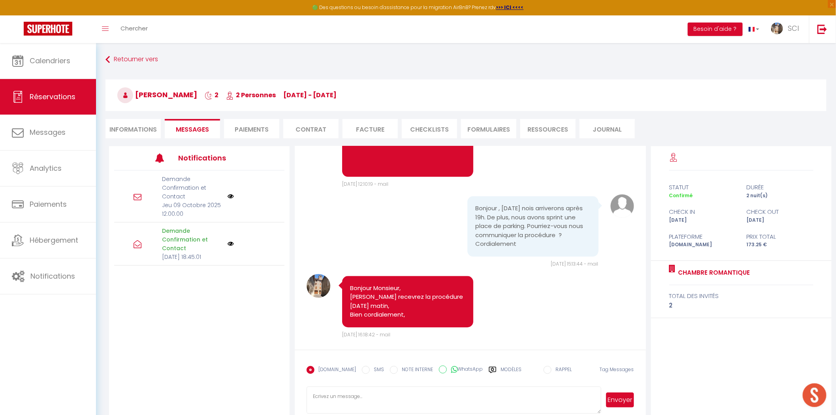
scroll to position [1876, 0]
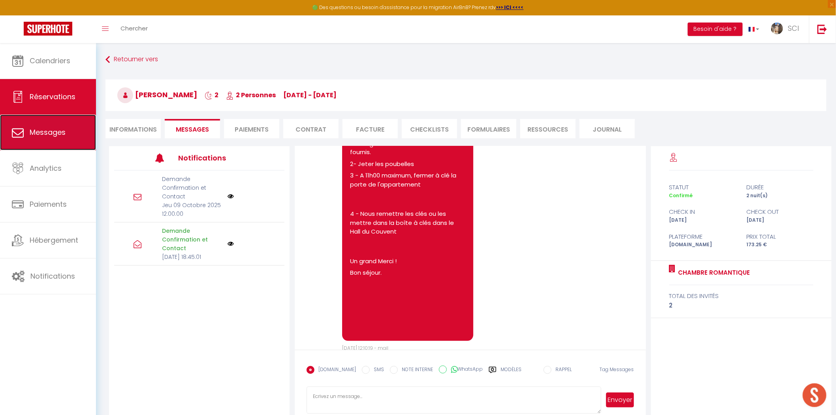
click at [54, 127] on span "Messages" at bounding box center [48, 132] width 36 height 10
select select "message"
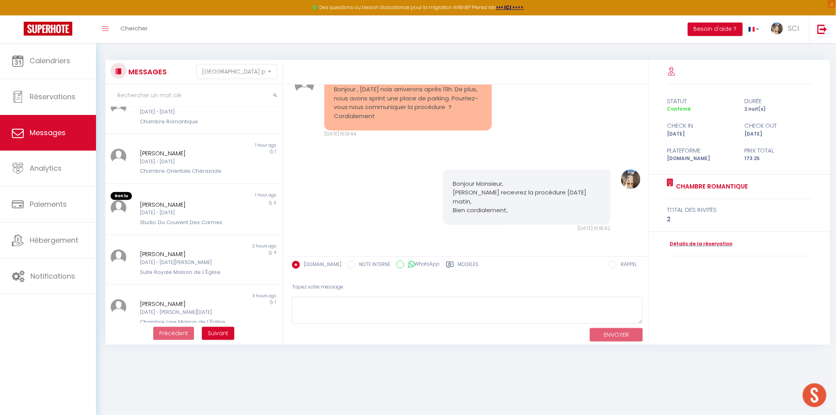
scroll to position [274, 0]
click at [213, 208] on div "Jeu [DATE] - Dim [DATE]" at bounding box center [186, 209] width 92 height 8
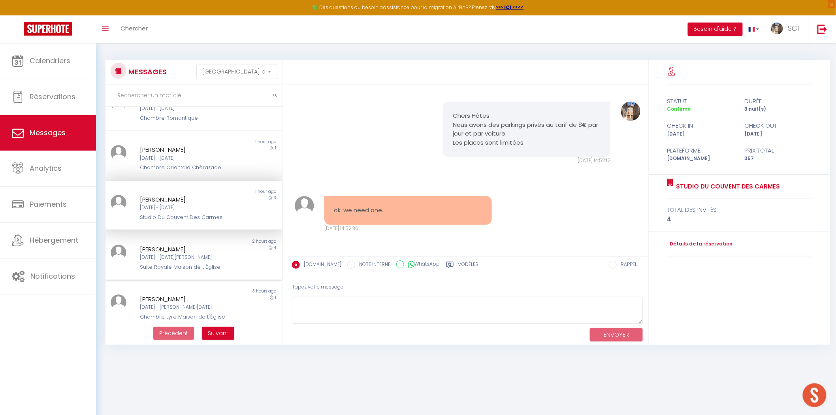
click at [212, 233] on div "Non lu 2 hours ago Zoe Puig Barriga Mer 31 Déc - Dim 04 Jan Suite Royale Maison…" at bounding box center [194, 255] width 176 height 50
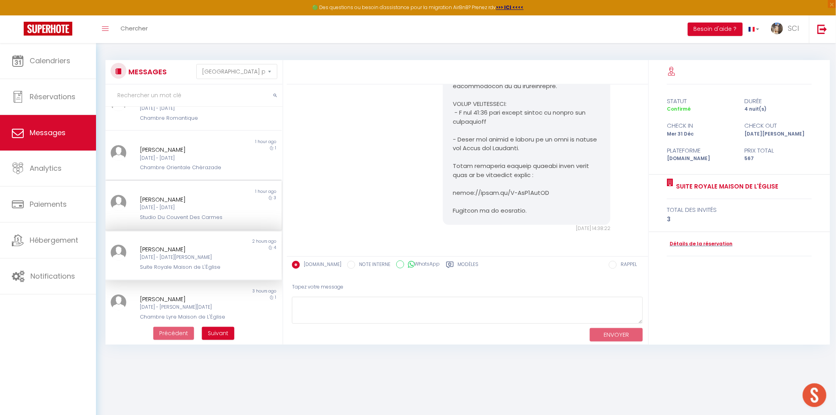
click at [211, 204] on div "Jeu [DATE] - Dim [DATE]" at bounding box center [186, 208] width 92 height 8
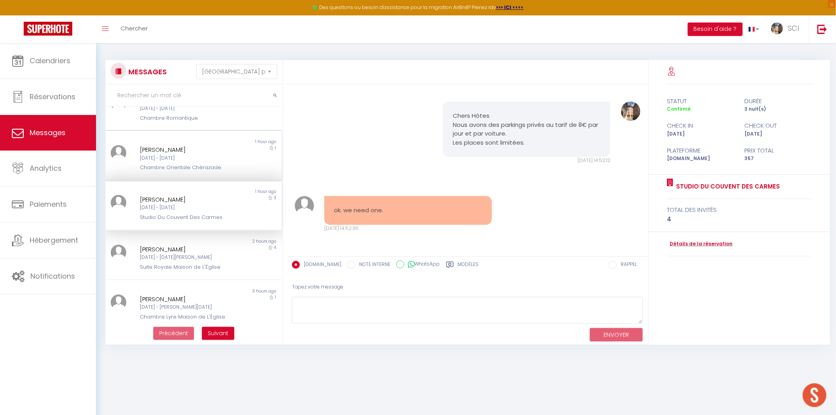
click at [215, 171] on div "Non lu 1 hour ago Jonathon Willatt Jeu 09 Oct - Ven 10 Oct Chambre Orientale Ch…" at bounding box center [194, 156] width 176 height 50
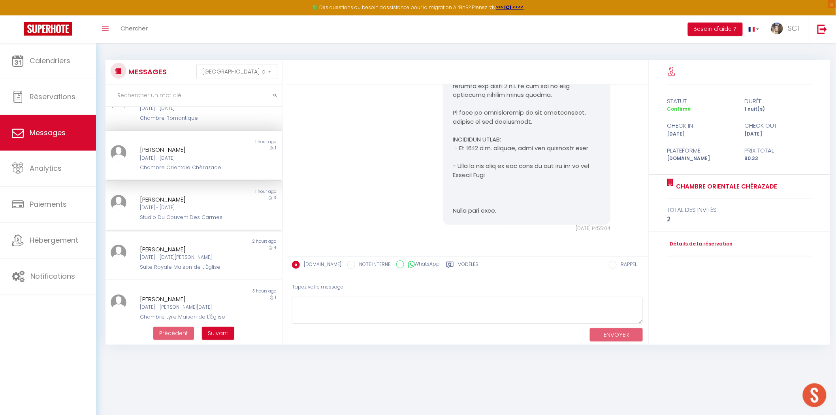
click at [214, 204] on div "Jeu [DATE] - Dim [DATE]" at bounding box center [186, 208] width 92 height 8
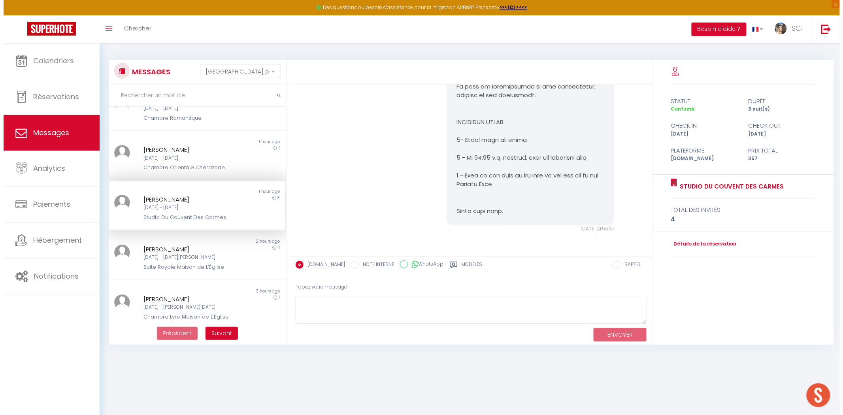
scroll to position [1152, 0]
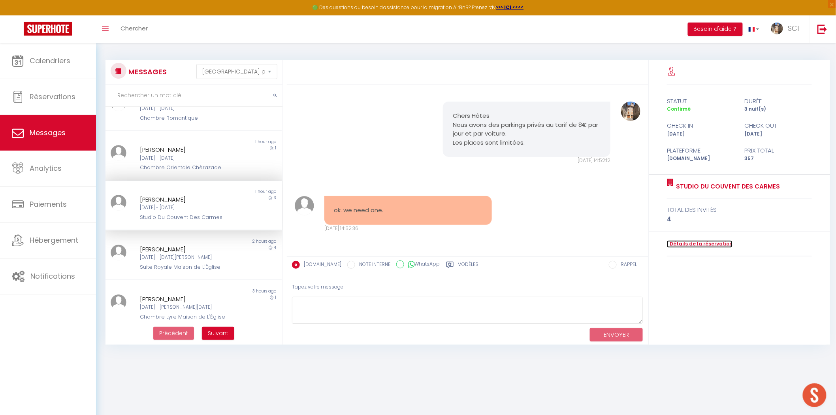
click at [711, 243] on link "Détails de la réservation" at bounding box center [700, 244] width 66 height 8
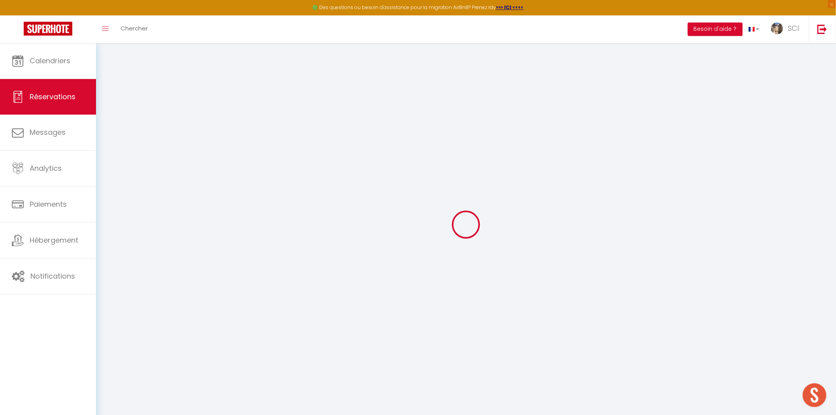
type input "SILVIA"
type input "SOLER MANZANET"
type input "smanza.757722@guest.booking.com"
type input "+34665536136"
type input "."
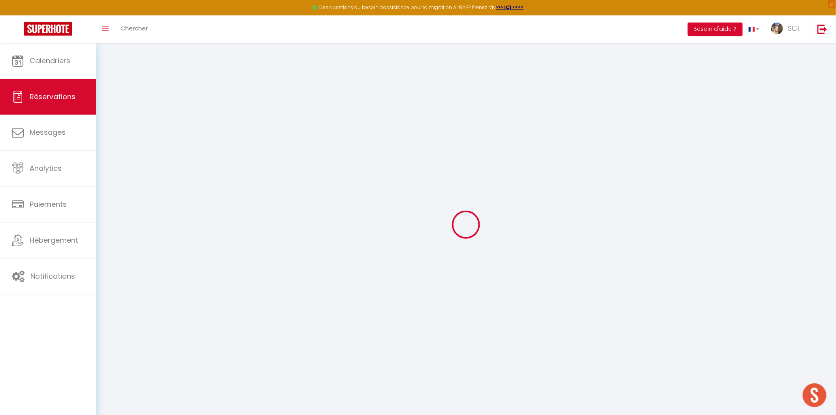
select select "ES"
type input "57.8"
type input "5"
select select "11989"
select select "1"
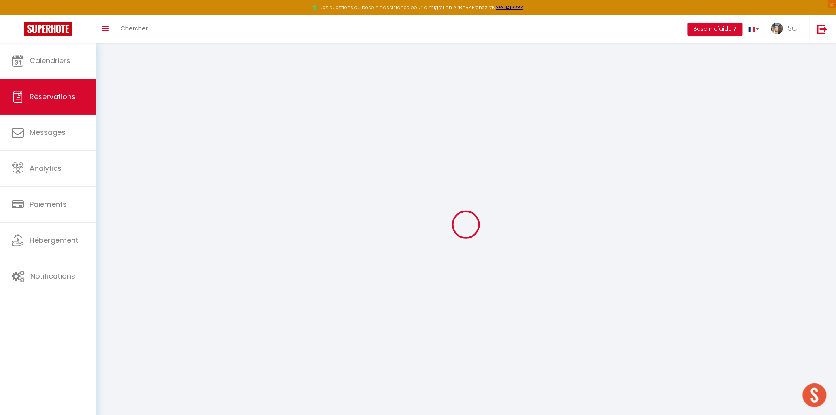
select select
type input "2"
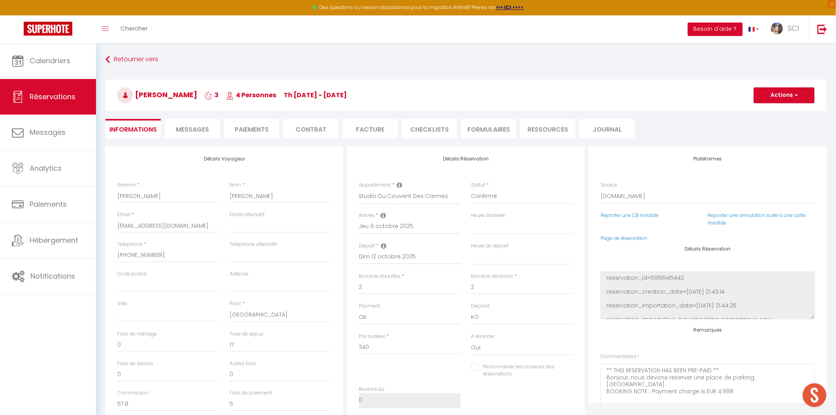
click at [245, 130] on li "Paiements" at bounding box center [251, 128] width 55 height 19
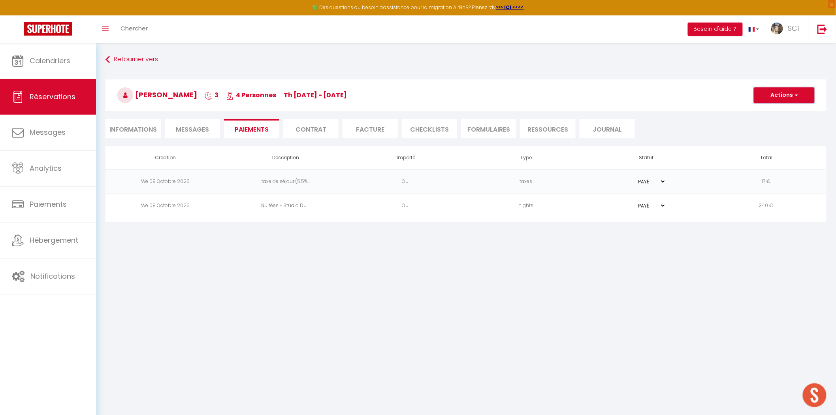
click at [773, 96] on button "Actions" at bounding box center [784, 95] width 61 height 16
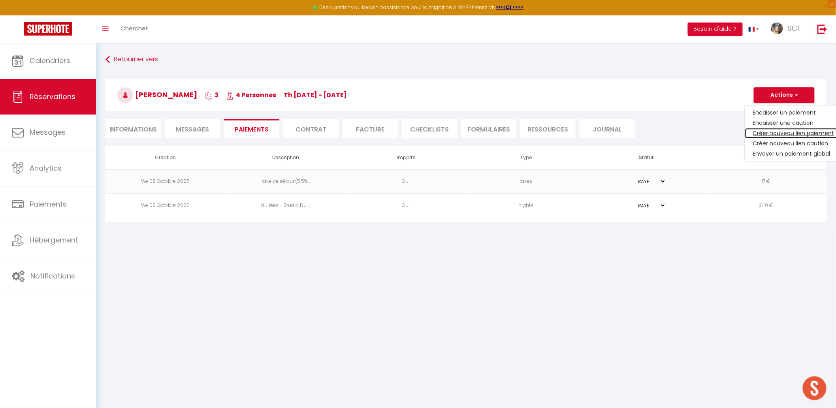
drag, startPoint x: 775, startPoint y: 135, endPoint x: 766, endPoint y: 133, distance: 9.7
click at [775, 135] on link "Créer nouveau lien paiement" at bounding box center [793, 133] width 97 height 10
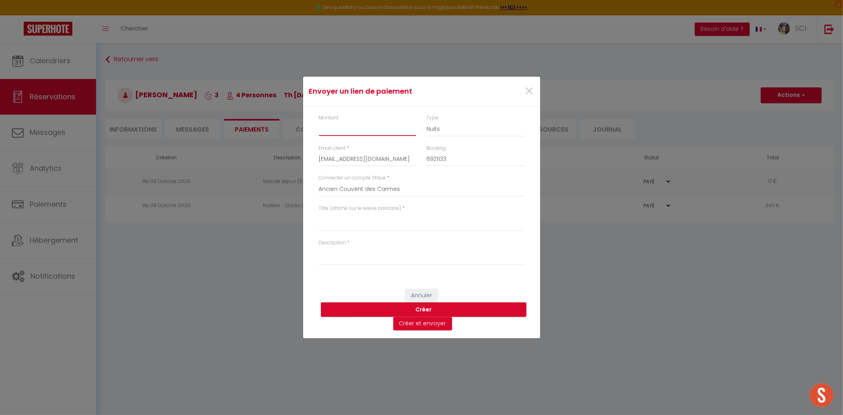
click at [350, 131] on input "Montant" at bounding box center [368, 129] width 98 height 14
click at [356, 220] on textarea "Titre (affiché sur le relevé bancaire)" at bounding box center [421, 221] width 205 height 19
drag, startPoint x: 356, startPoint y: 222, endPoint x: 296, endPoint y: 224, distance: 60.9
click at [296, 224] on div "Envoyer un lien de paiement × Montant 24 Type Nuits Frais de ménage Taxe de séj…" at bounding box center [421, 207] width 843 height 415
click at [337, 255] on textarea "Description" at bounding box center [421, 255] width 205 height 19
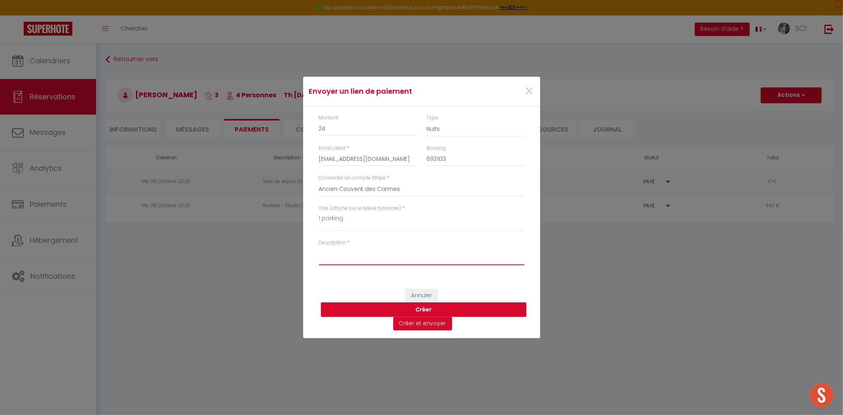
paste textarea "1 parking"
click at [413, 324] on button "Créer et envoyer" at bounding box center [422, 323] width 59 height 13
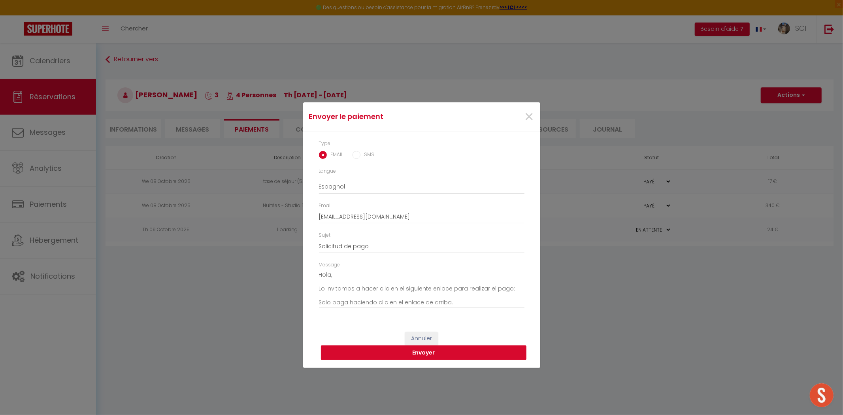
click at [428, 352] on button "Envoyer" at bounding box center [423, 352] width 205 height 15
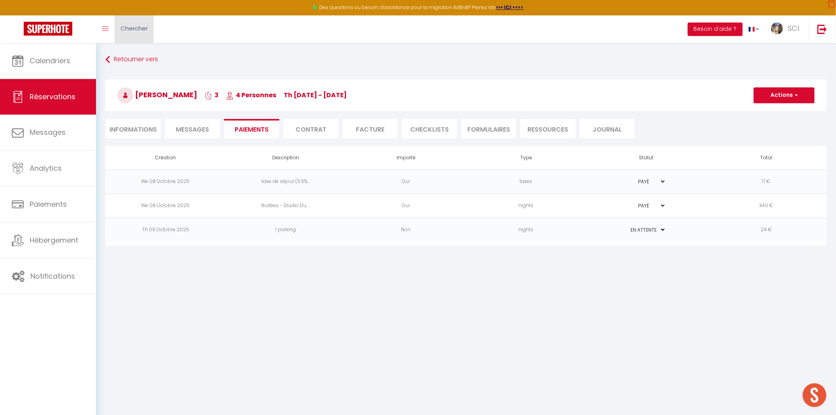
click at [128, 33] on link "Chercher" at bounding box center [134, 29] width 39 height 28
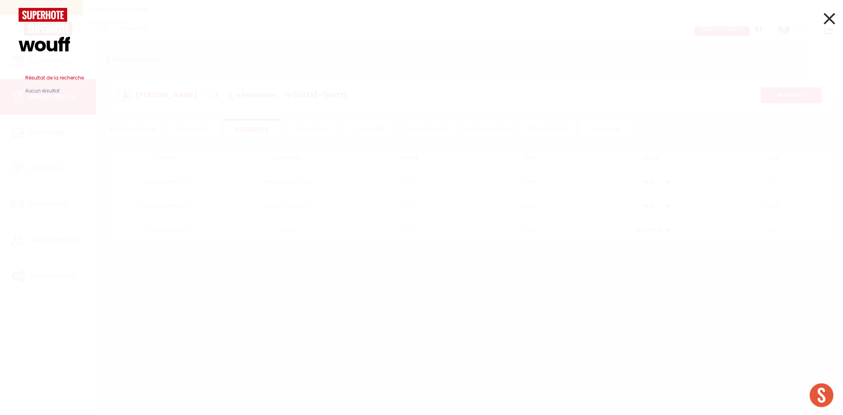
drag, startPoint x: 80, startPoint y: 51, endPoint x: 26, endPoint y: 49, distance: 54.2
click at [26, 49] on input "wouff" at bounding box center [422, 45] width 806 height 47
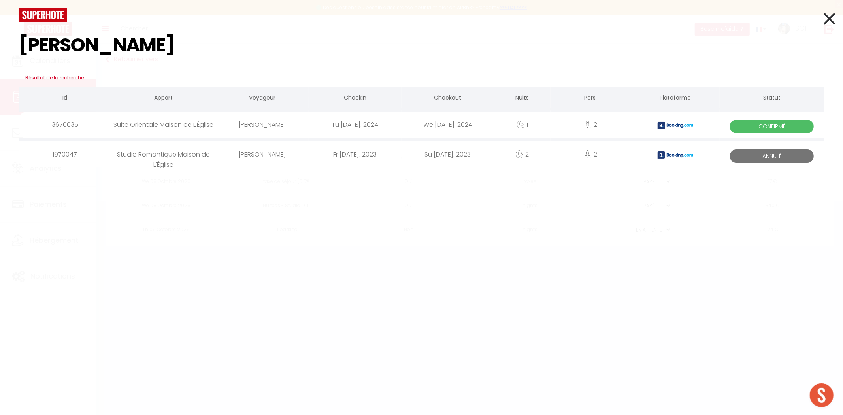
drag, startPoint x: 73, startPoint y: 57, endPoint x: 10, endPoint y: 49, distance: 63.4
click at [10, 49] on div "wolff Résultat de la recherche Id Appart Voyageur Checkin Checkout Nuits Pers. …" at bounding box center [421, 207] width 843 height 415
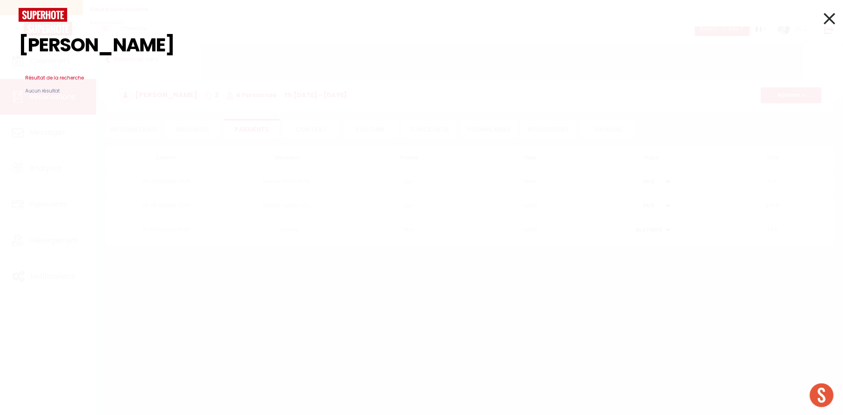
drag, startPoint x: 111, startPoint y: 49, endPoint x: 5, endPoint y: 51, distance: 105.5
click at [5, 51] on div "guillaume w Résultat de la recherche Id Appart Voyageur Checkin Checkout Nuits …" at bounding box center [421, 207] width 843 height 415
click at [139, 46] on input "guillaume w" at bounding box center [422, 45] width 806 height 47
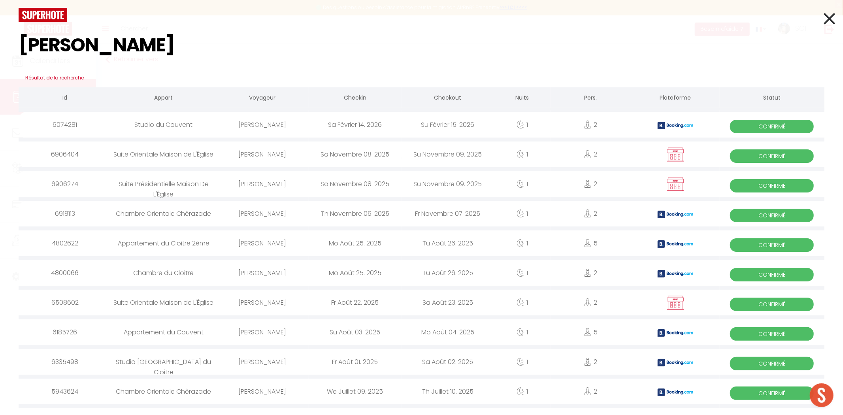
drag, startPoint x: 118, startPoint y: 48, endPoint x: 6, endPoint y: 39, distance: 112.2
click at [6, 39] on div "guillaume Résultat de la recherche Id Appart Voyageur Checkin Checkout Nuits Pe…" at bounding box center [421, 207] width 843 height 415
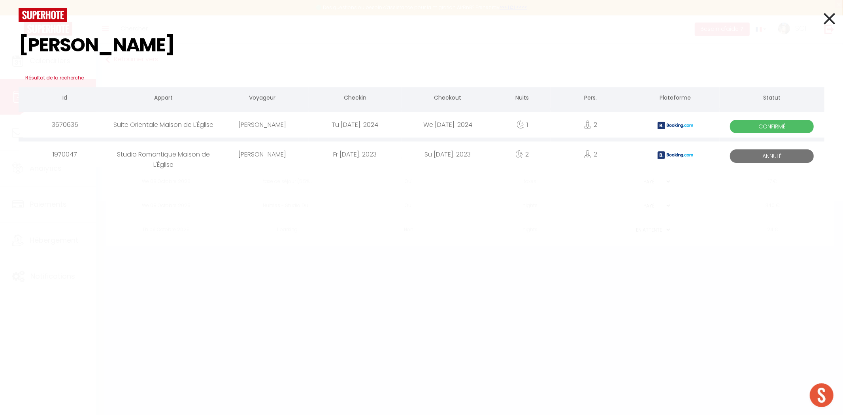
drag, startPoint x: 68, startPoint y: 54, endPoint x: 41, endPoint y: 53, distance: 27.7
click at [41, 53] on input "Wolff" at bounding box center [422, 45] width 806 height 47
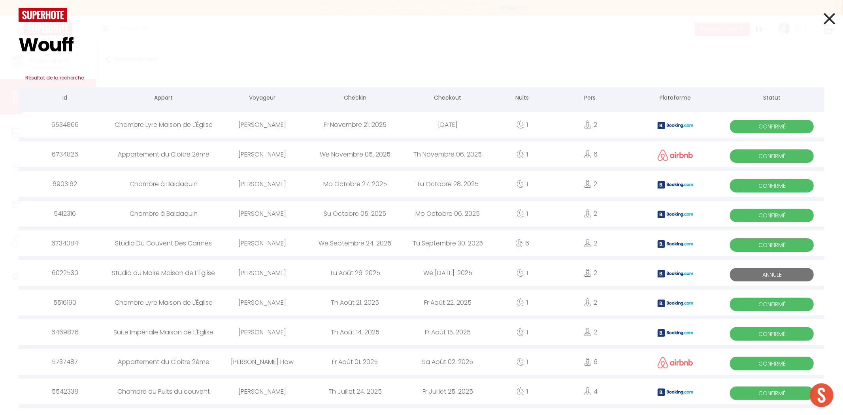
drag, startPoint x: 80, startPoint y: 55, endPoint x: 45, endPoint y: 51, distance: 35.0
click at [45, 51] on input "Wouff" at bounding box center [422, 45] width 806 height 47
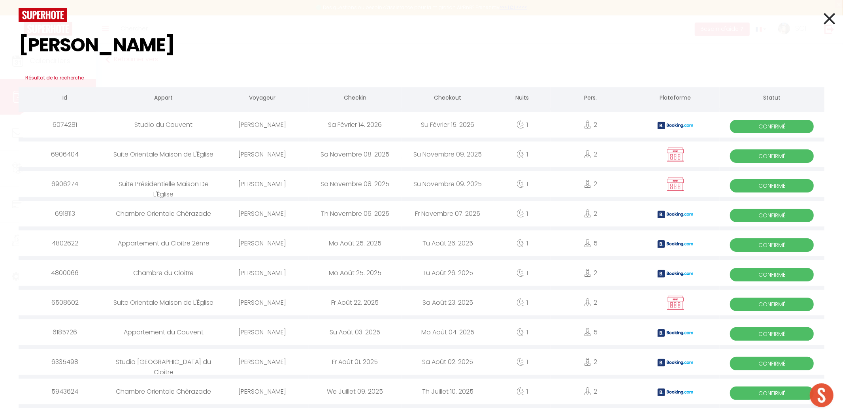
click at [161, 20] on div at bounding box center [422, 15] width 818 height 14
click at [825, 18] on icon at bounding box center [829, 19] width 11 height 20
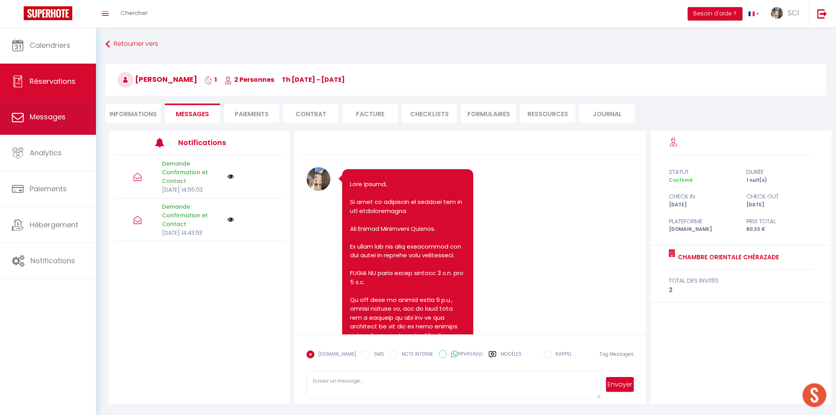
click at [62, 117] on span "Messages" at bounding box center [48, 117] width 36 height 10
select select "message"
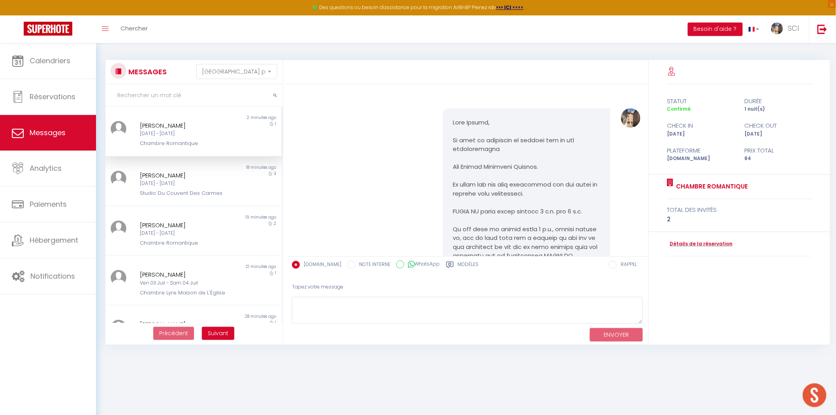
scroll to position [1202, 0]
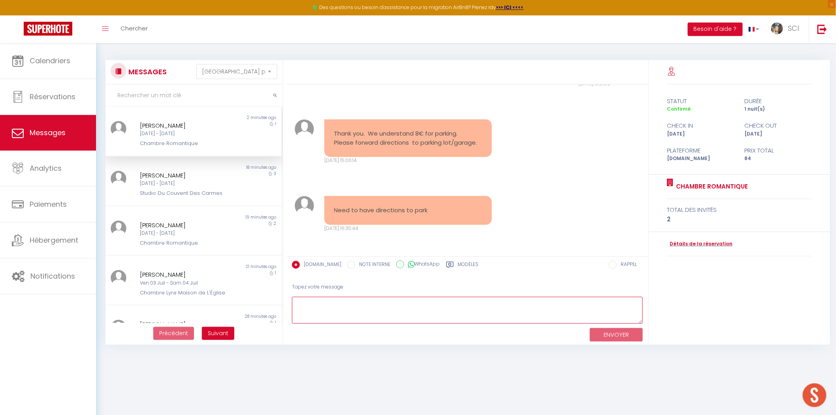
click at [440, 307] on textarea at bounding box center [467, 310] width 351 height 27
type textarea "Please just come to [STREET_ADDRESS][GEOGRAPHIC_DATA] and we will guide you"
click at [626, 332] on button "ENVOYER" at bounding box center [616, 335] width 53 height 14
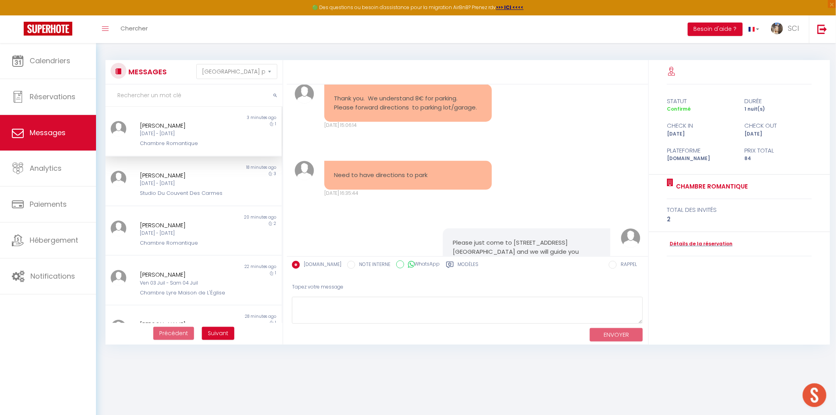
scroll to position [1278, 0]
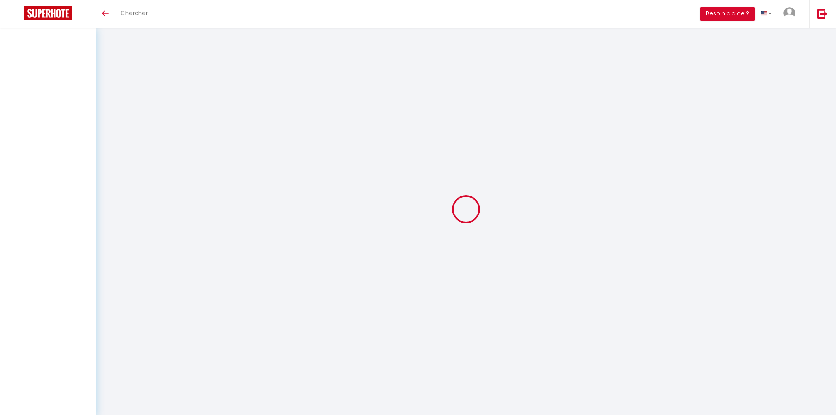
select select "message"
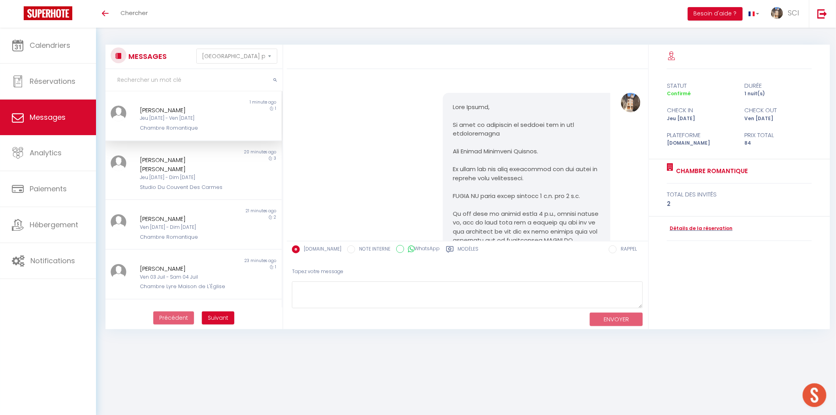
scroll to position [1278, 0]
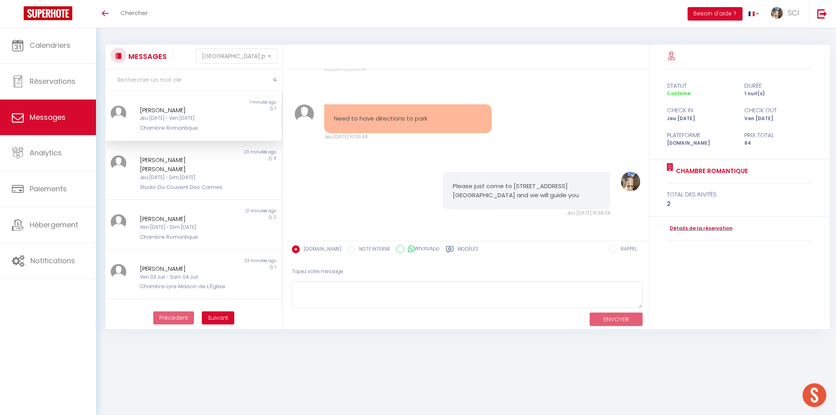
click at [77, 119] on link "Messages" at bounding box center [48, 118] width 96 height 36
click at [73, 41] on link "Calendriers" at bounding box center [48, 46] width 96 height 36
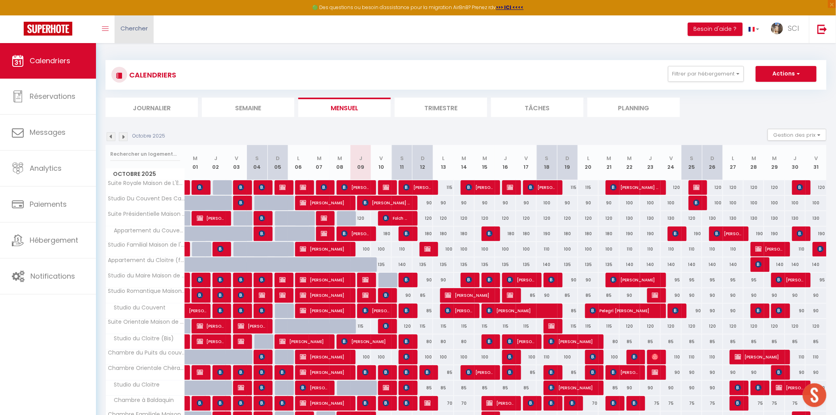
click at [133, 38] on link "Chercher" at bounding box center [134, 29] width 39 height 28
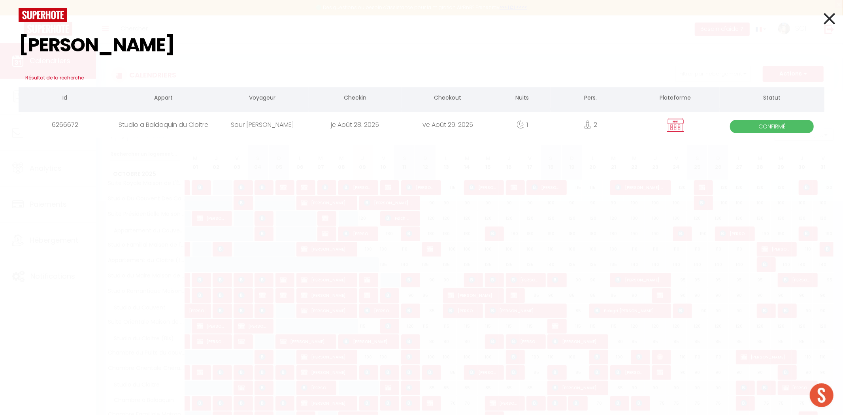
type input "[PERSON_NAME]"
click at [263, 125] on div "Sour [PERSON_NAME]" at bounding box center [262, 125] width 92 height 26
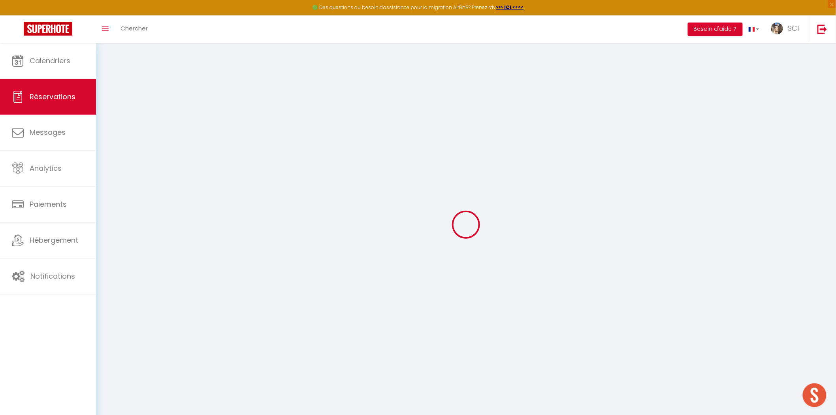
select select
checkbox input "false"
select select
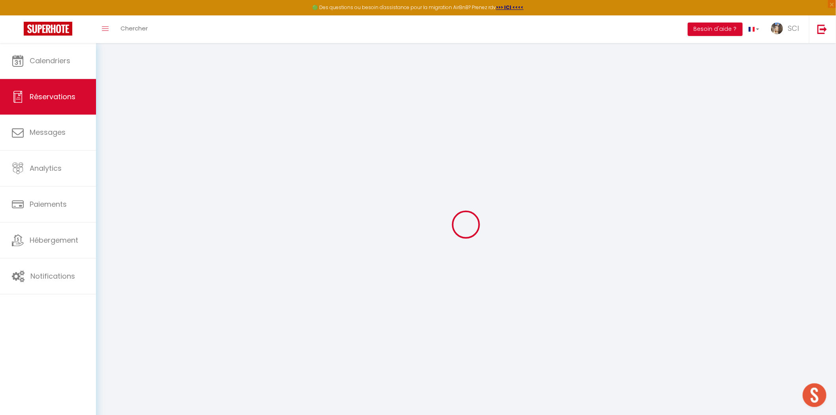
checkbox input "false"
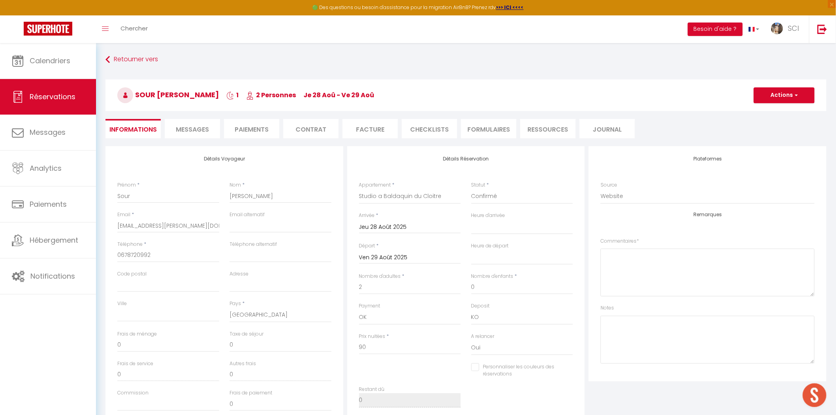
select select
checkbox input "false"
select select
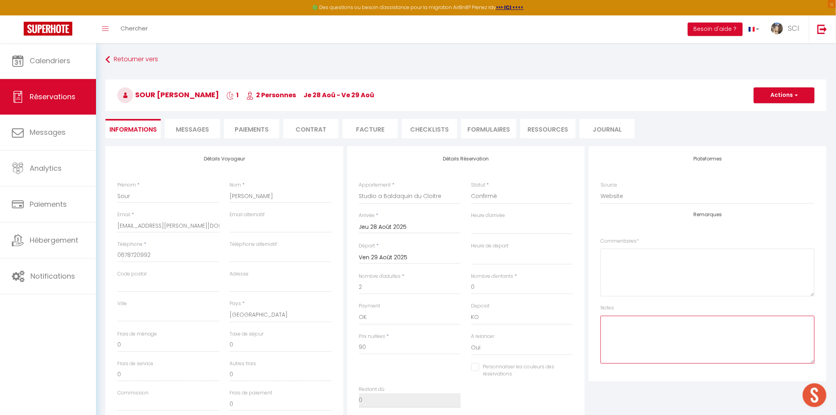
click at [617, 329] on textarea at bounding box center [708, 340] width 214 height 48
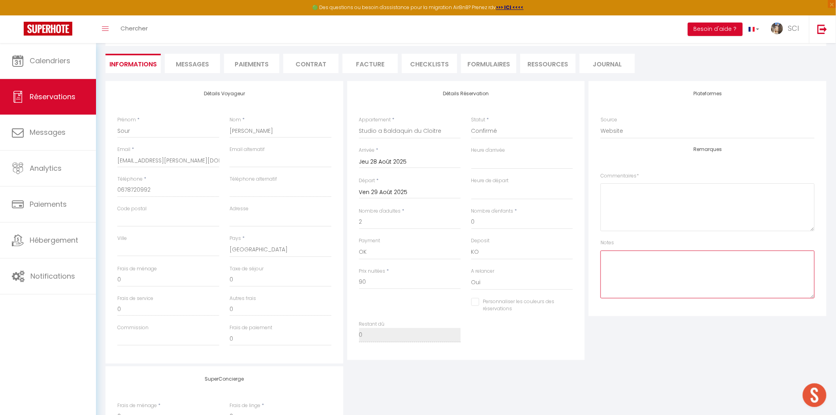
scroll to position [66, 0]
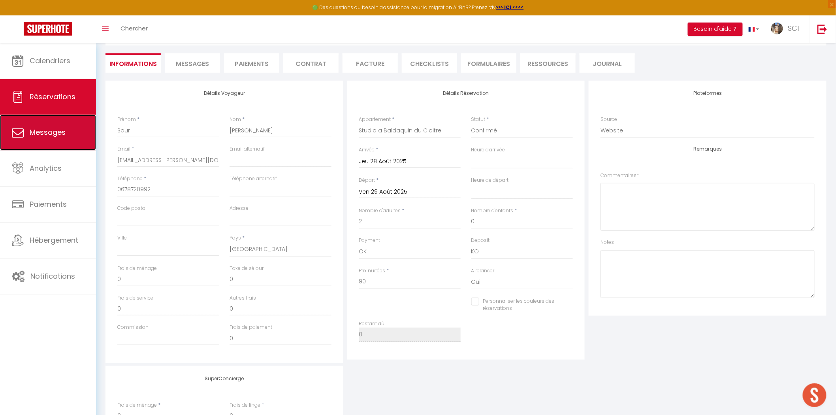
click at [60, 136] on span "Messages" at bounding box center [48, 132] width 36 height 10
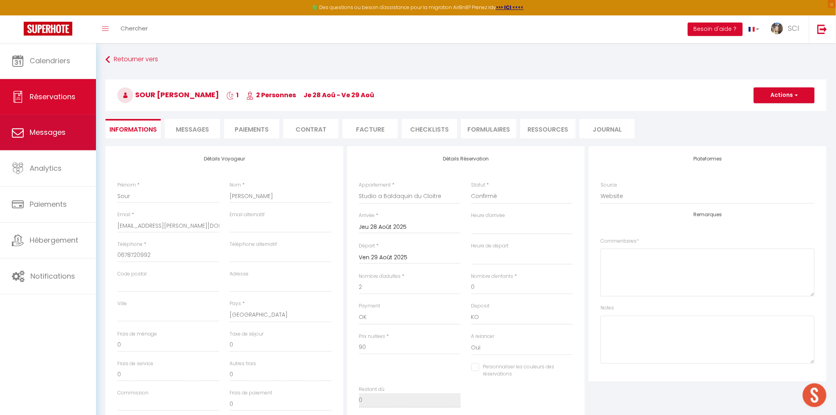
select select "message"
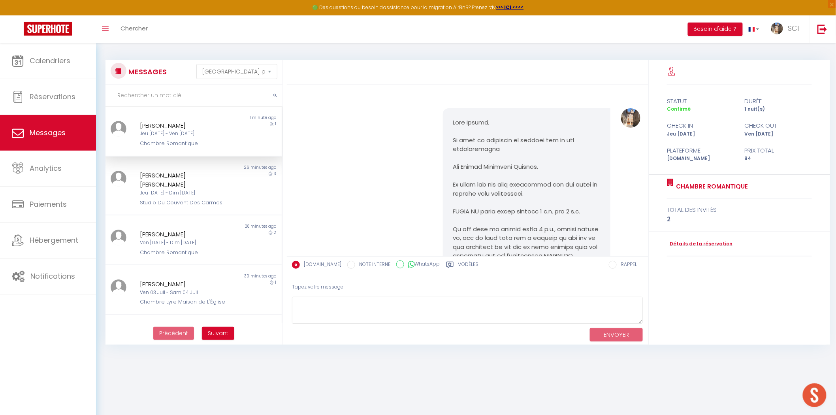
scroll to position [1567, 0]
